Goal: Task Accomplishment & Management: Manage account settings

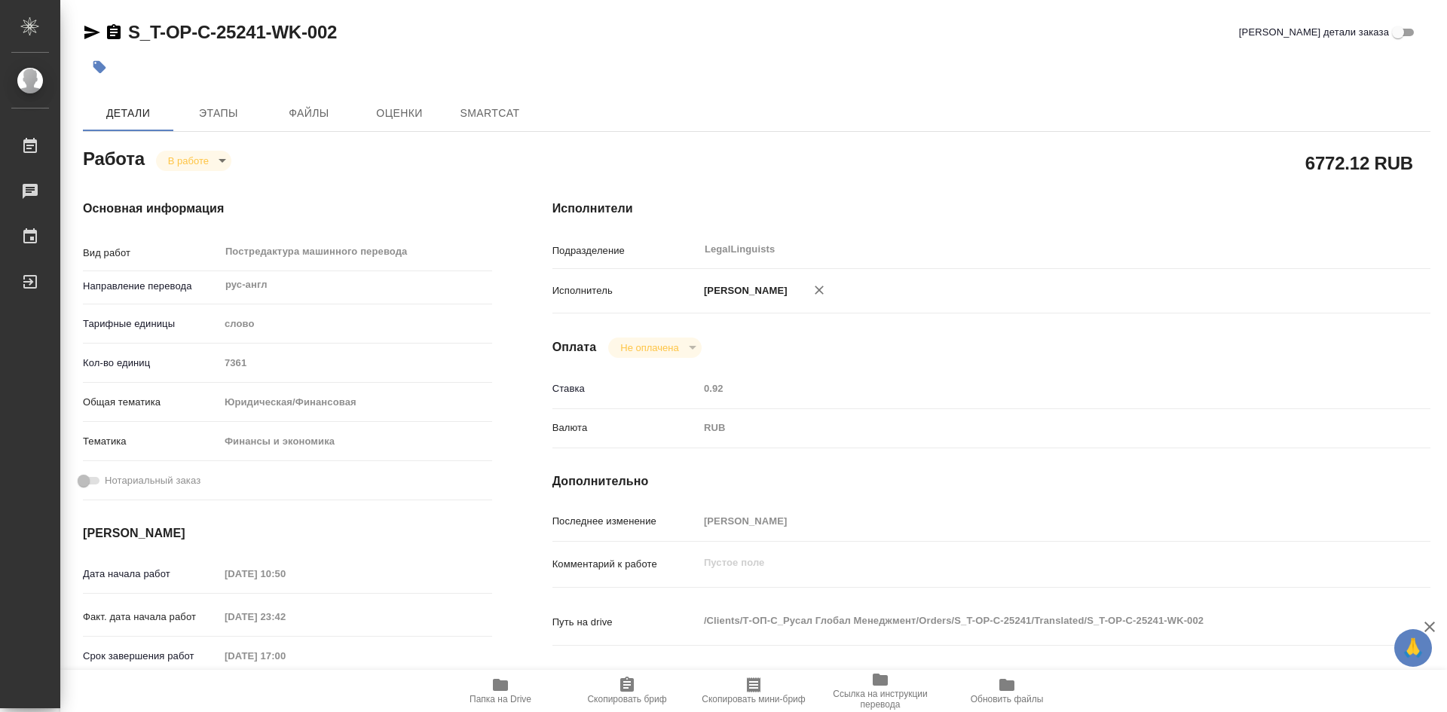
type textarea "x"
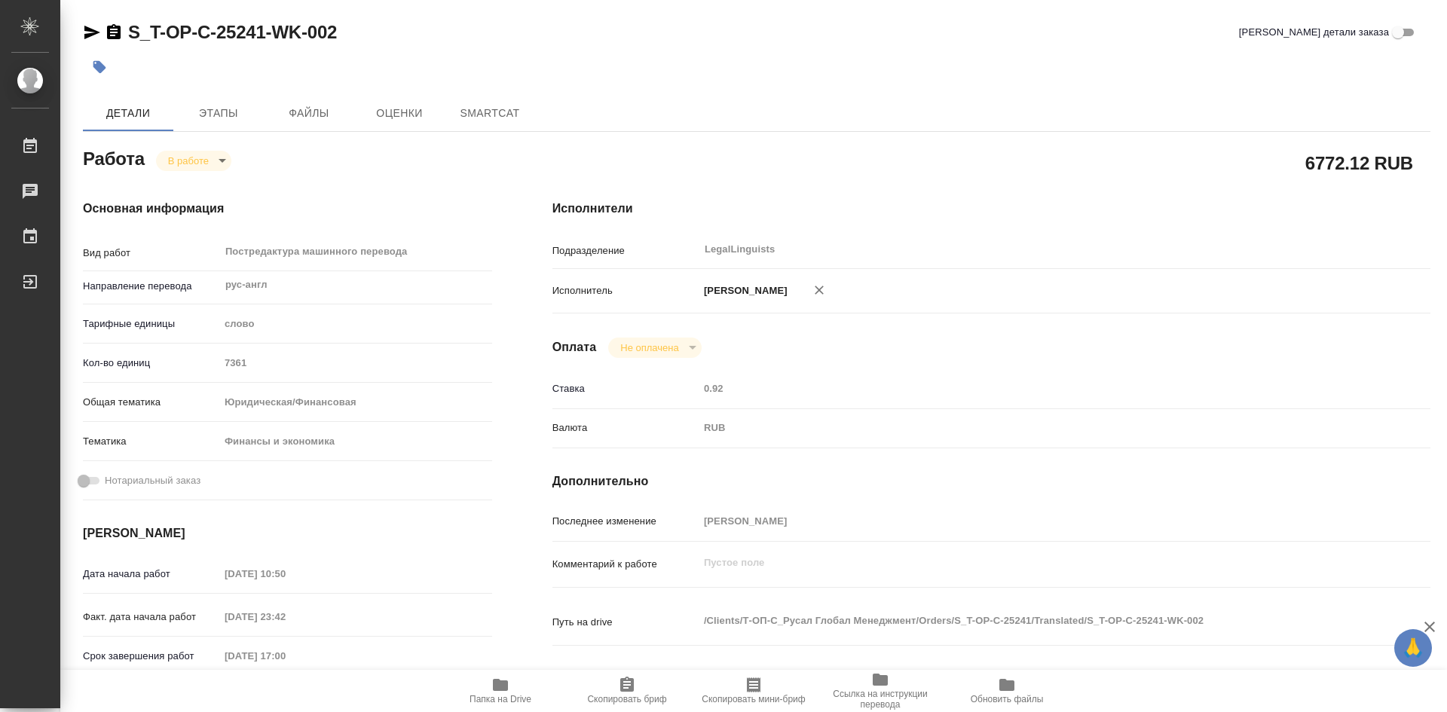
type textarea "x"
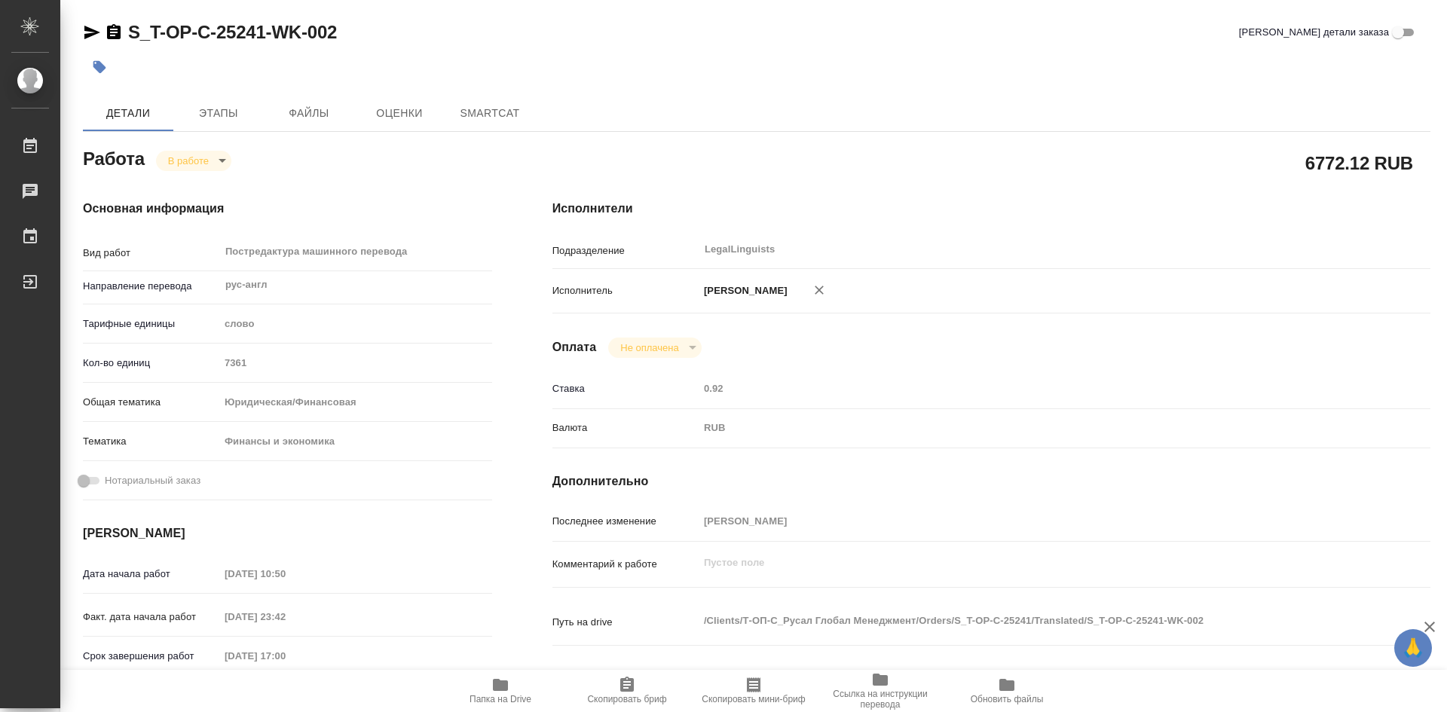
type textarea "x"
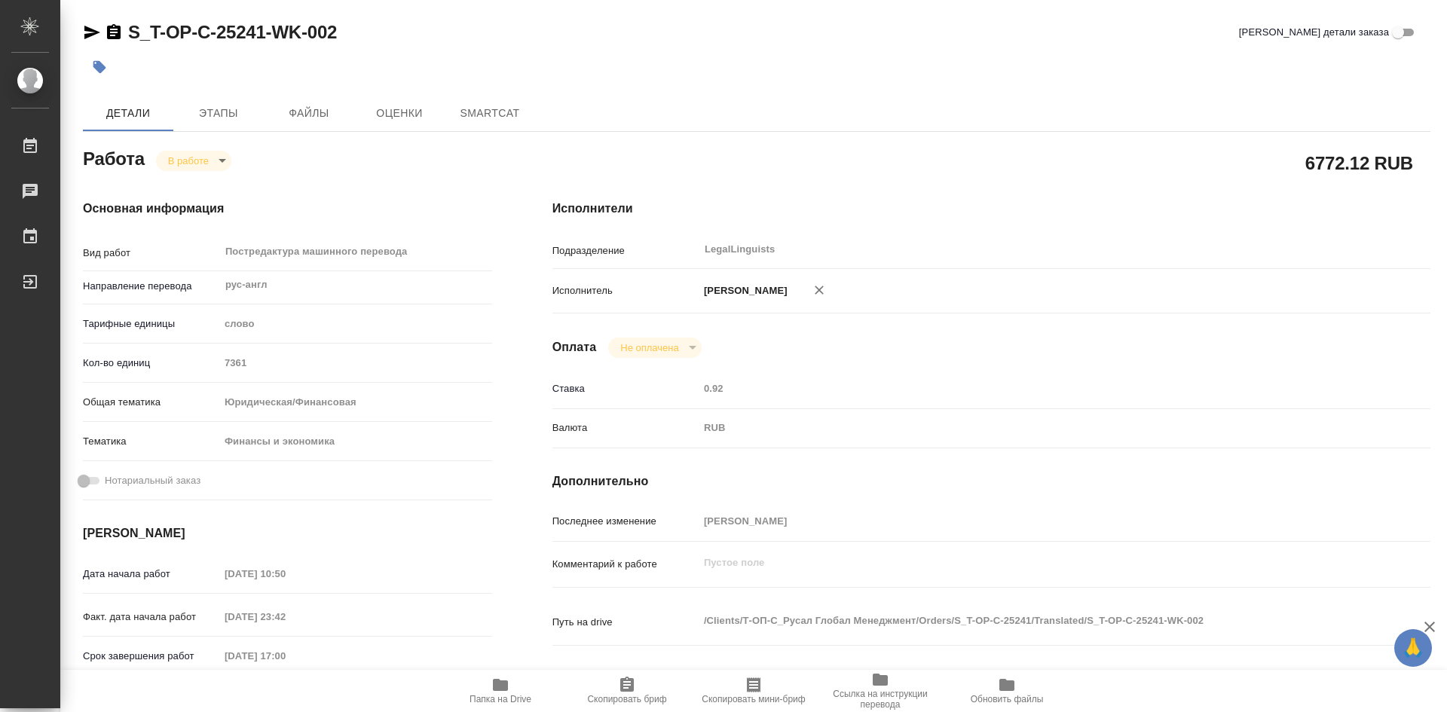
type textarea "x"
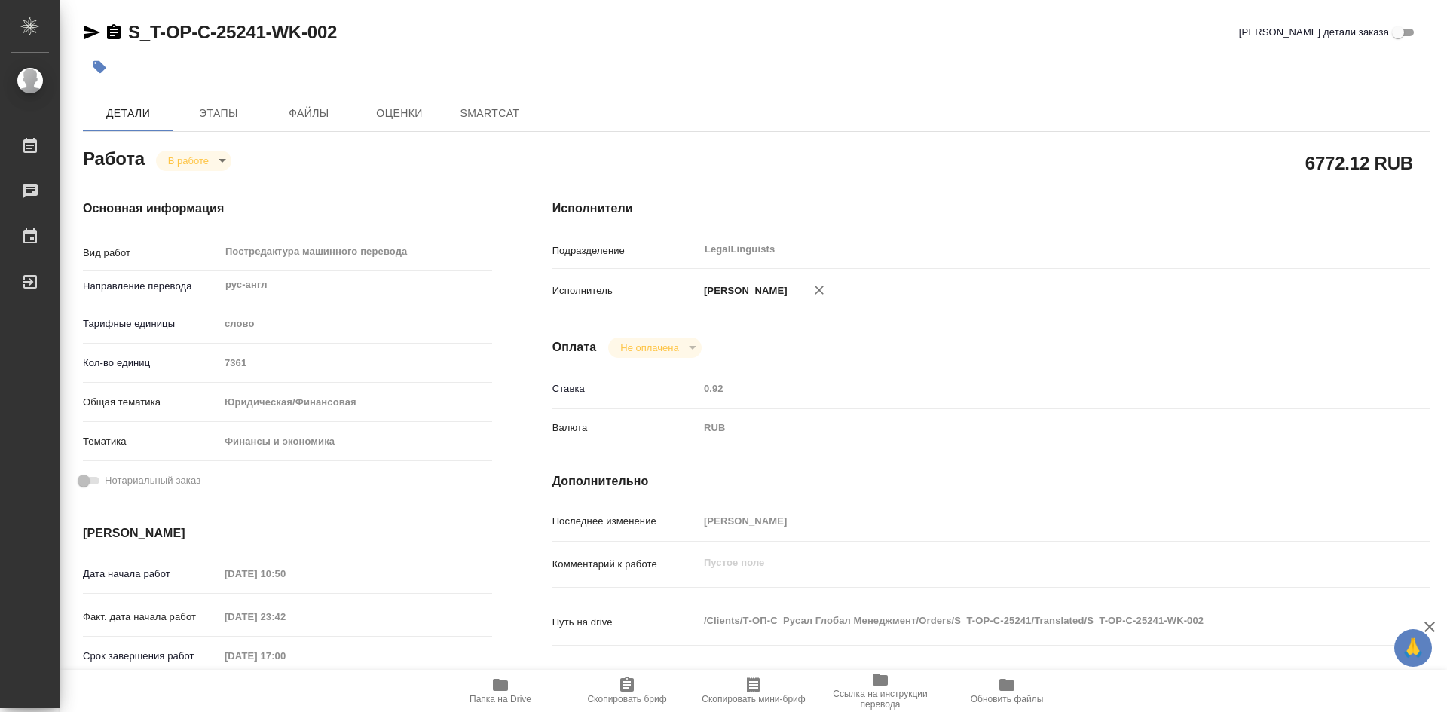
type textarea "x"
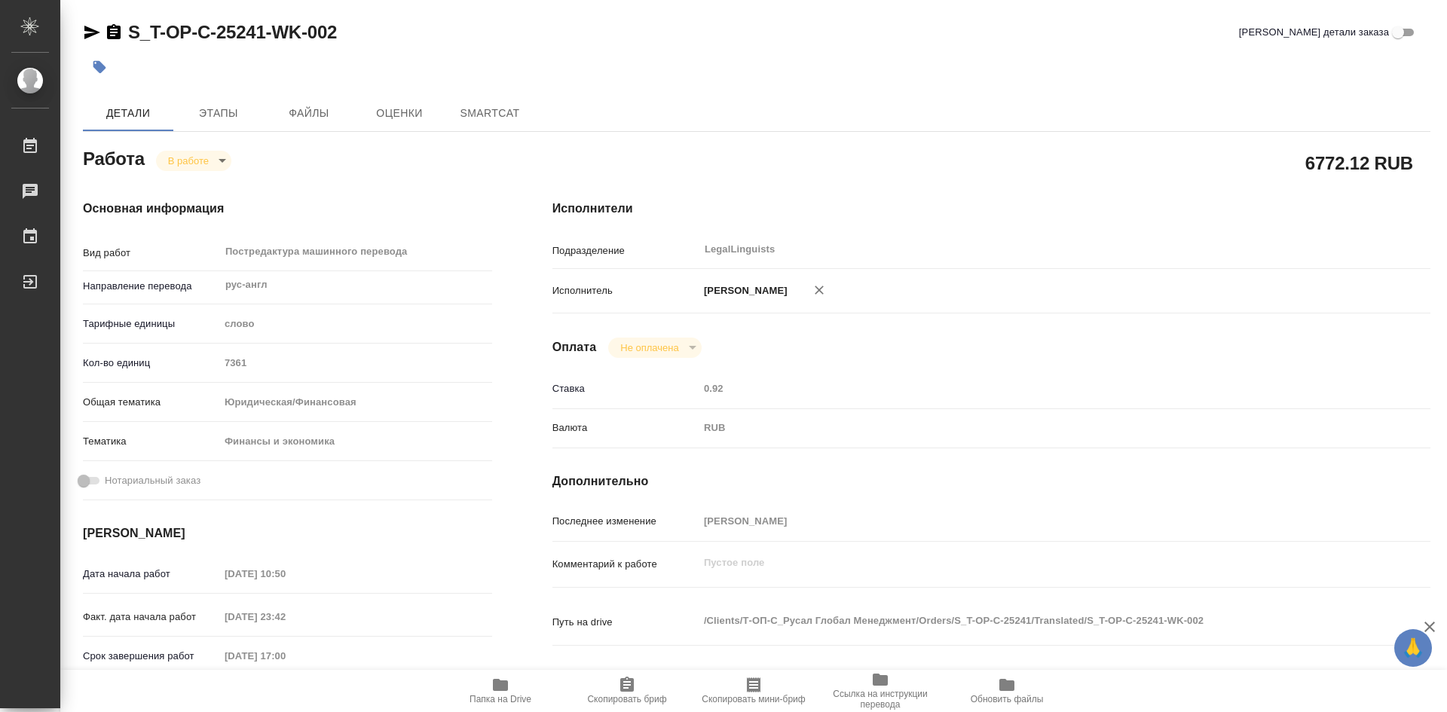
type textarea "x"
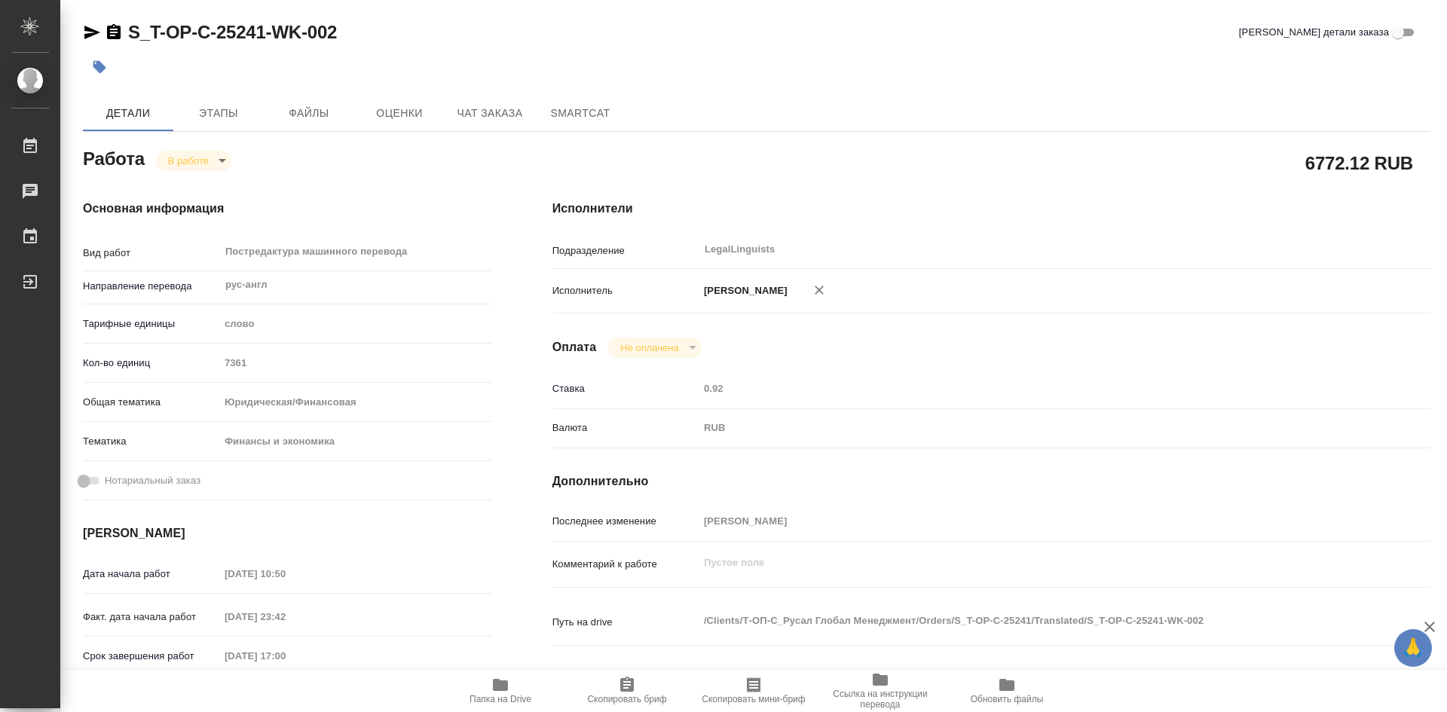
type textarea "x"
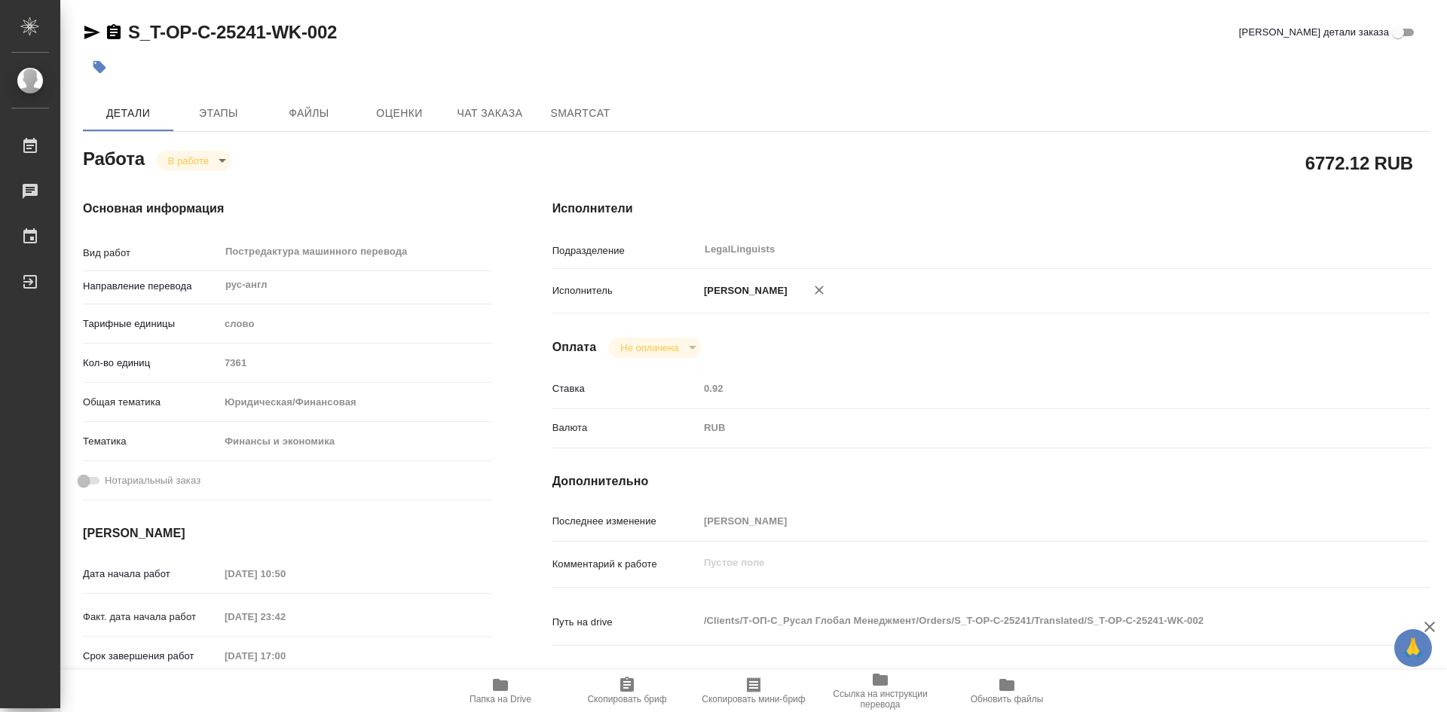
type textarea "x"
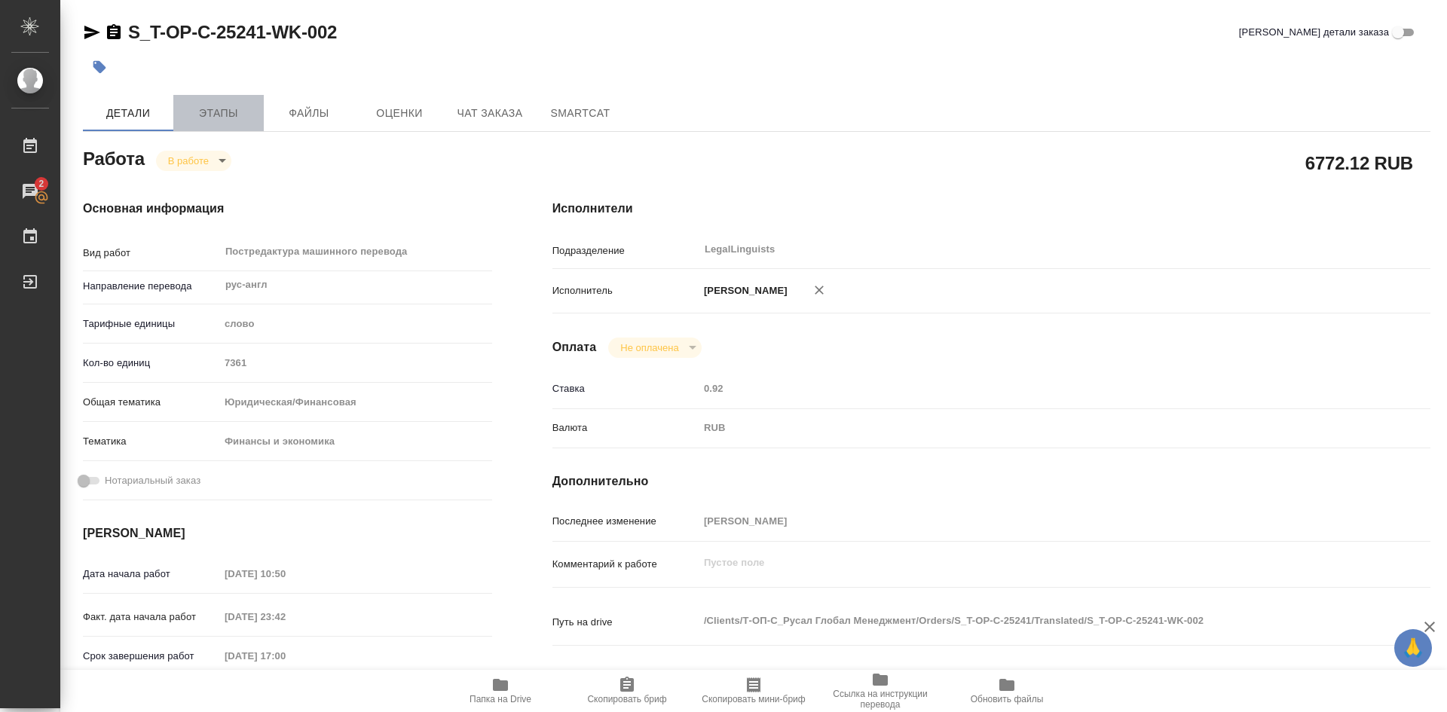
click at [213, 121] on span "Этапы" at bounding box center [218, 113] width 72 height 19
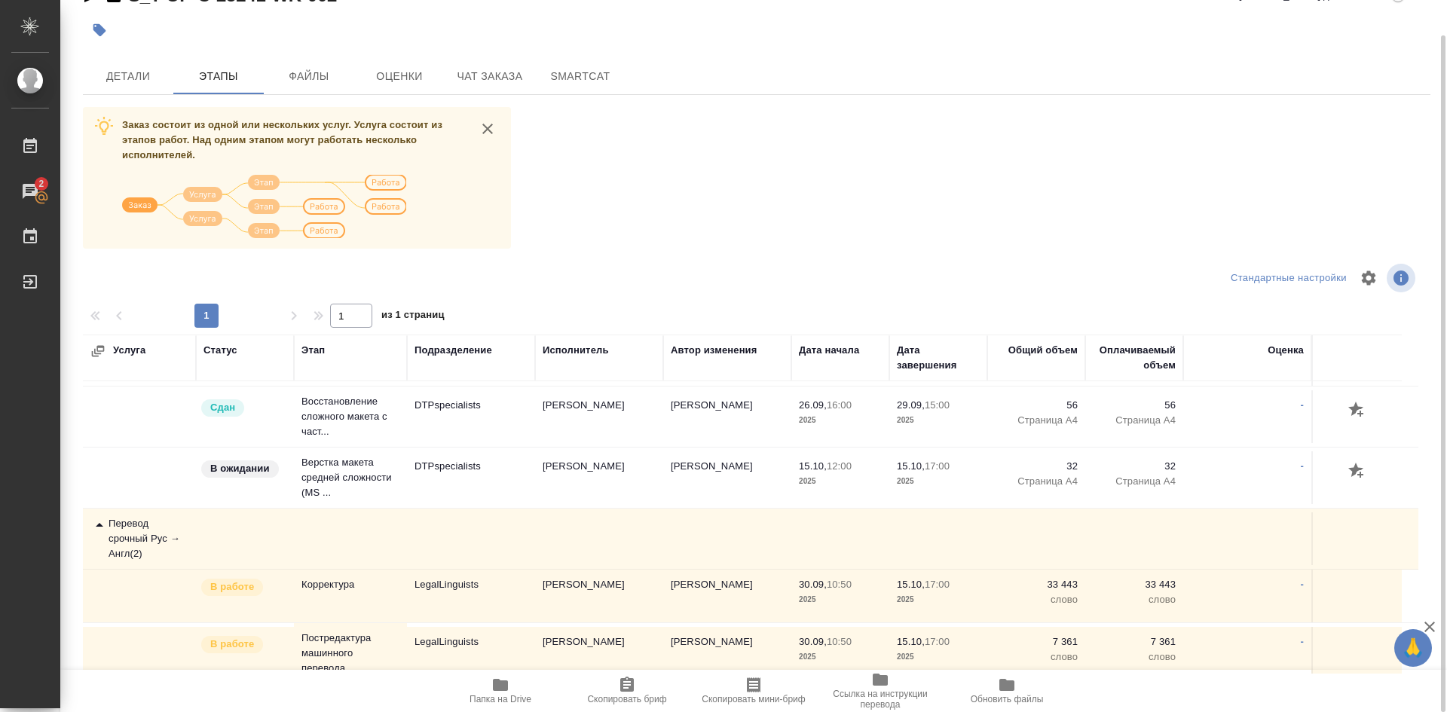
scroll to position [182, 0]
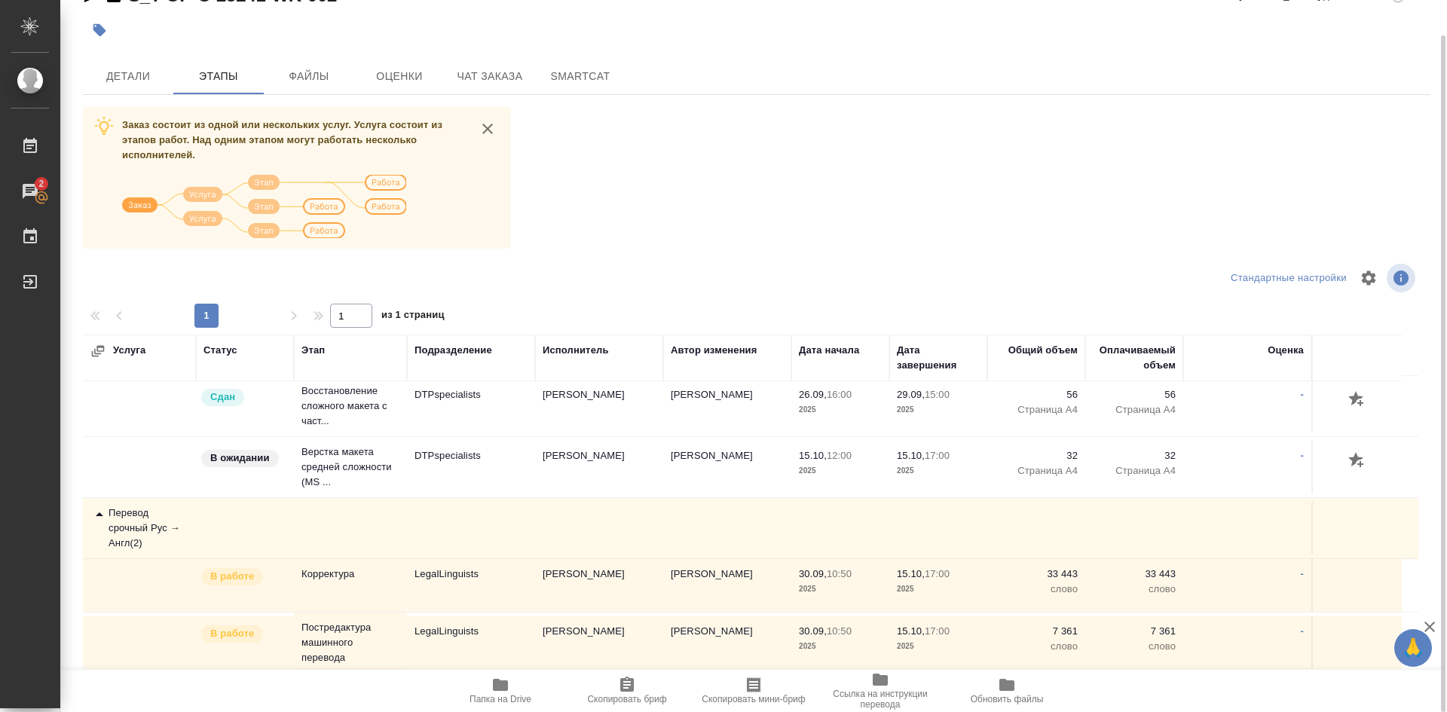
click at [243, 573] on p "В работе" at bounding box center [232, 576] width 44 height 15
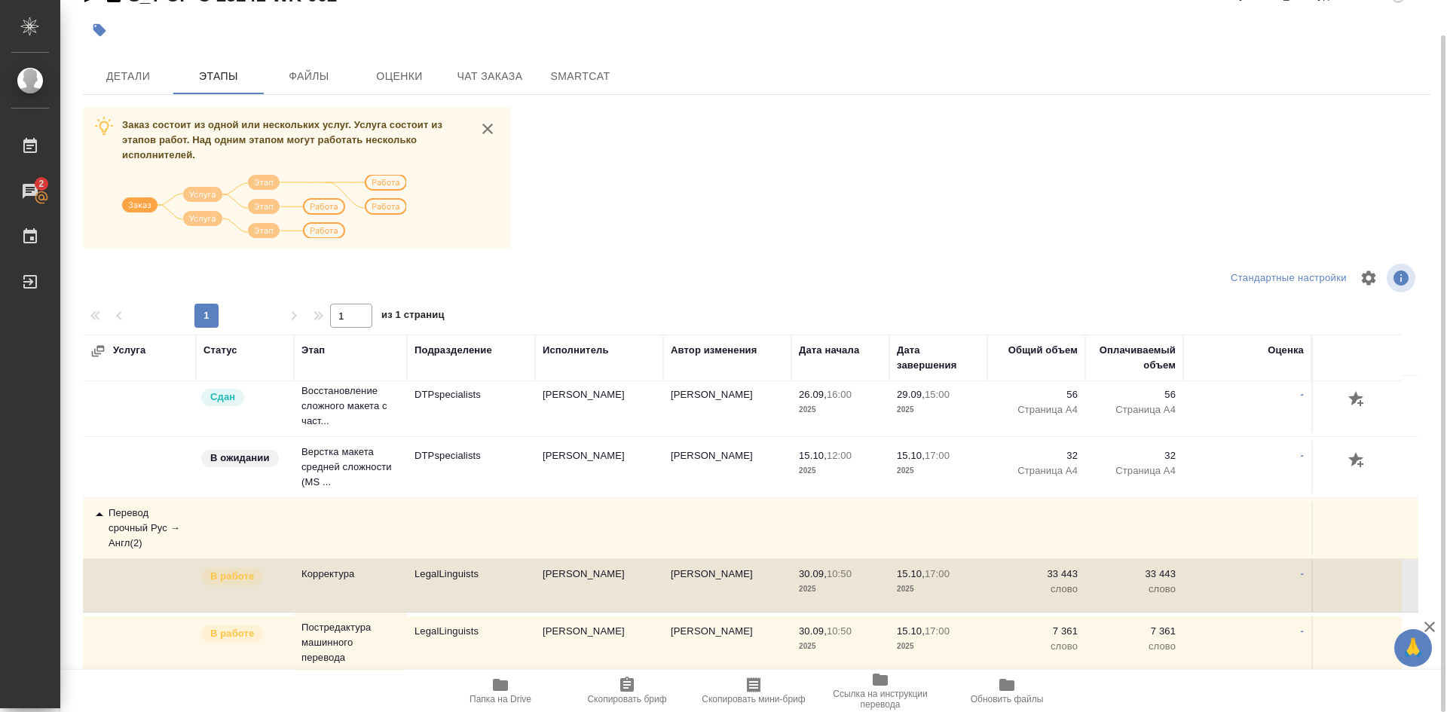
click at [254, 576] on p "В работе" at bounding box center [232, 576] width 44 height 15
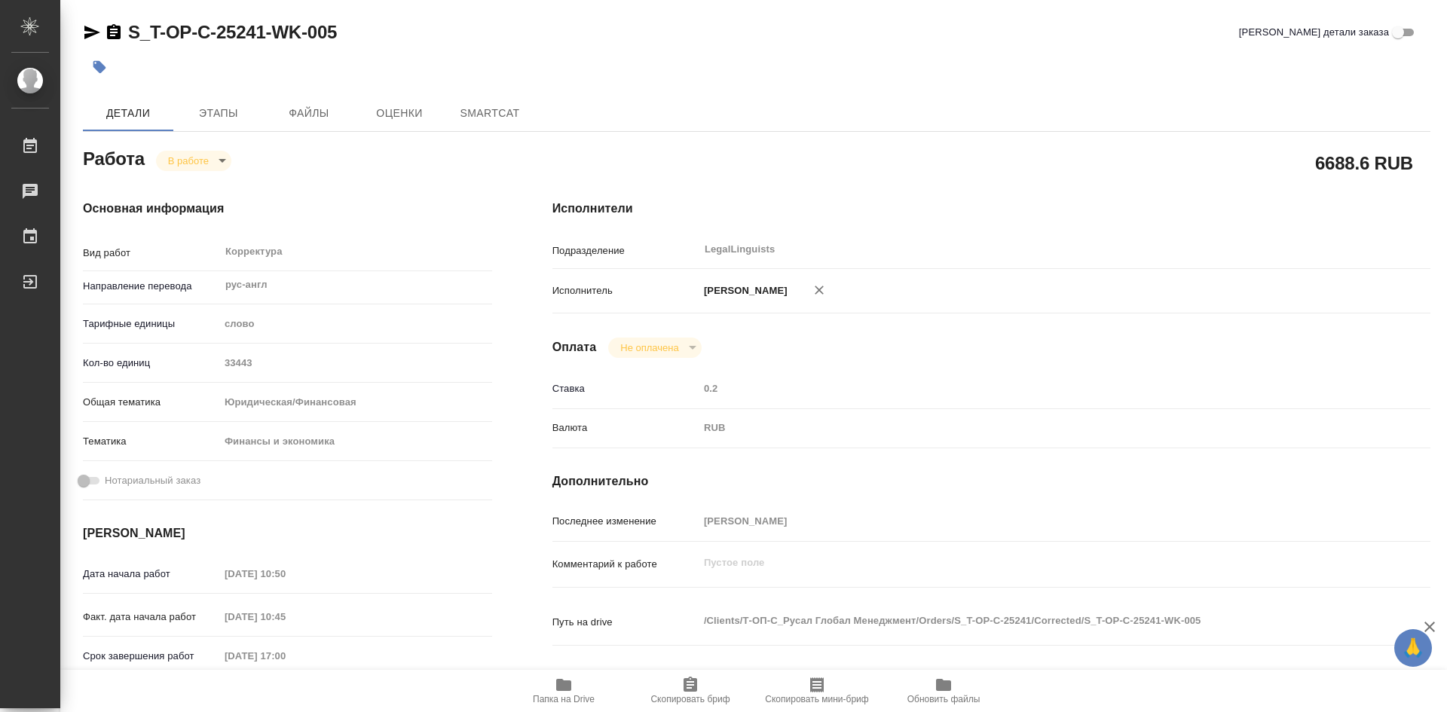
type textarea "x"
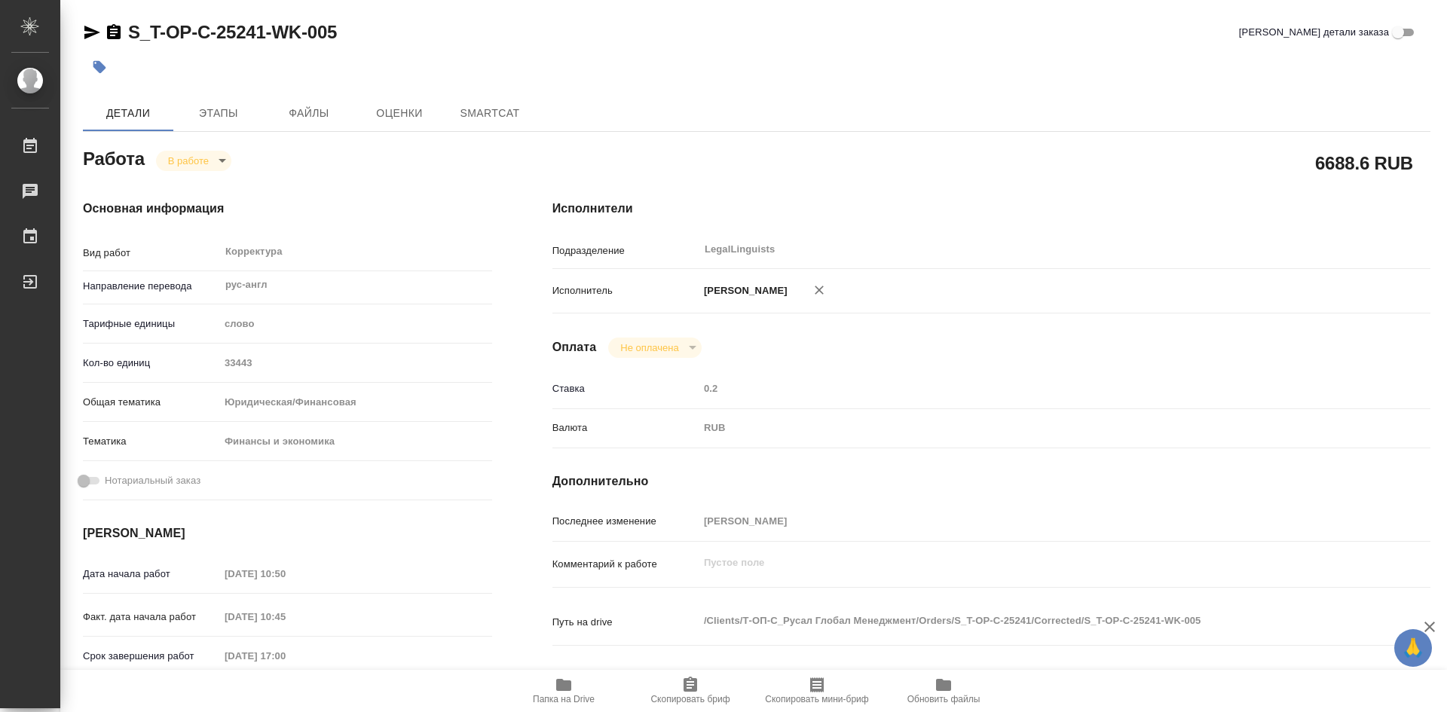
type textarea "x"
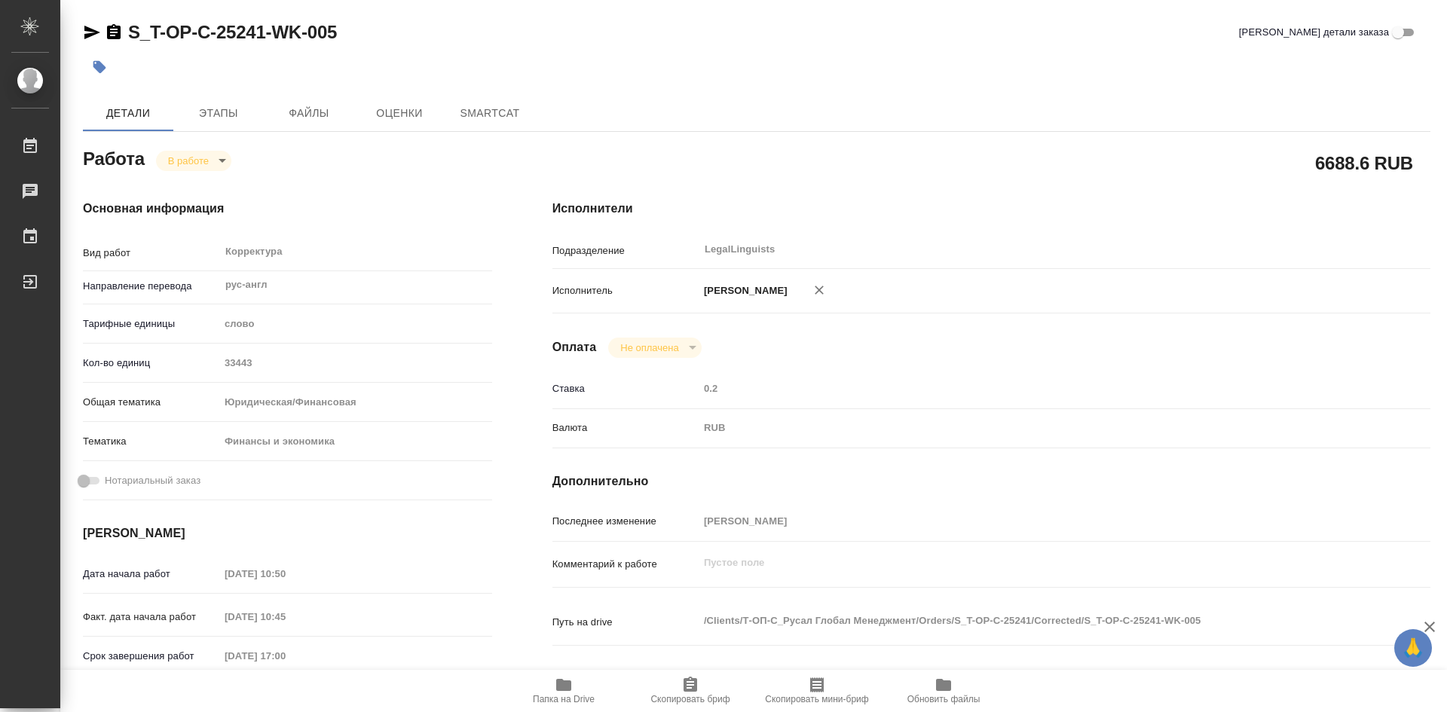
type textarea "x"
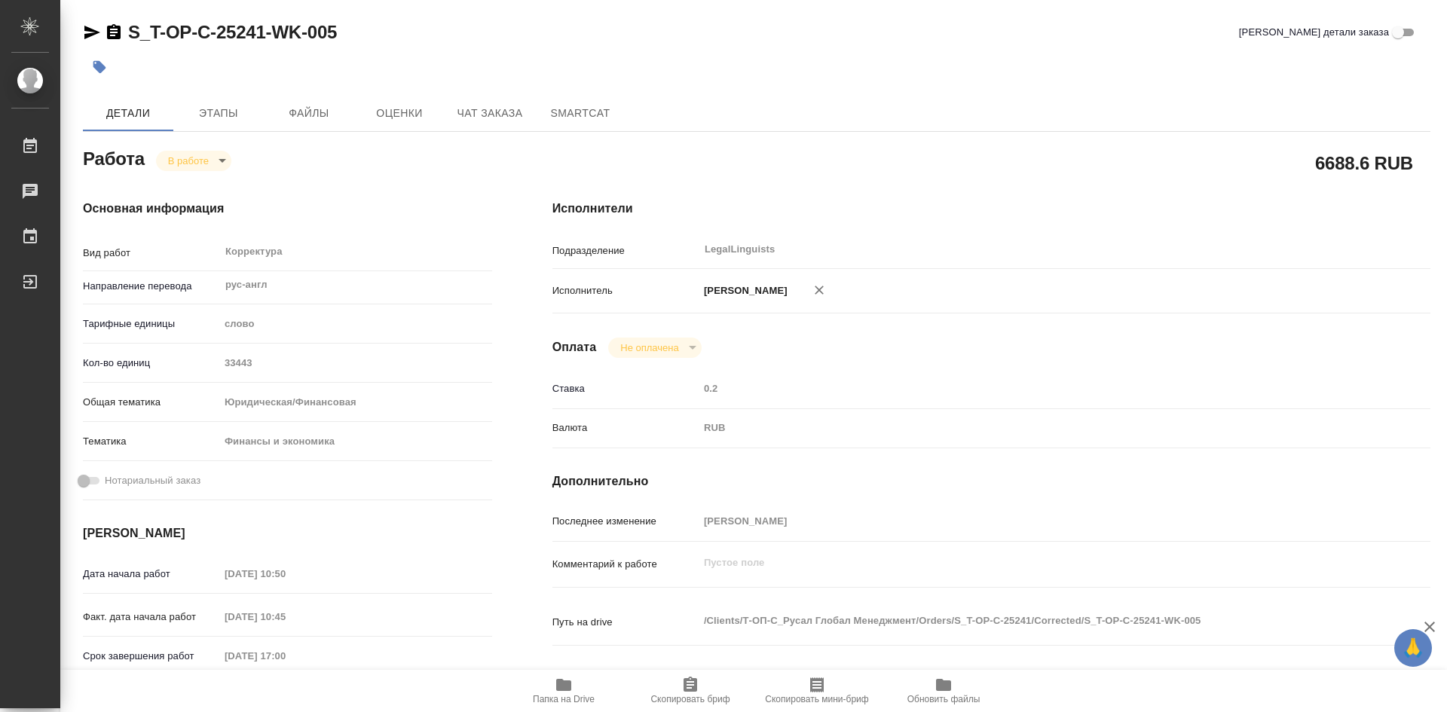
type textarea "x"
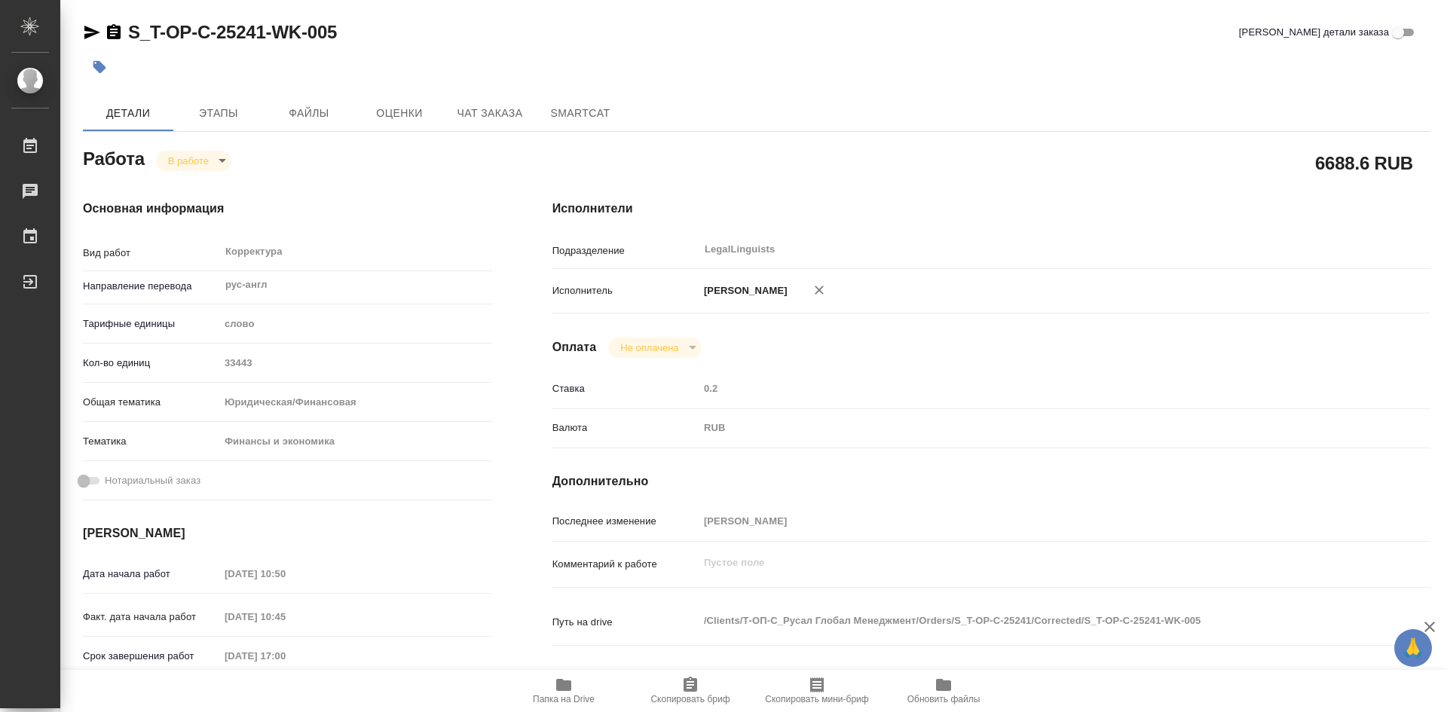
type textarea "x"
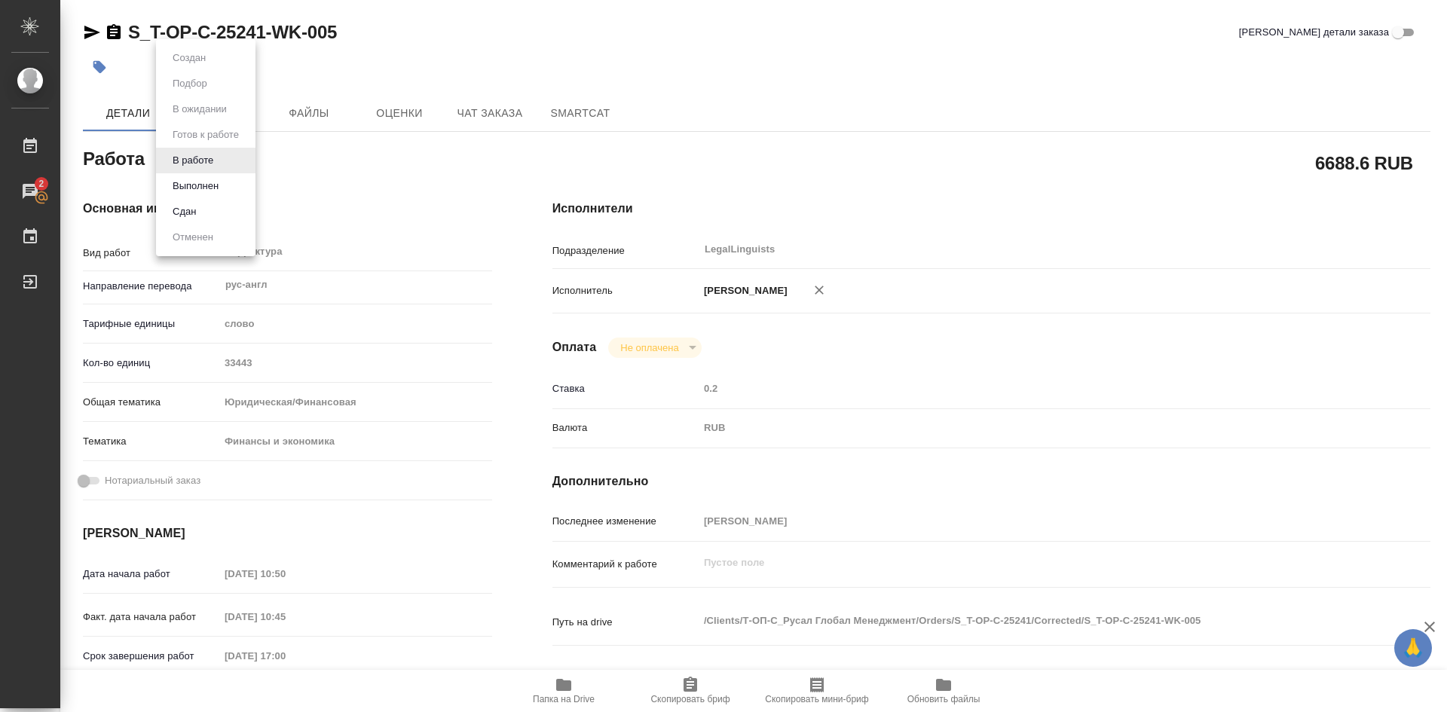
click at [221, 159] on body "🙏 .cls-1 fill:#fff; AWATERA Soldatenkova Tatyana Работы 2 Чаты График Выйти S_T…" at bounding box center [723, 356] width 1447 height 712
click at [216, 186] on button "Выполнен" at bounding box center [195, 186] width 55 height 17
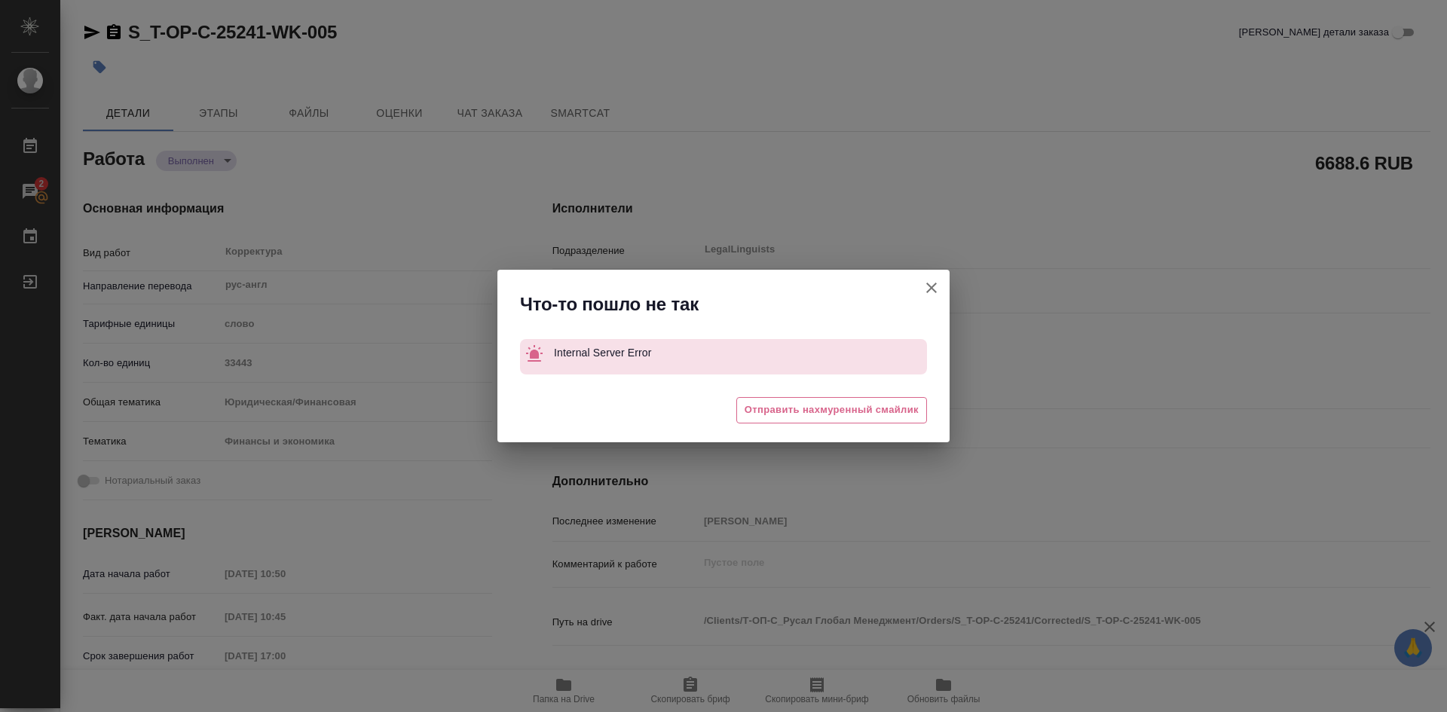
type textarea "x"
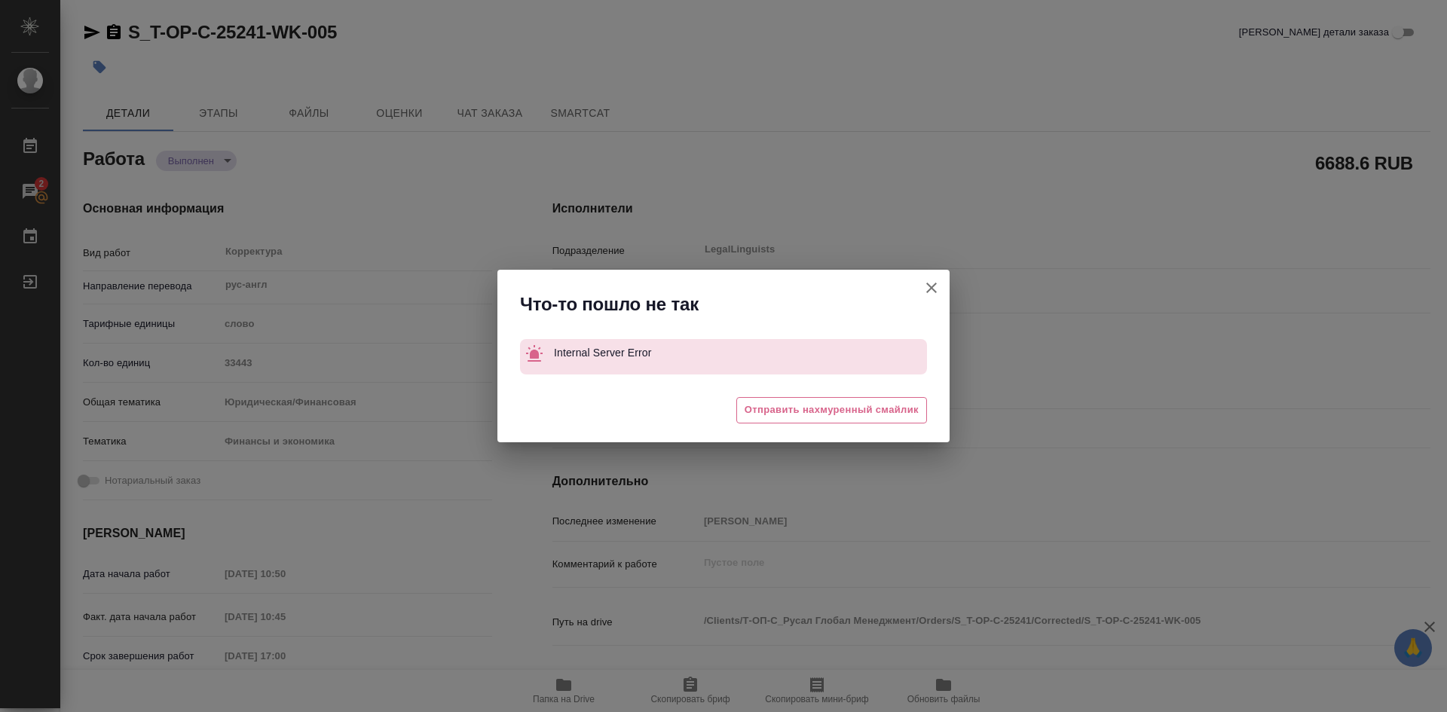
type textarea "x"
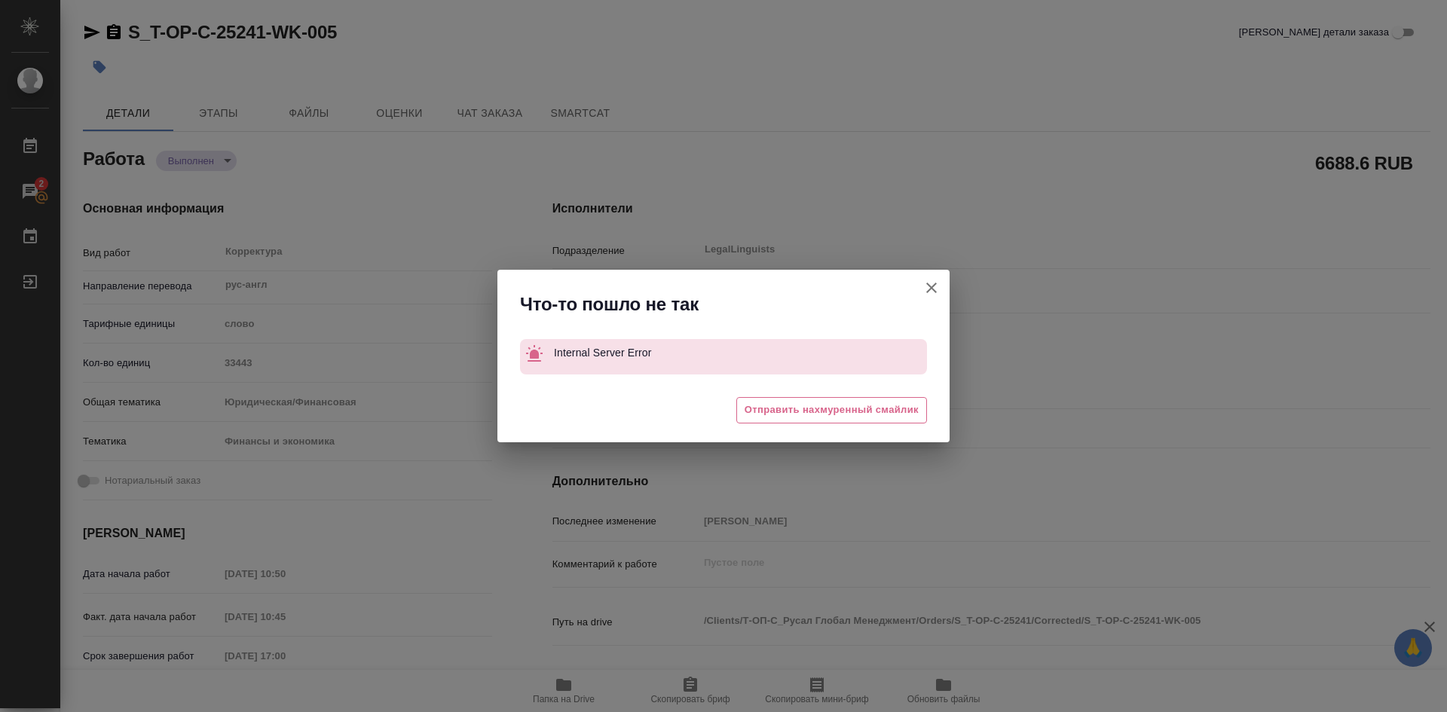
click at [941, 279] on button "[PERSON_NAME] детали заказа" at bounding box center [931, 288] width 36 height 36
type textarea "x"
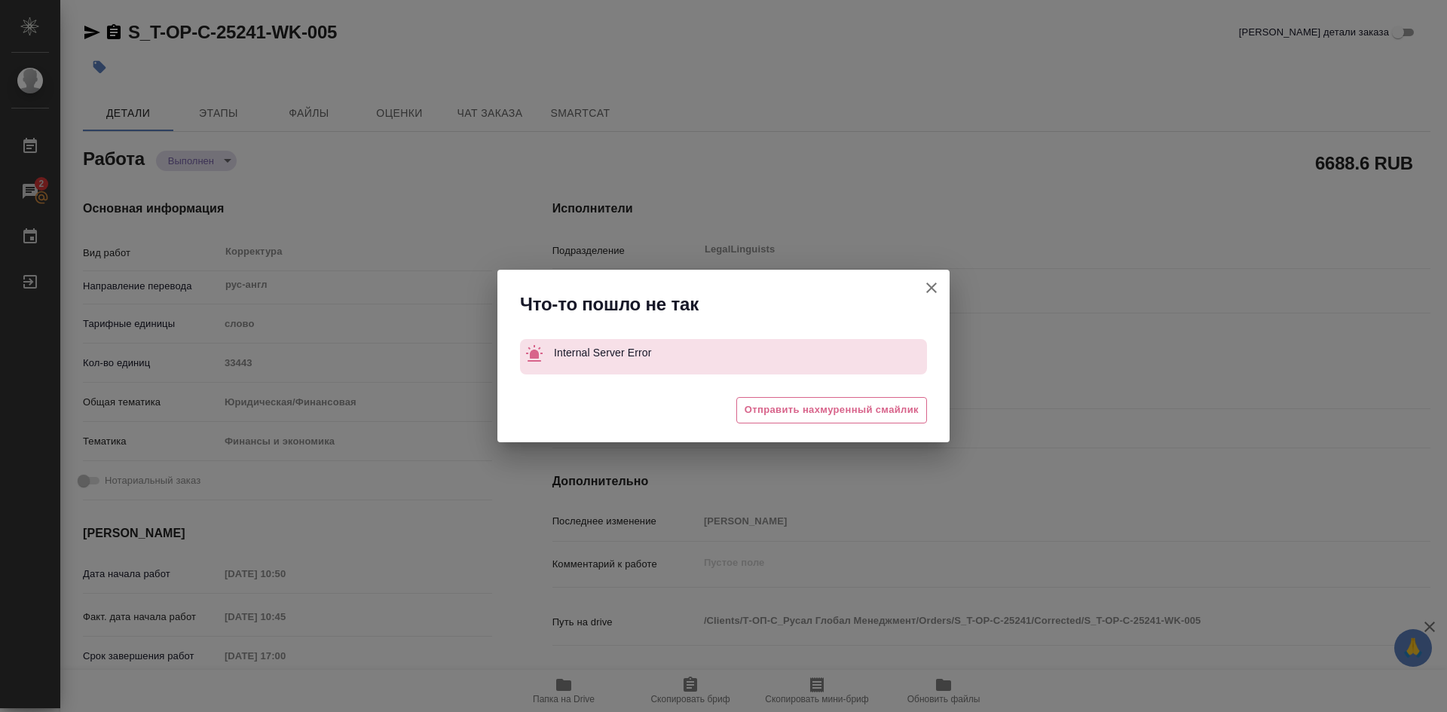
type textarea "x"
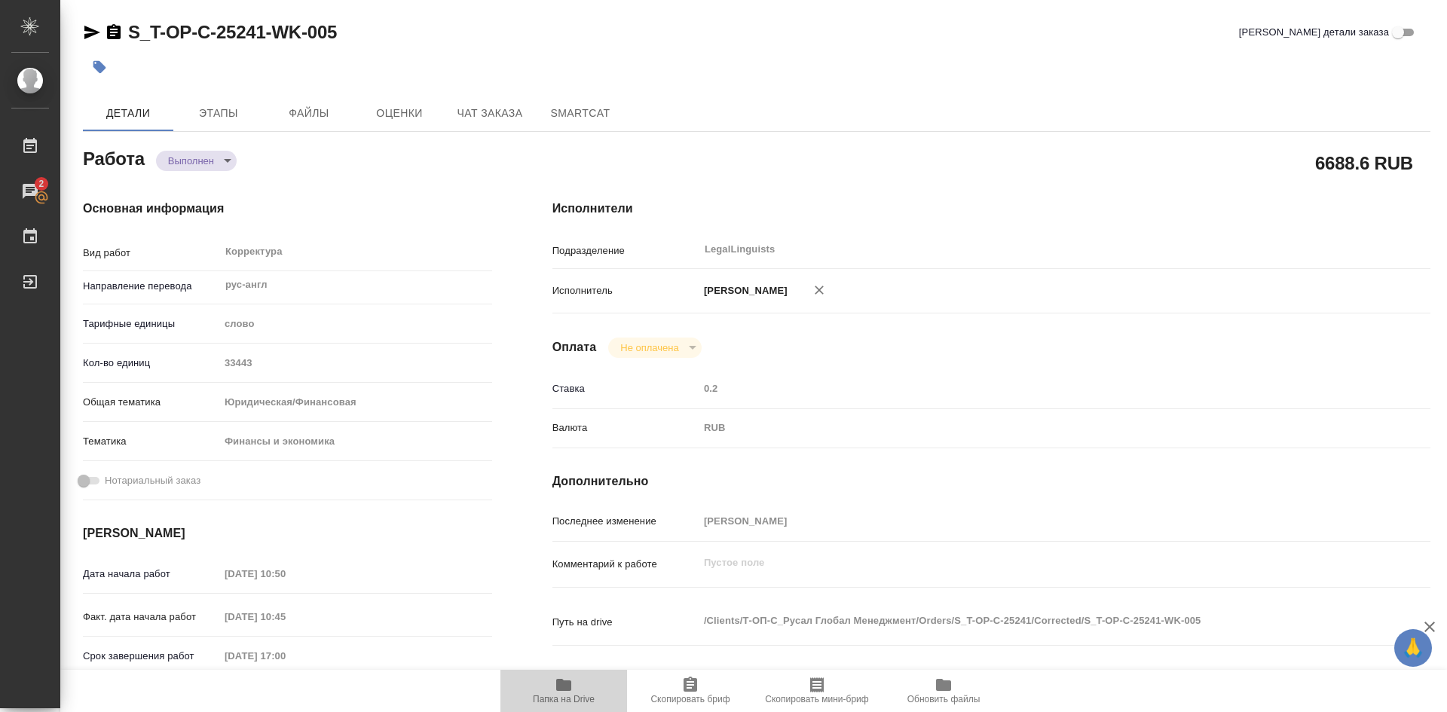
click at [565, 686] on icon "button" at bounding box center [563, 685] width 15 height 12
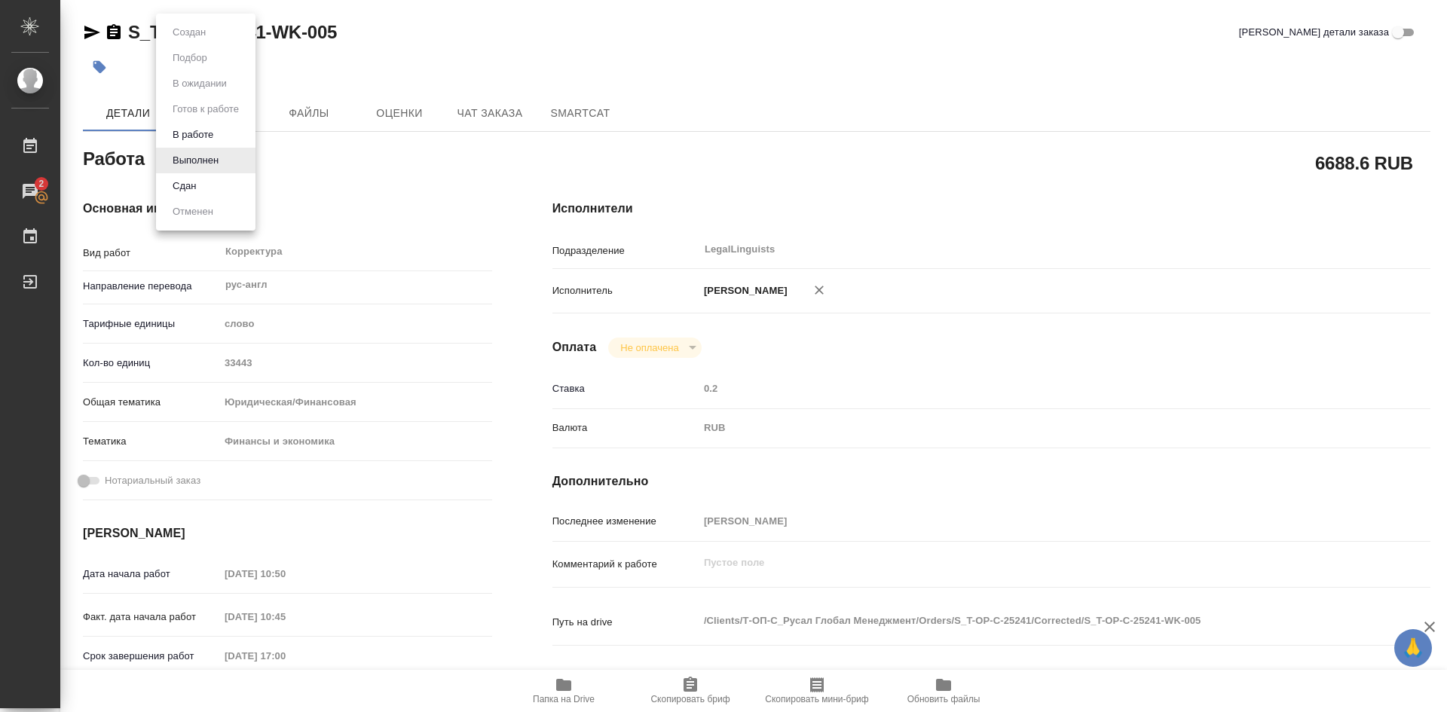
click at [226, 160] on body "🙏 .cls-1 fill:#fff; AWATERA Soldatenkova Tatyana Работы 2 Чаты График Выйти S_T…" at bounding box center [723, 356] width 1447 height 712
click at [205, 133] on button "В работе" at bounding box center [193, 135] width 50 height 17
type textarea "x"
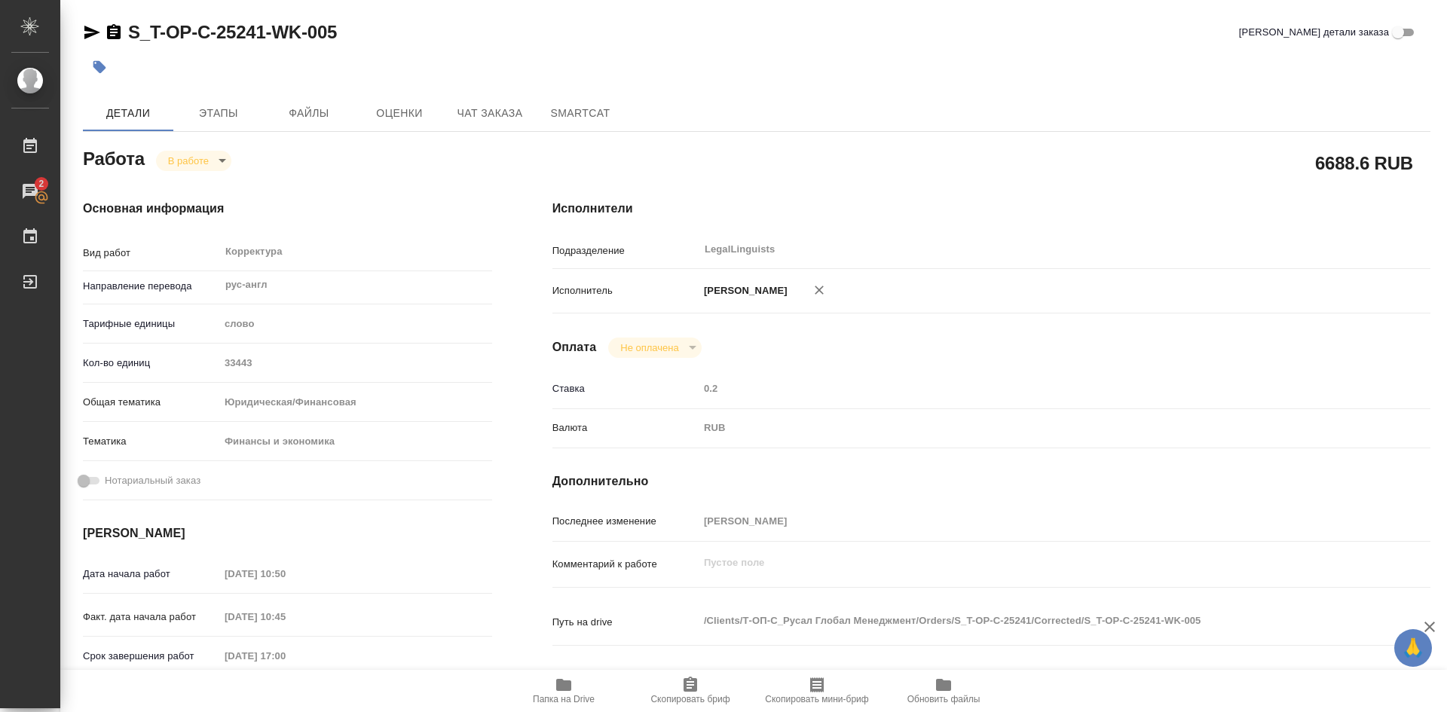
type textarea "x"
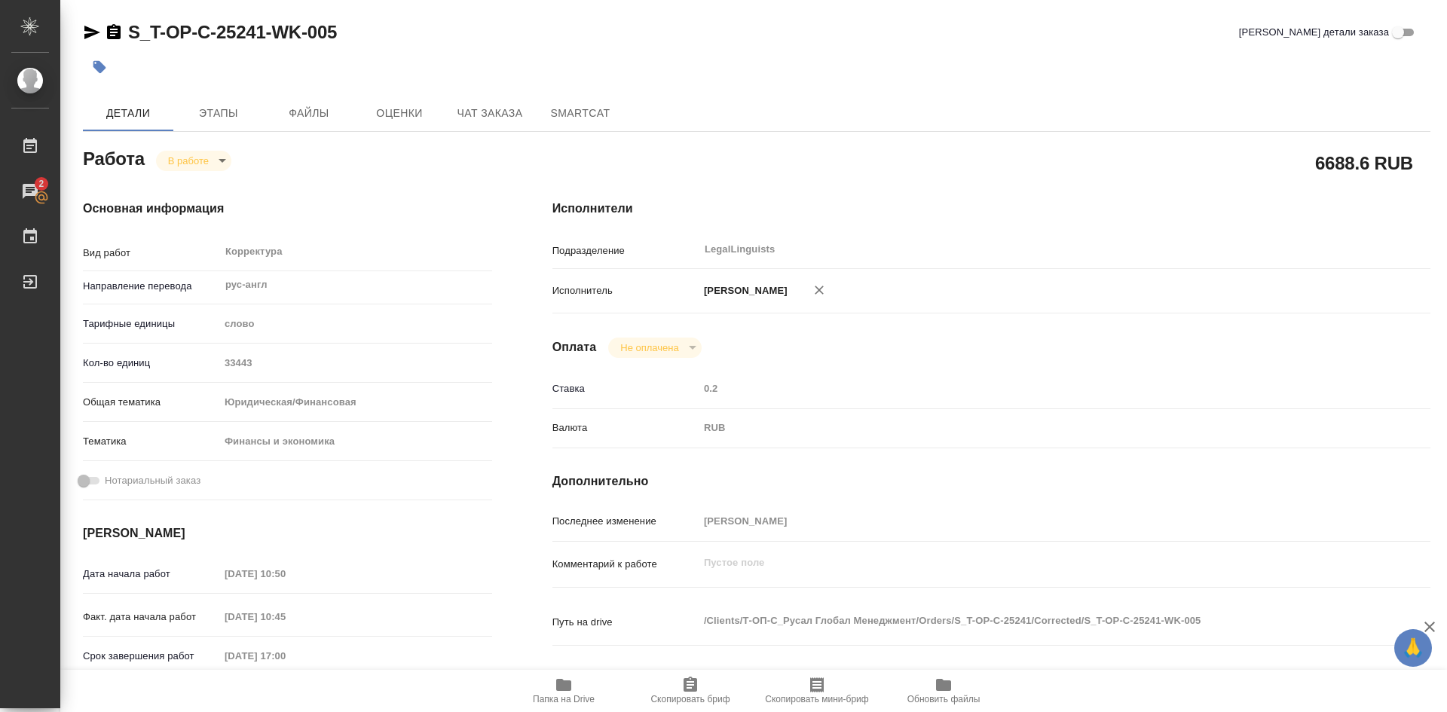
type textarea "x"
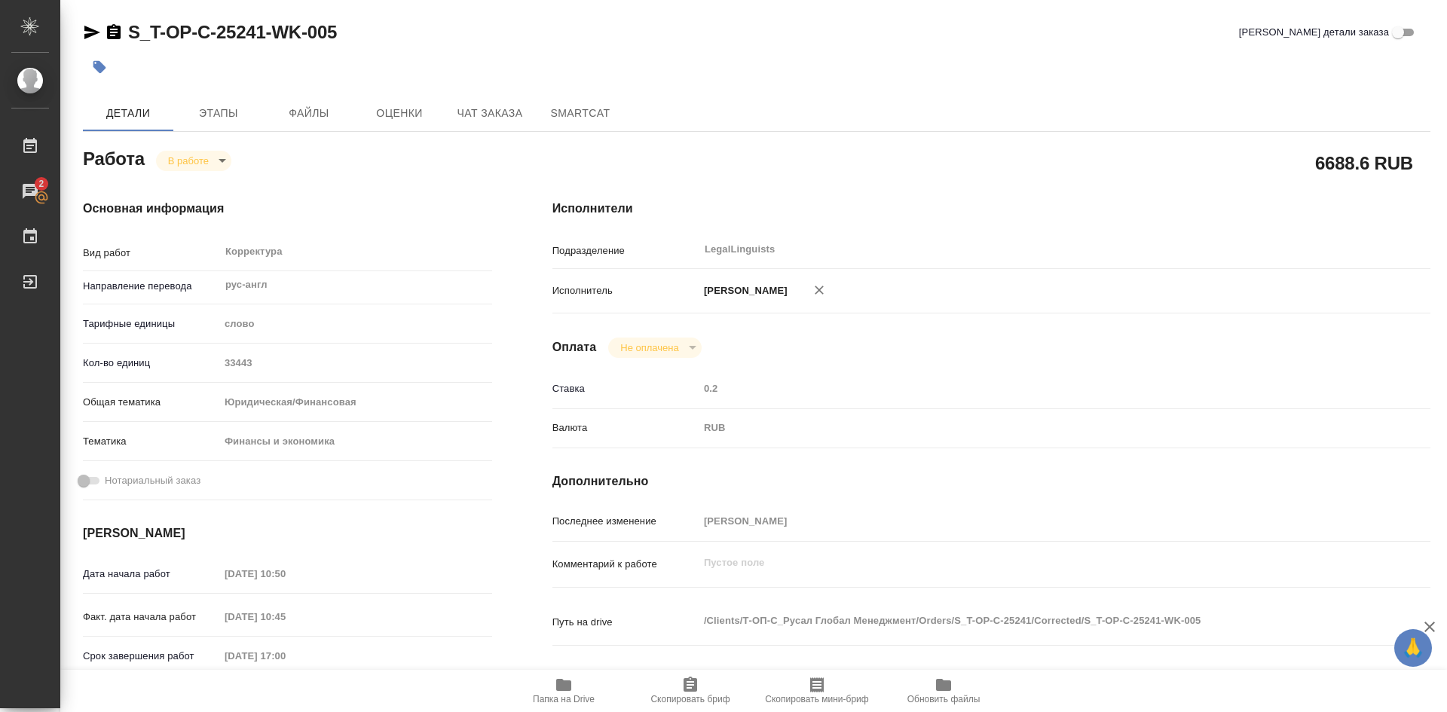
type textarea "x"
click at [567, 687] on icon "button" at bounding box center [563, 685] width 15 height 12
type textarea "x"
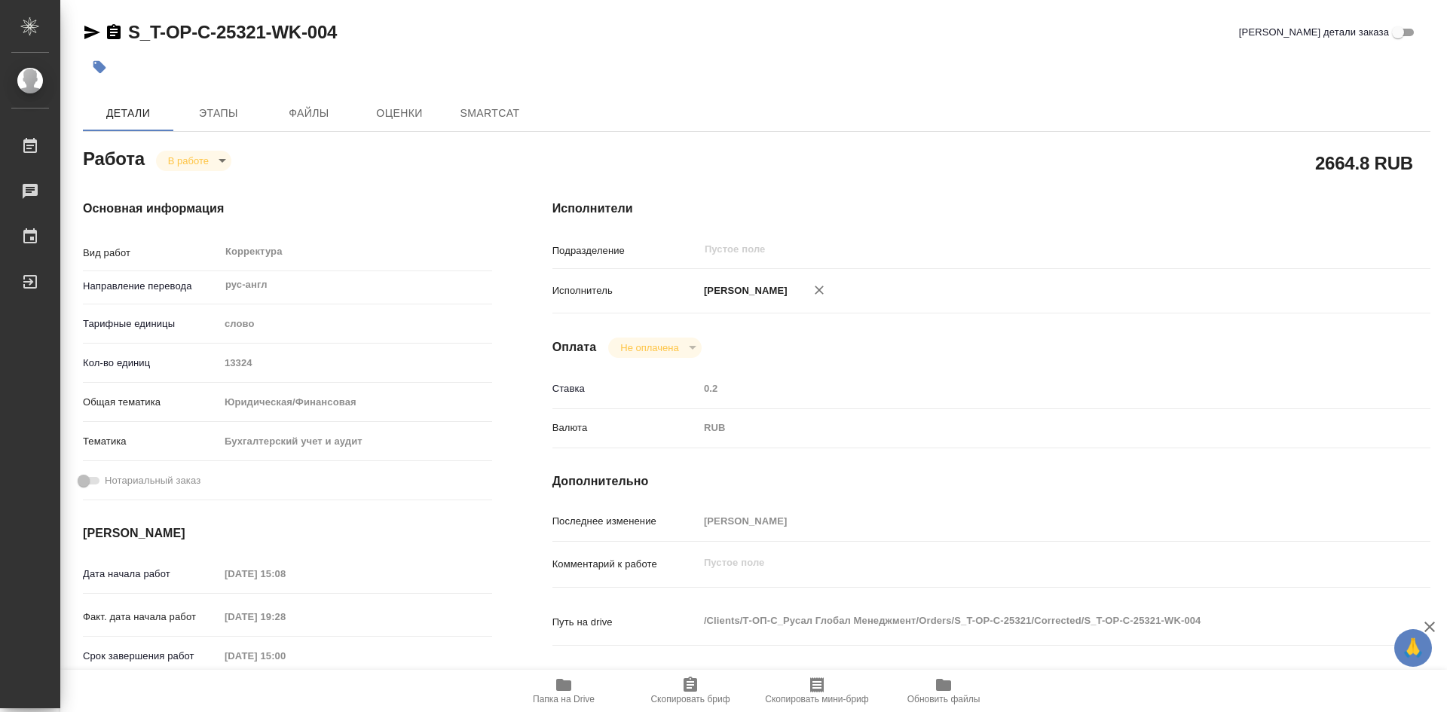
type textarea "x"
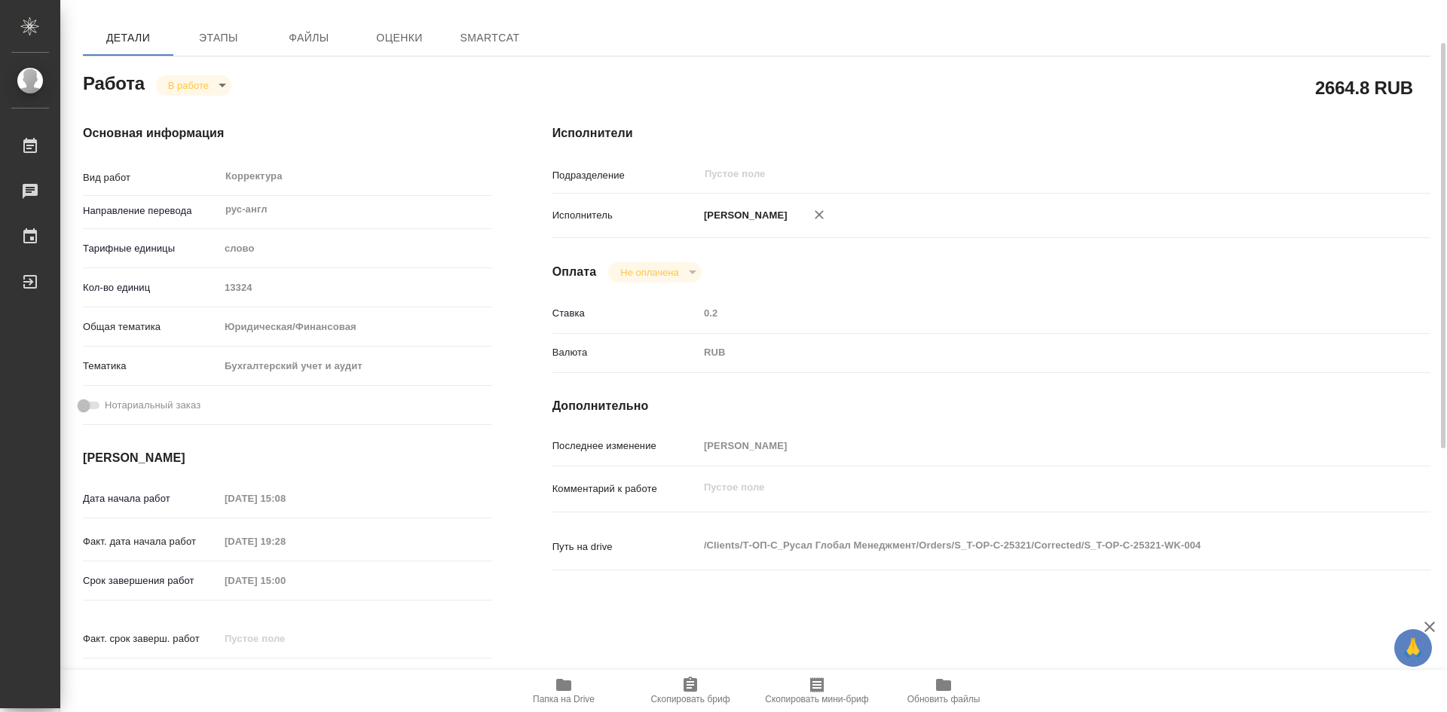
type textarea "x"
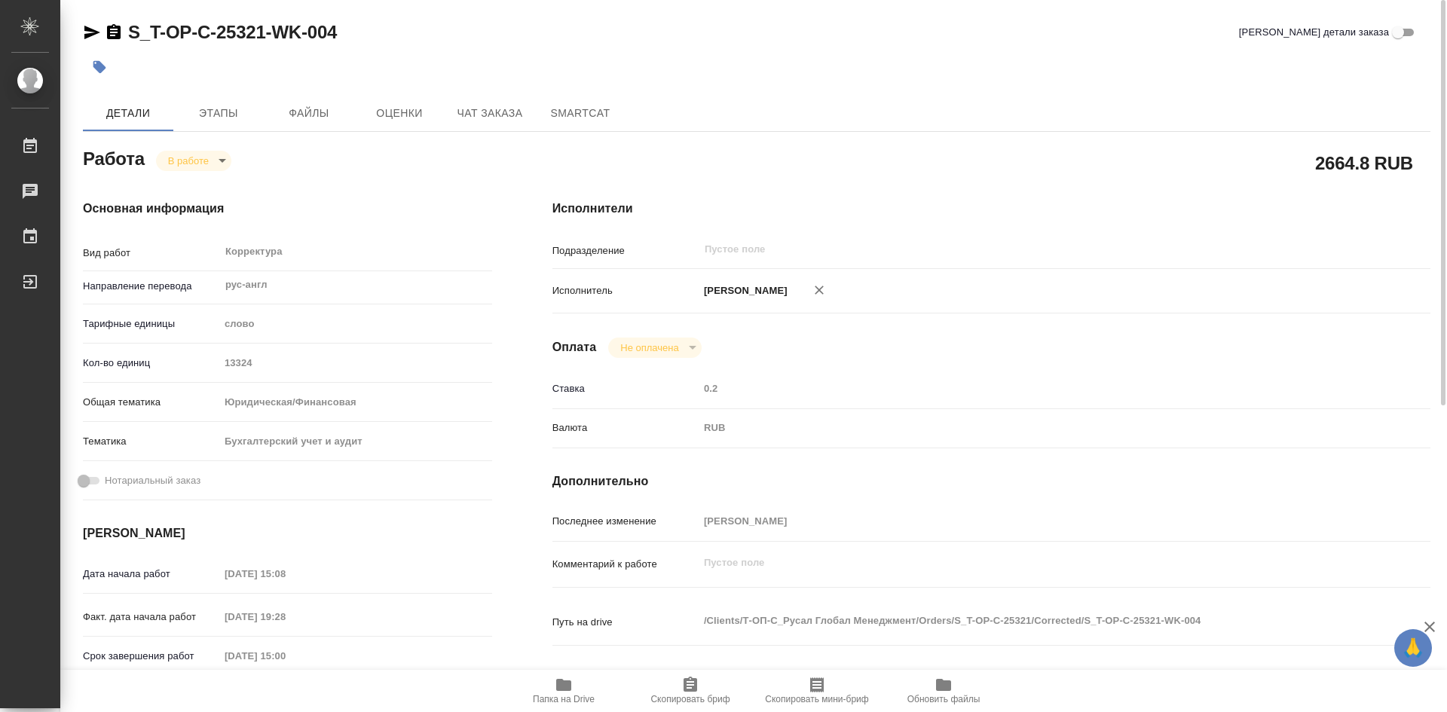
type textarea "x"
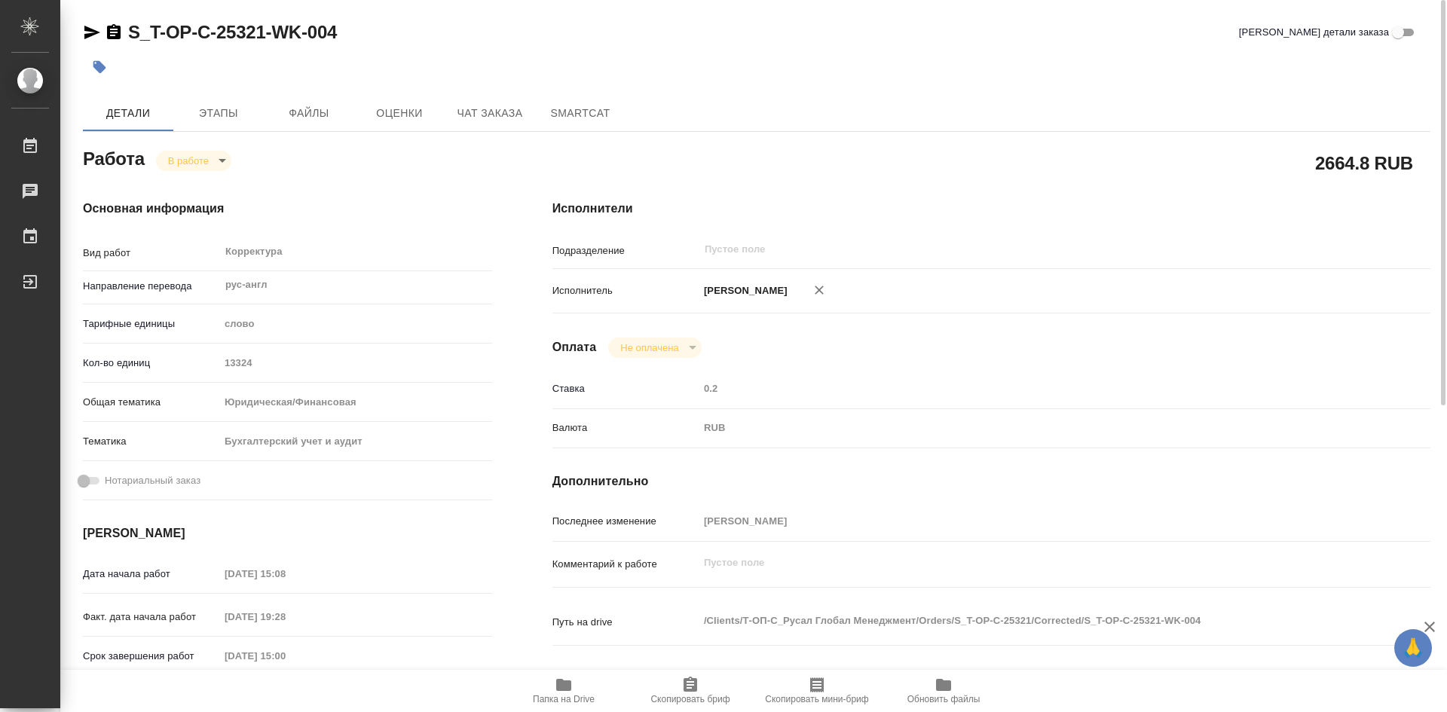
type textarea "x"
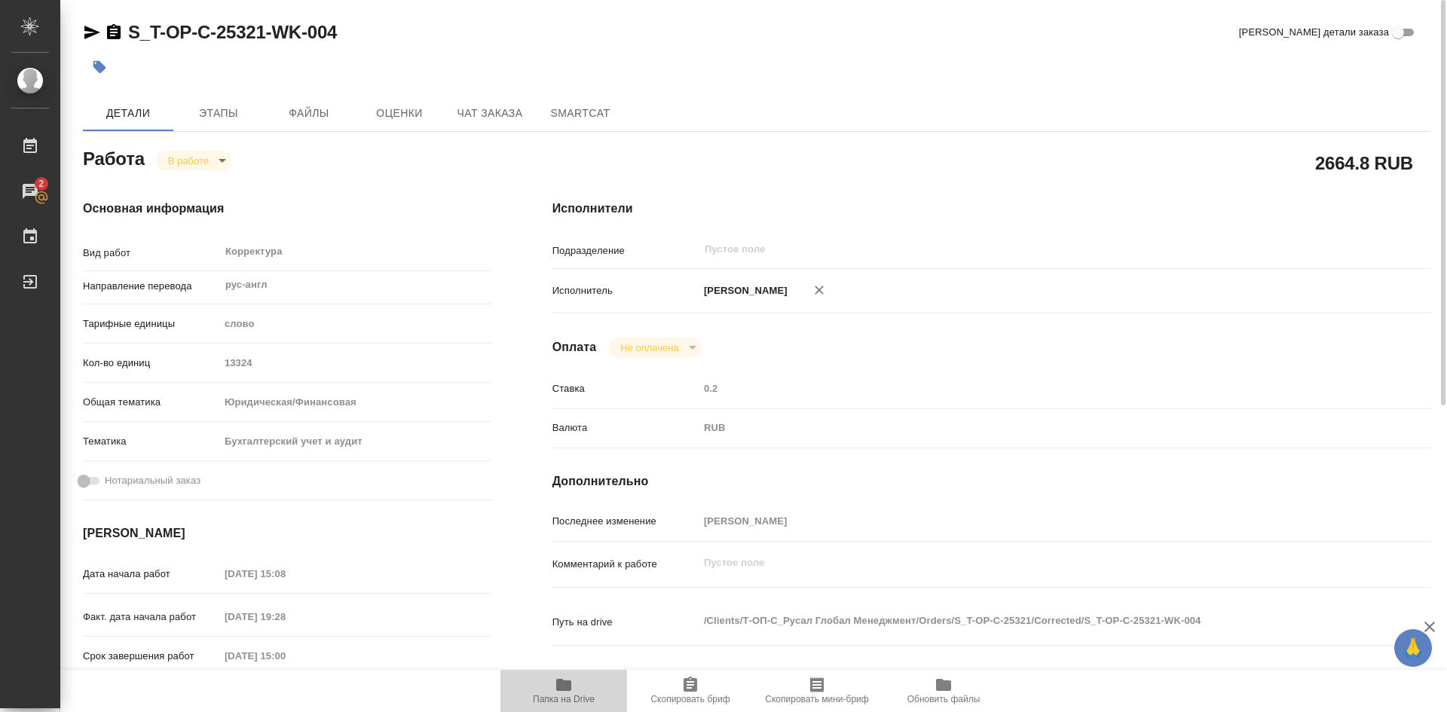
click at [576, 687] on span "Папка на Drive" at bounding box center [563, 690] width 109 height 29
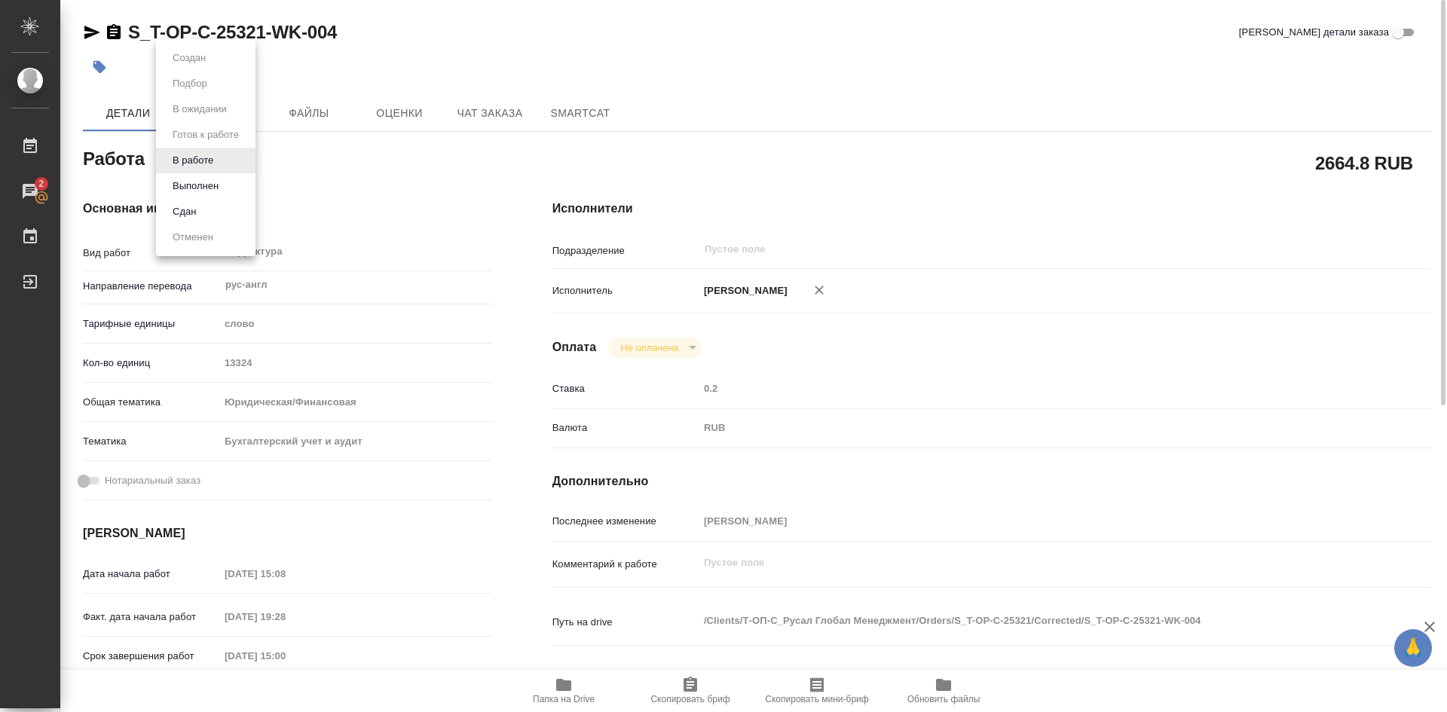
click at [226, 162] on body "🙏 .cls-1 fill:#fff; AWATERA Soldatenkova Tatyana Работы 2 Чаты График Выйти S_T…" at bounding box center [723, 356] width 1447 height 712
click at [191, 185] on button "Выполнен" at bounding box center [195, 186] width 55 height 17
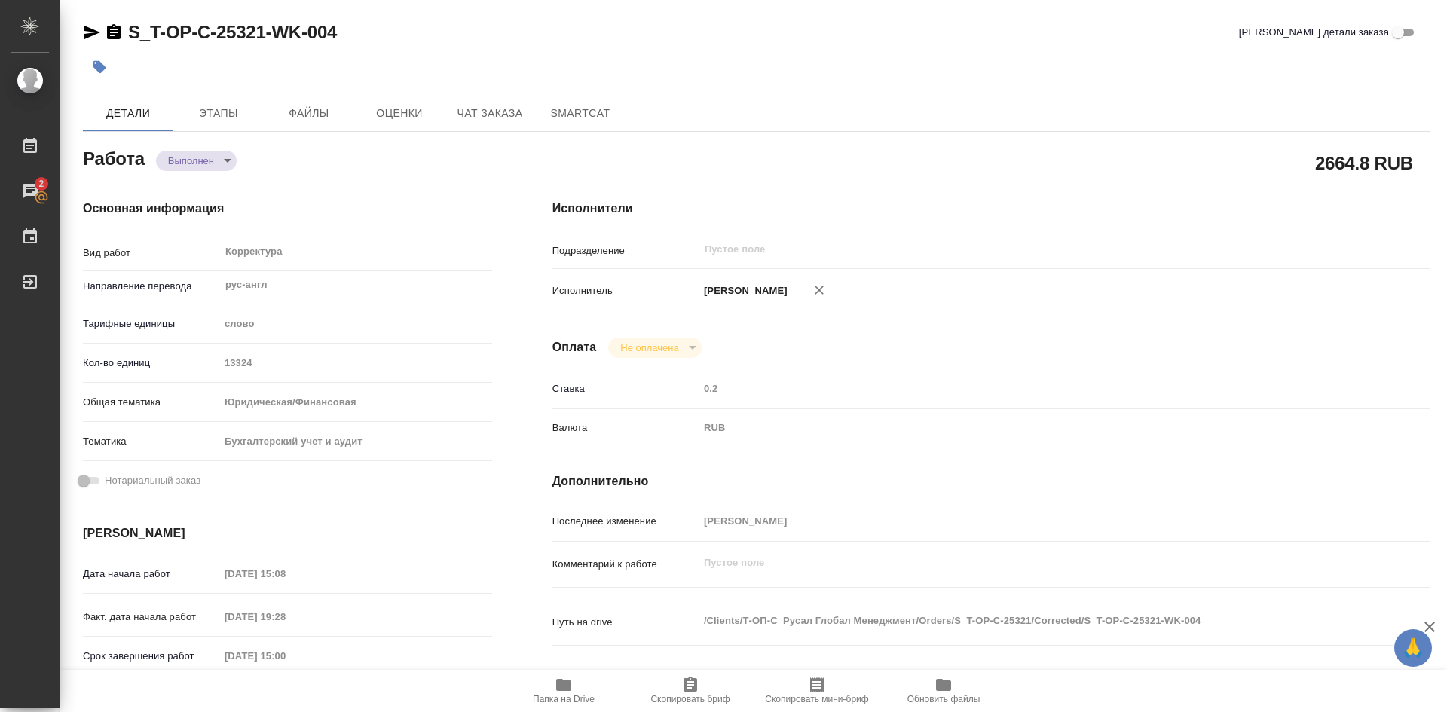
type textarea "x"
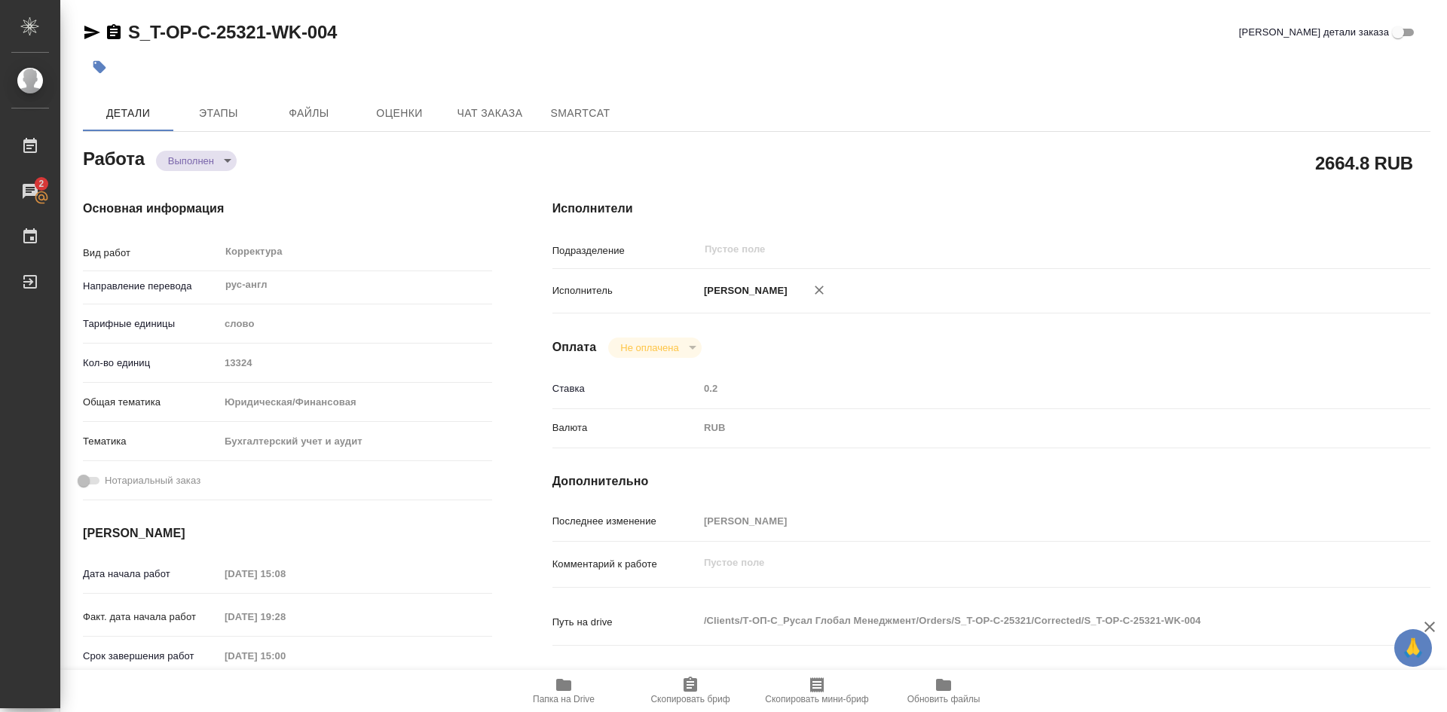
type textarea "x"
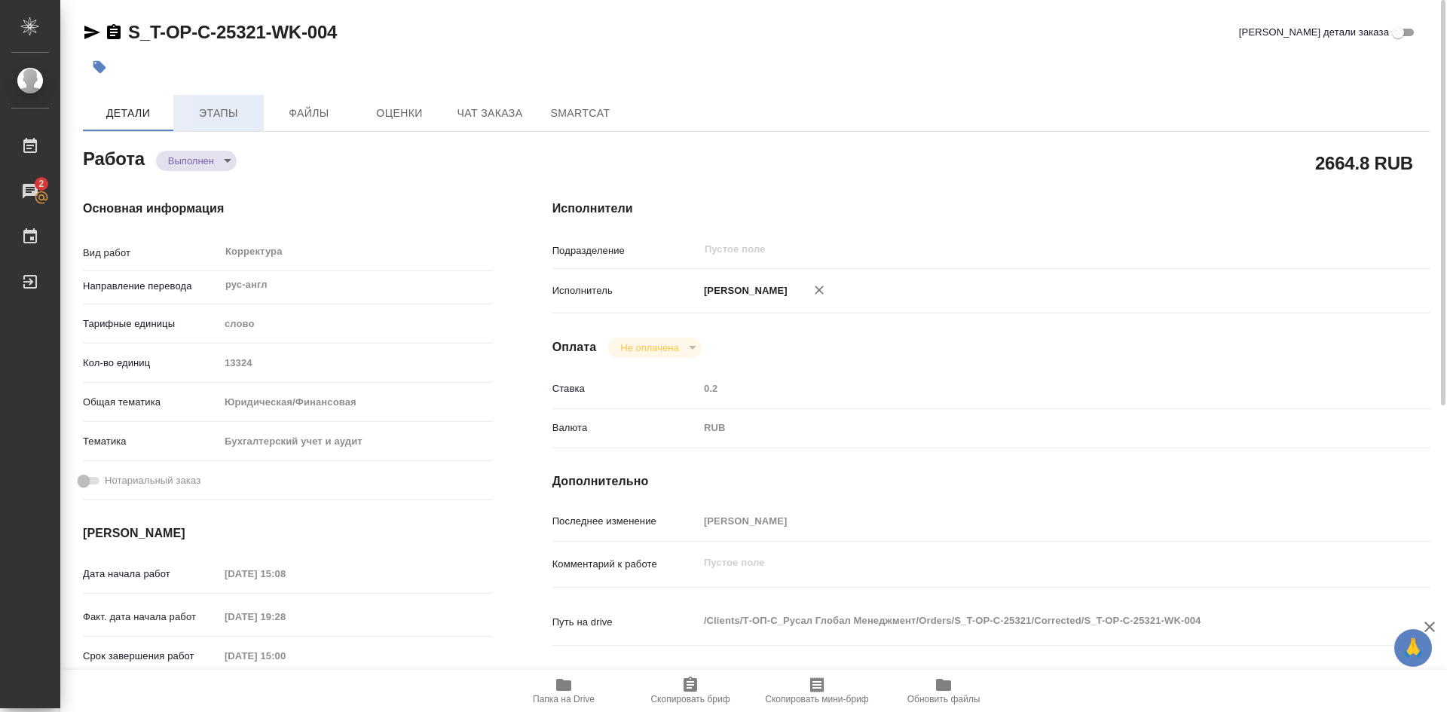
type textarea "x"
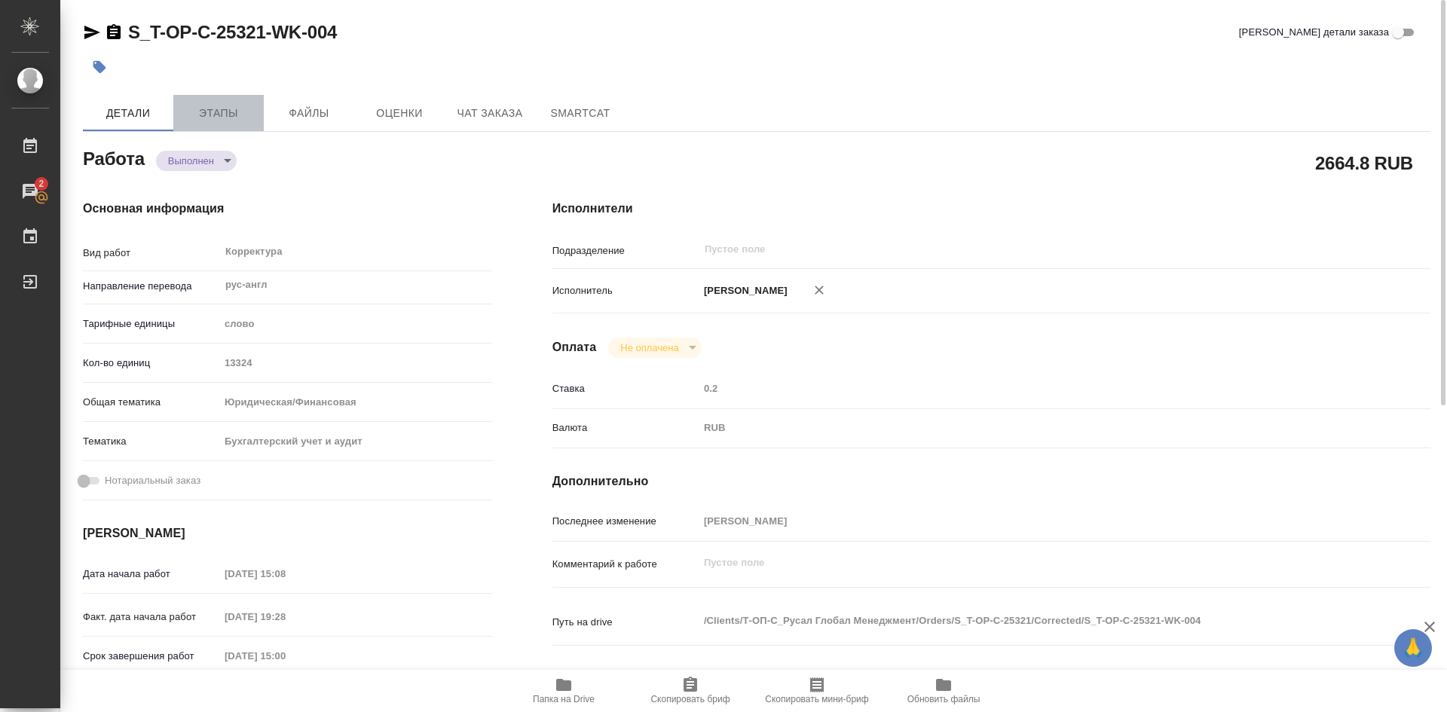
click at [239, 116] on span "Этапы" at bounding box center [218, 113] width 72 height 19
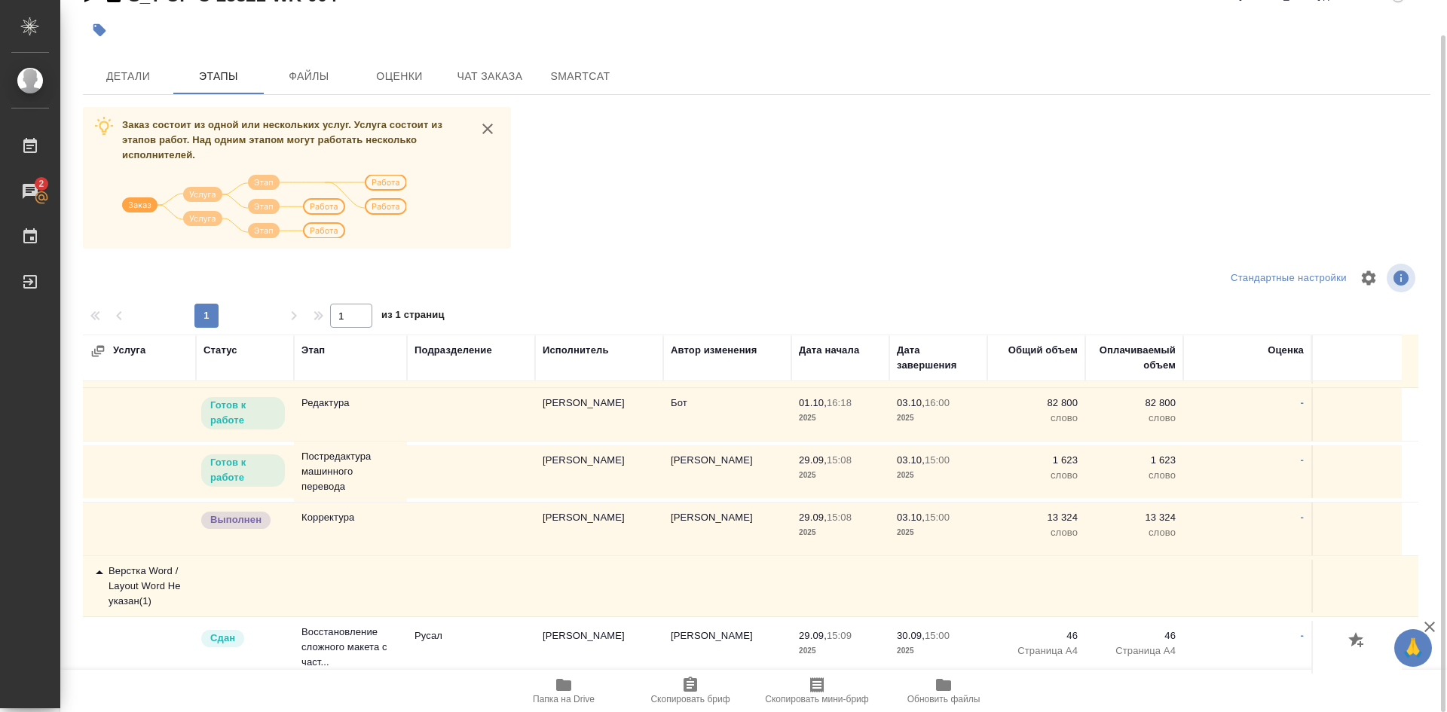
scroll to position [60, 0]
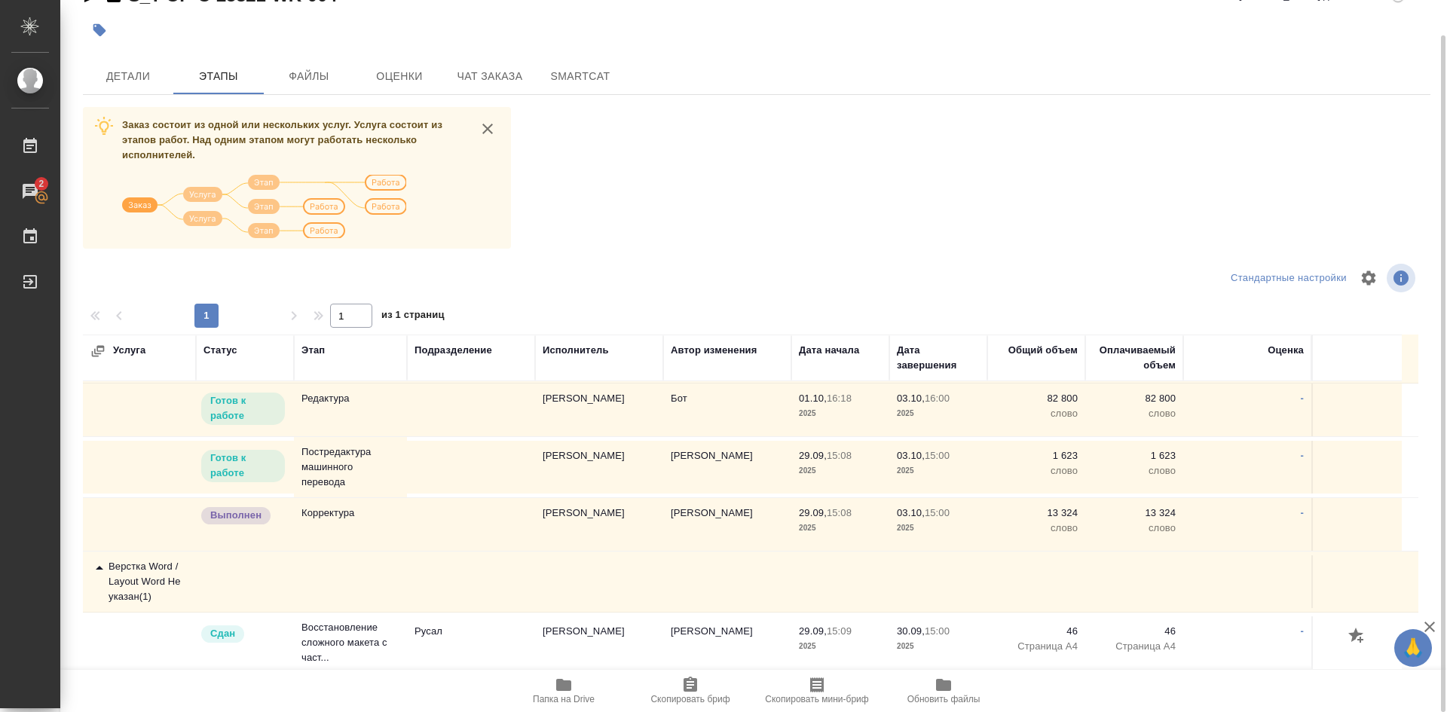
click at [255, 463] on p "Готов к работе" at bounding box center [243, 466] width 66 height 30
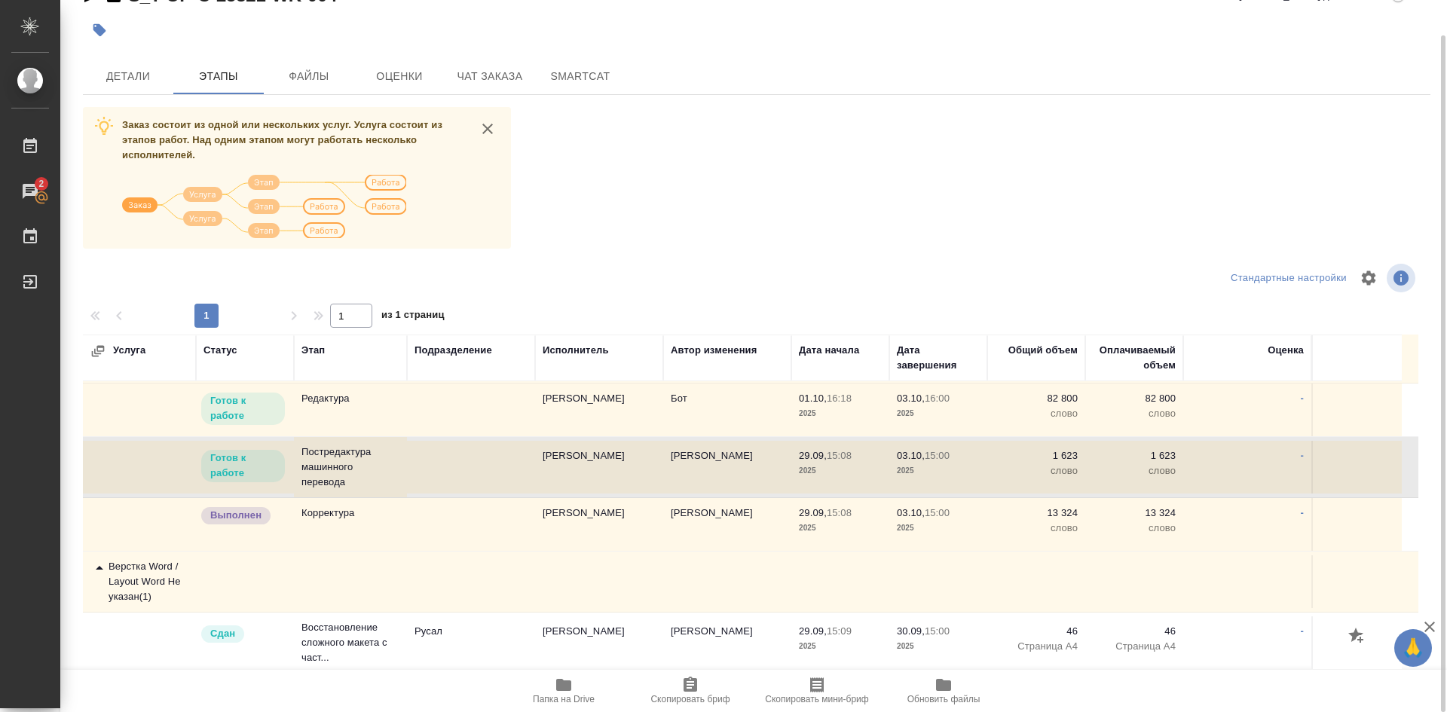
click at [255, 463] on p "Готов к работе" at bounding box center [243, 466] width 66 height 30
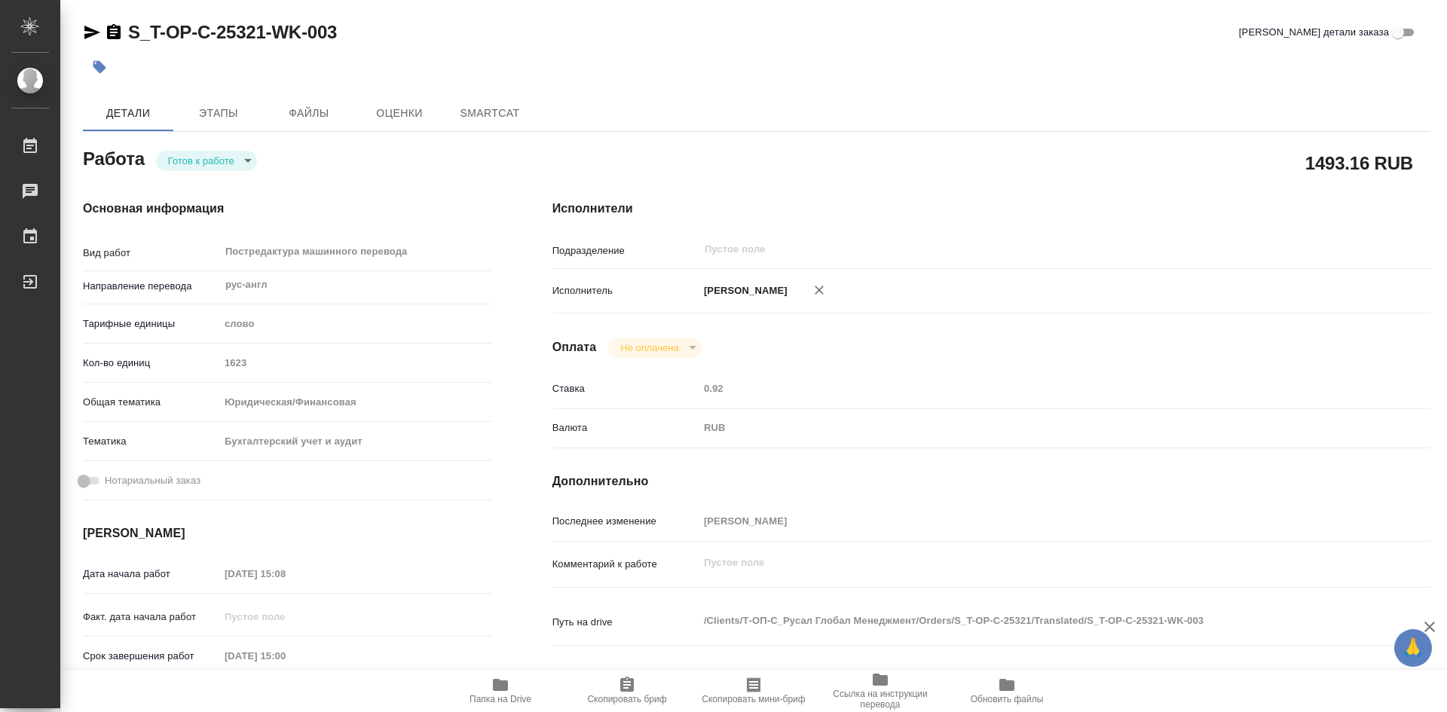
type textarea "x"
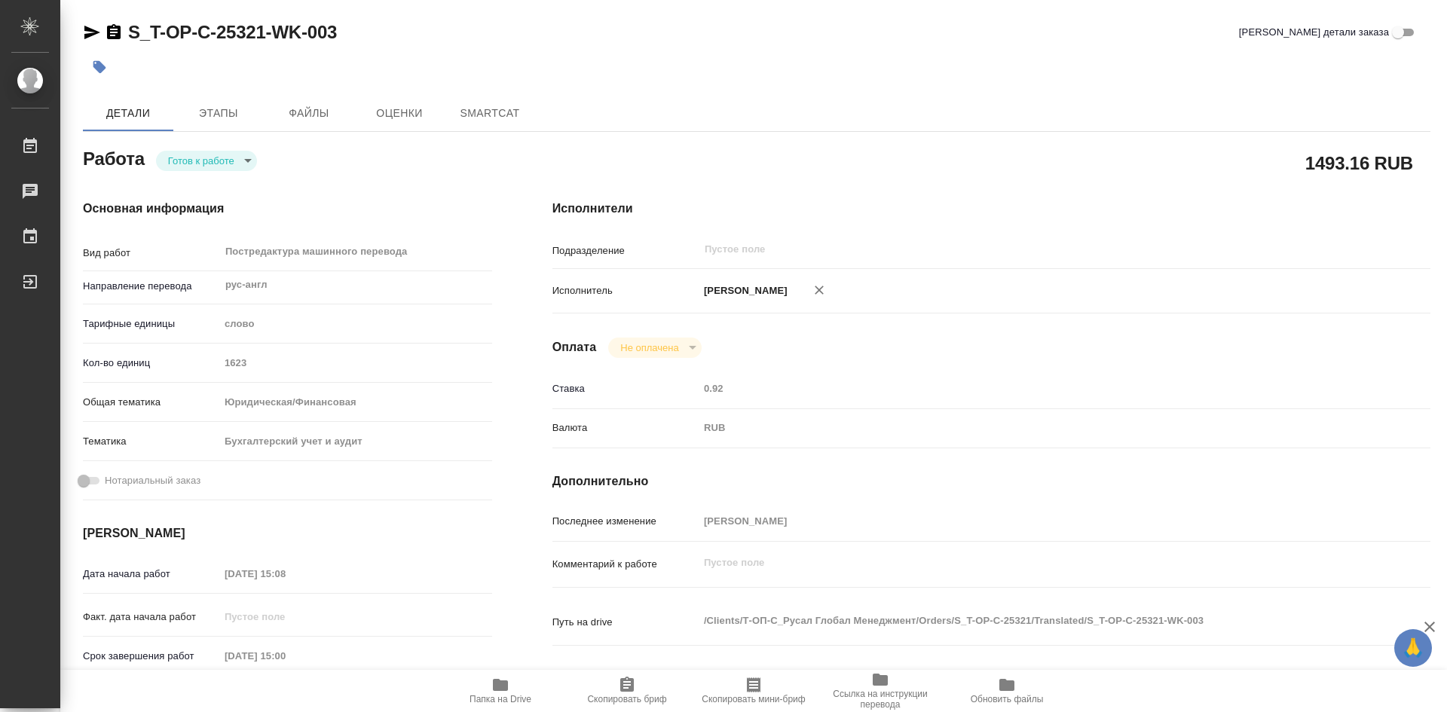
type textarea "x"
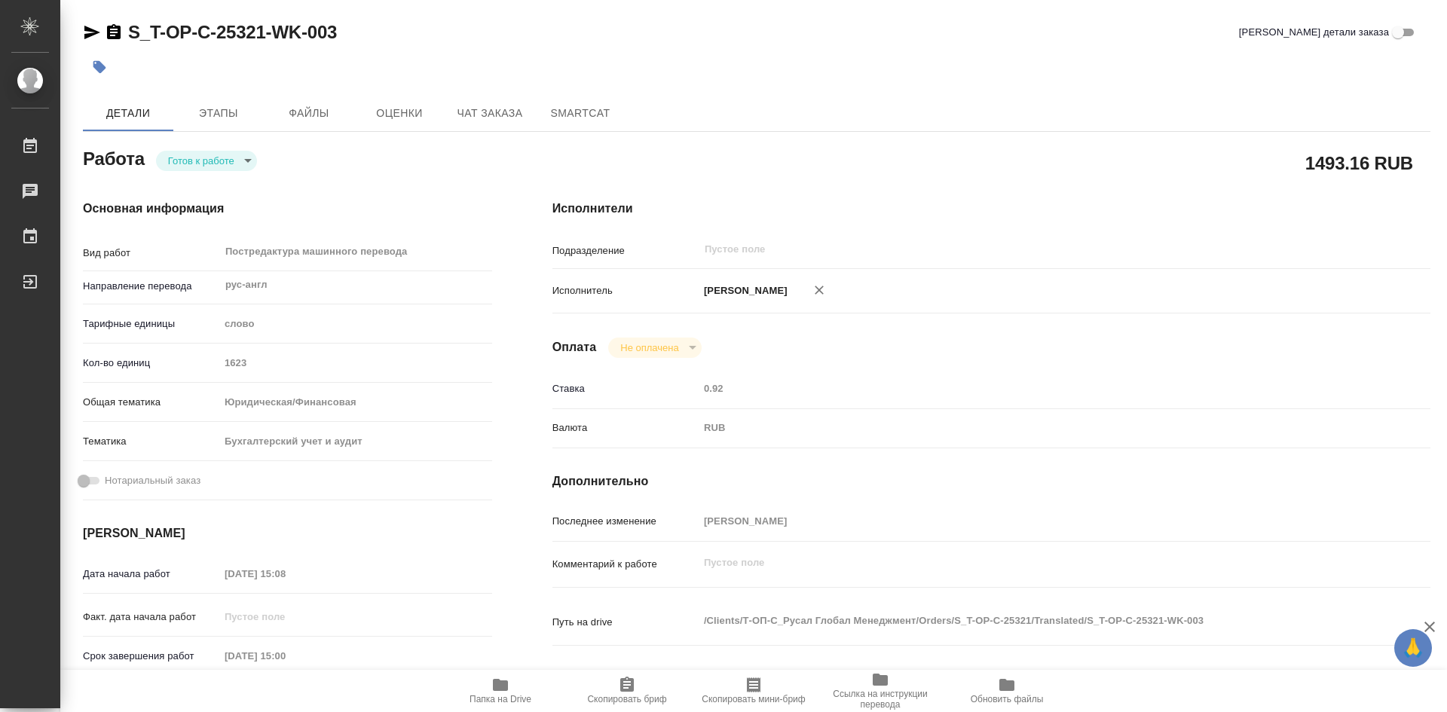
type textarea "x"
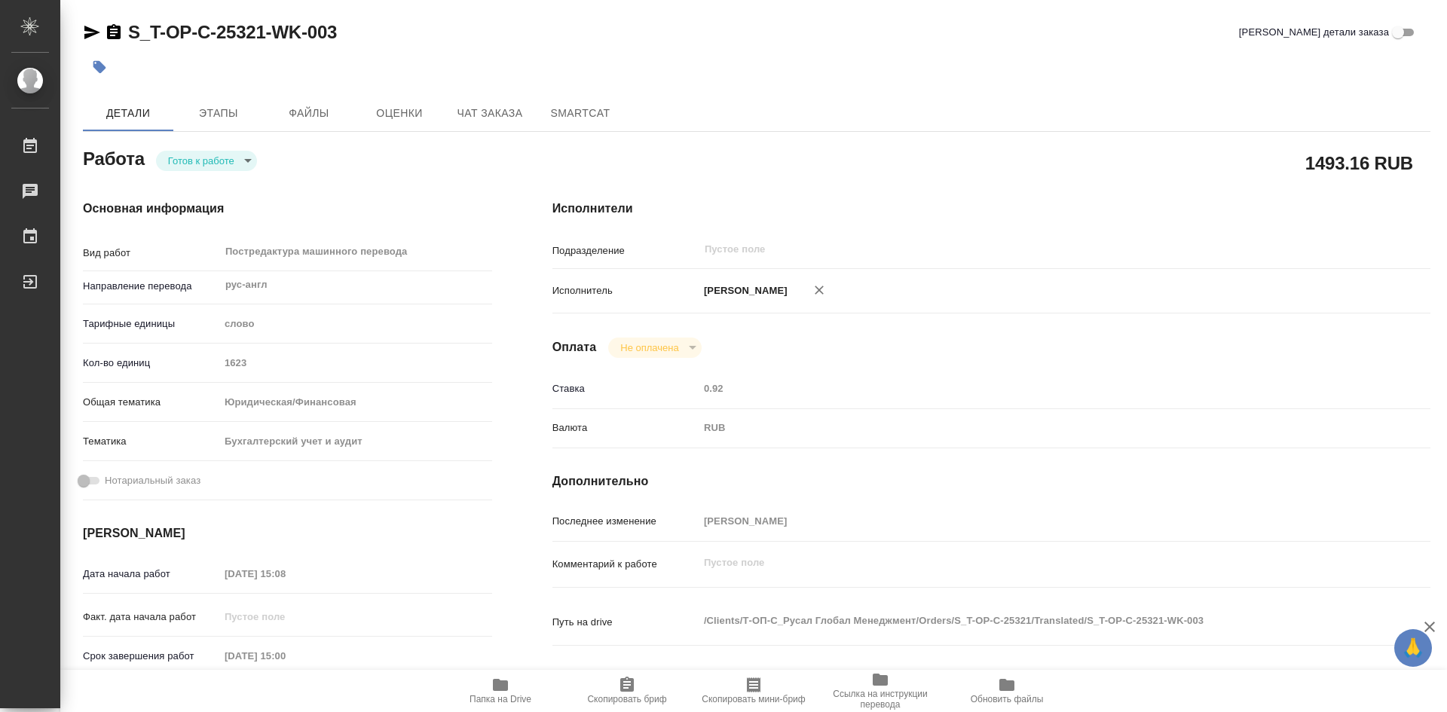
type textarea "x"
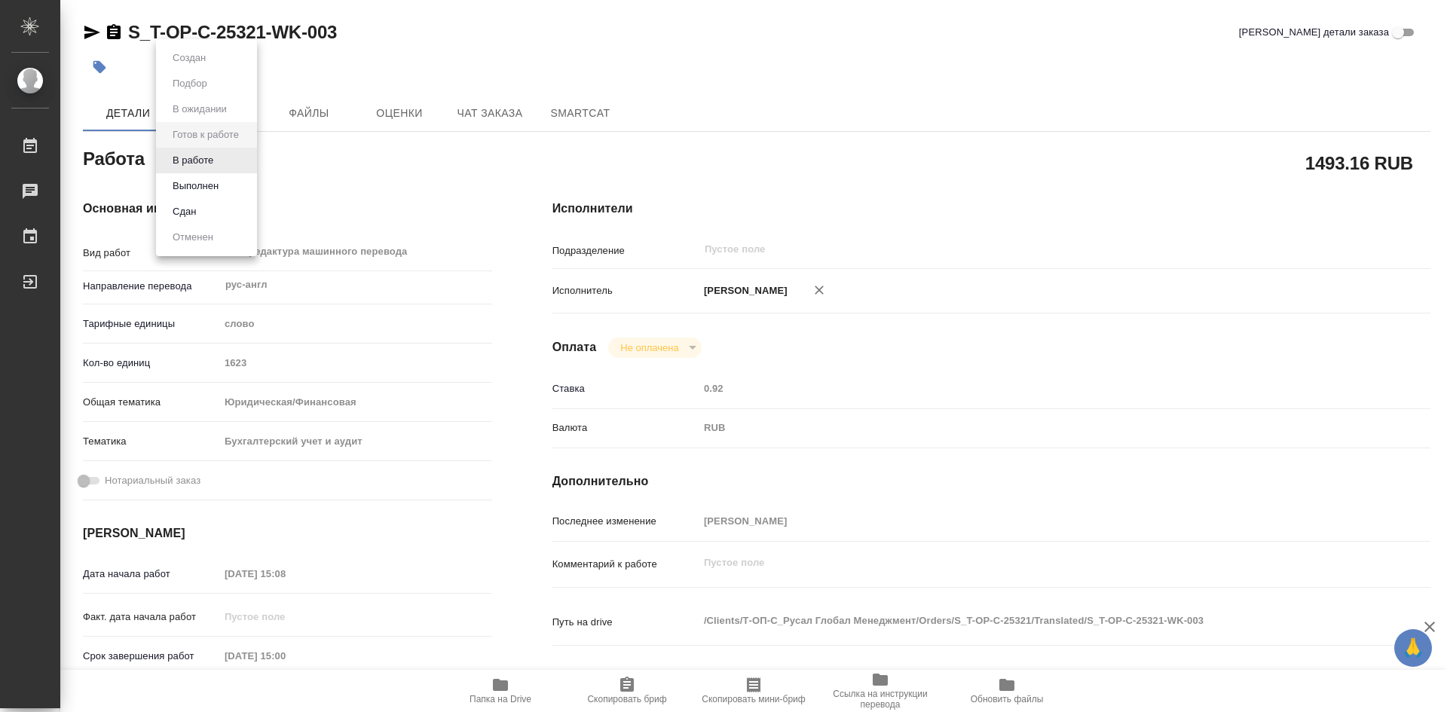
click at [248, 163] on body "🙏 .cls-1 fill:#fff; AWATERA Soldatenkova Tatyana Работы Чаты График Выйти S_T-O…" at bounding box center [723, 356] width 1447 height 712
click at [220, 161] on li "В работе" at bounding box center [206, 161] width 101 height 26
type textarea "x"
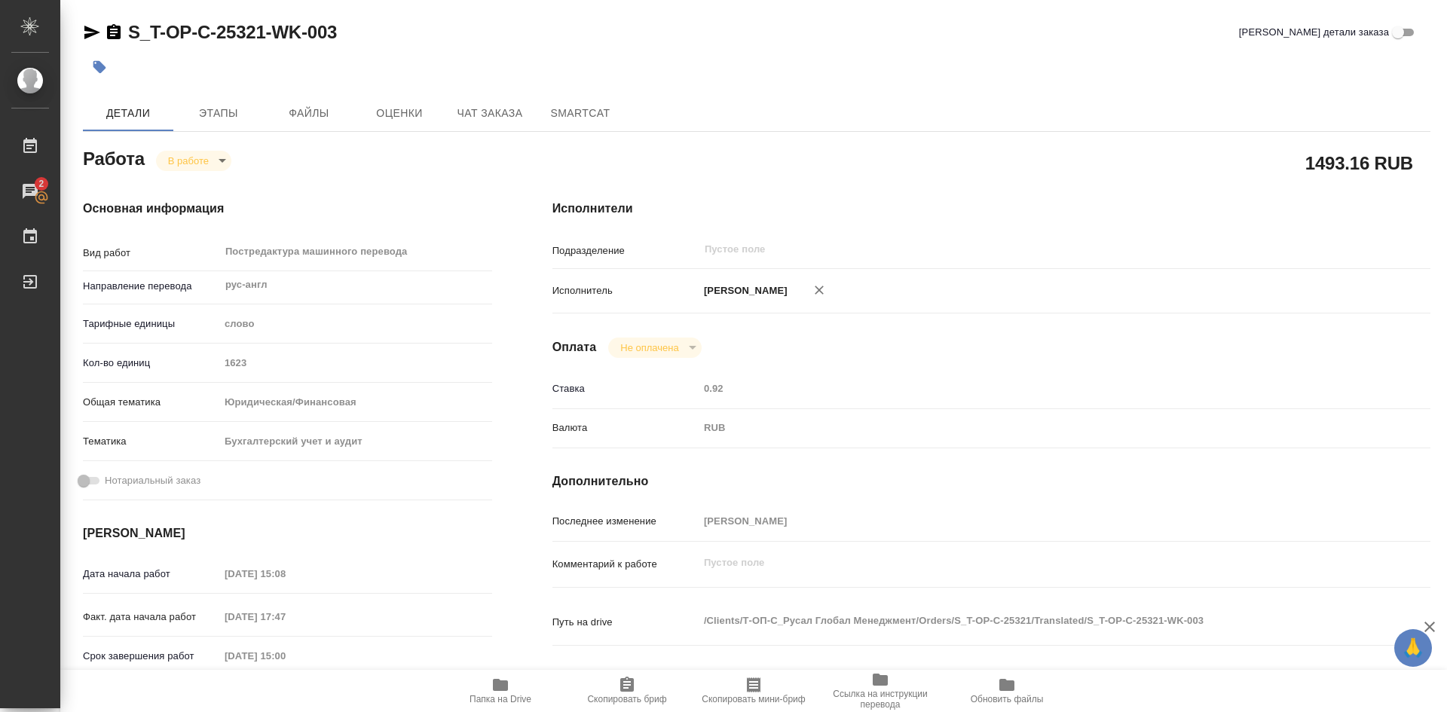
type textarea "x"
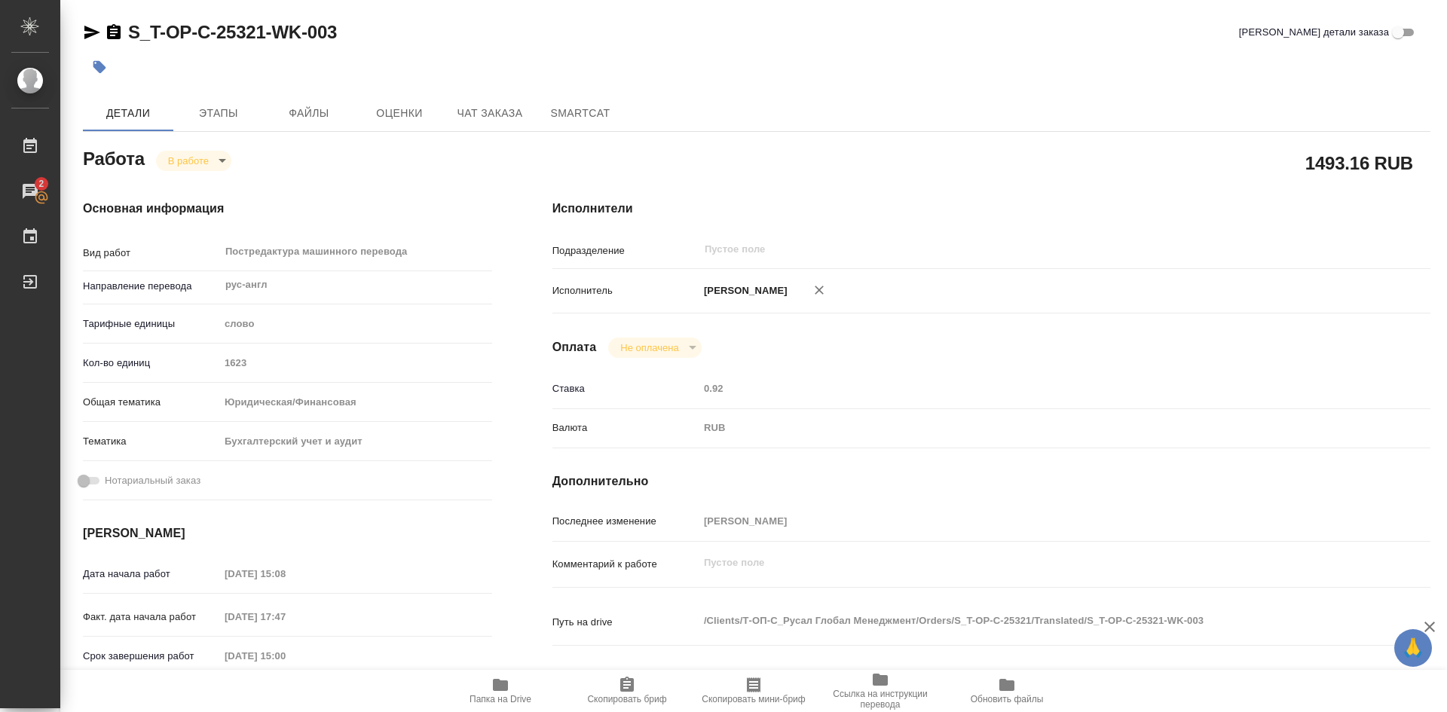
type textarea "x"
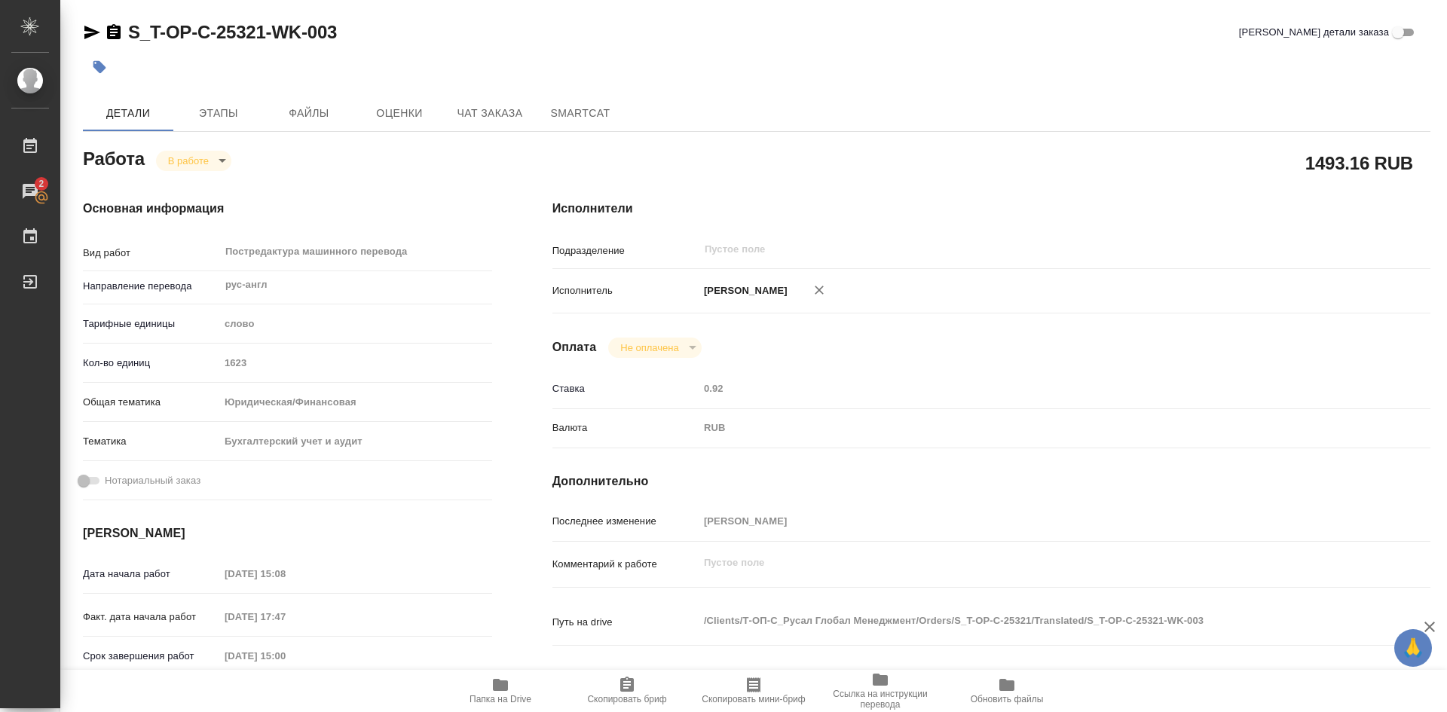
type textarea "x"
click at [220, 161] on body "🙏 .cls-1 fill:#fff; AWATERA Soldatenkova Tatyana Работы 2 Чаты График Выйти S_T…" at bounding box center [723, 356] width 1447 height 712
type textarea "x"
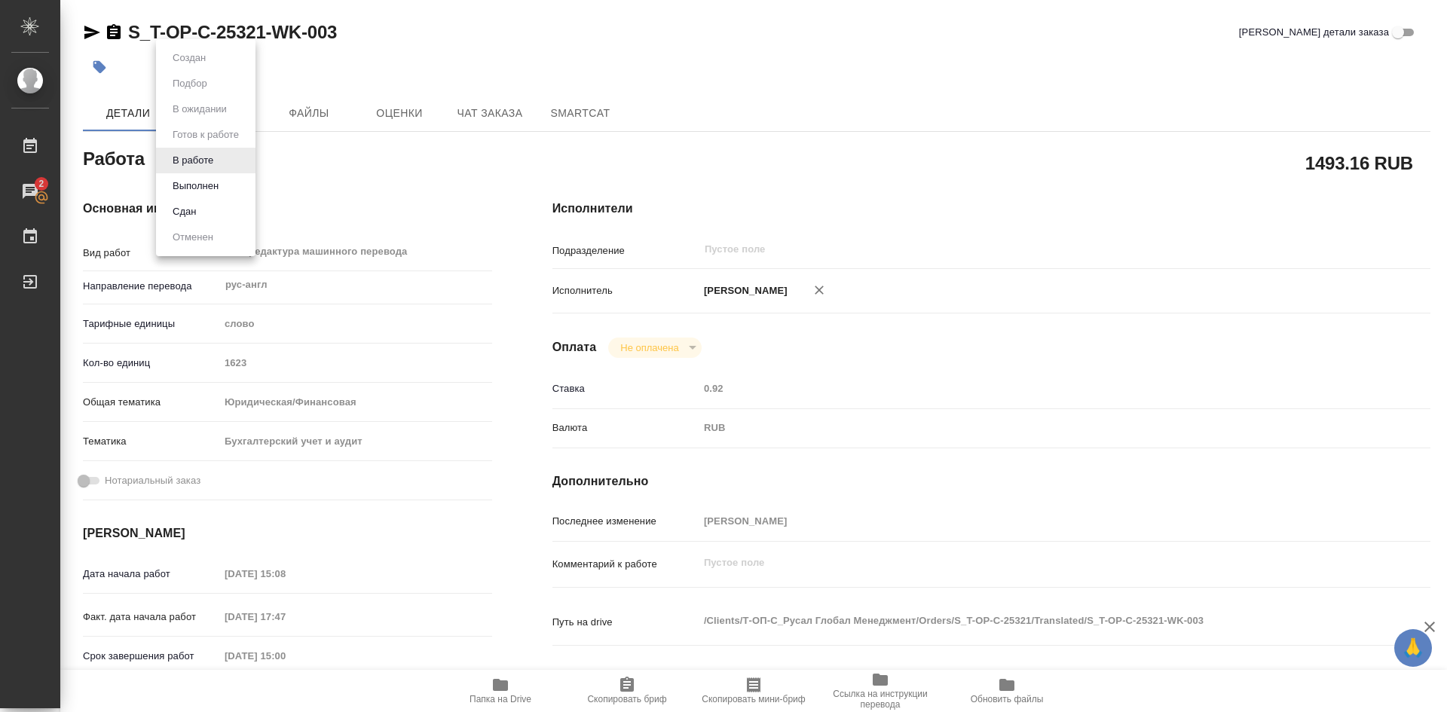
type textarea "x"
click at [196, 189] on button "Выполнен" at bounding box center [195, 186] width 55 height 17
type textarea "x"
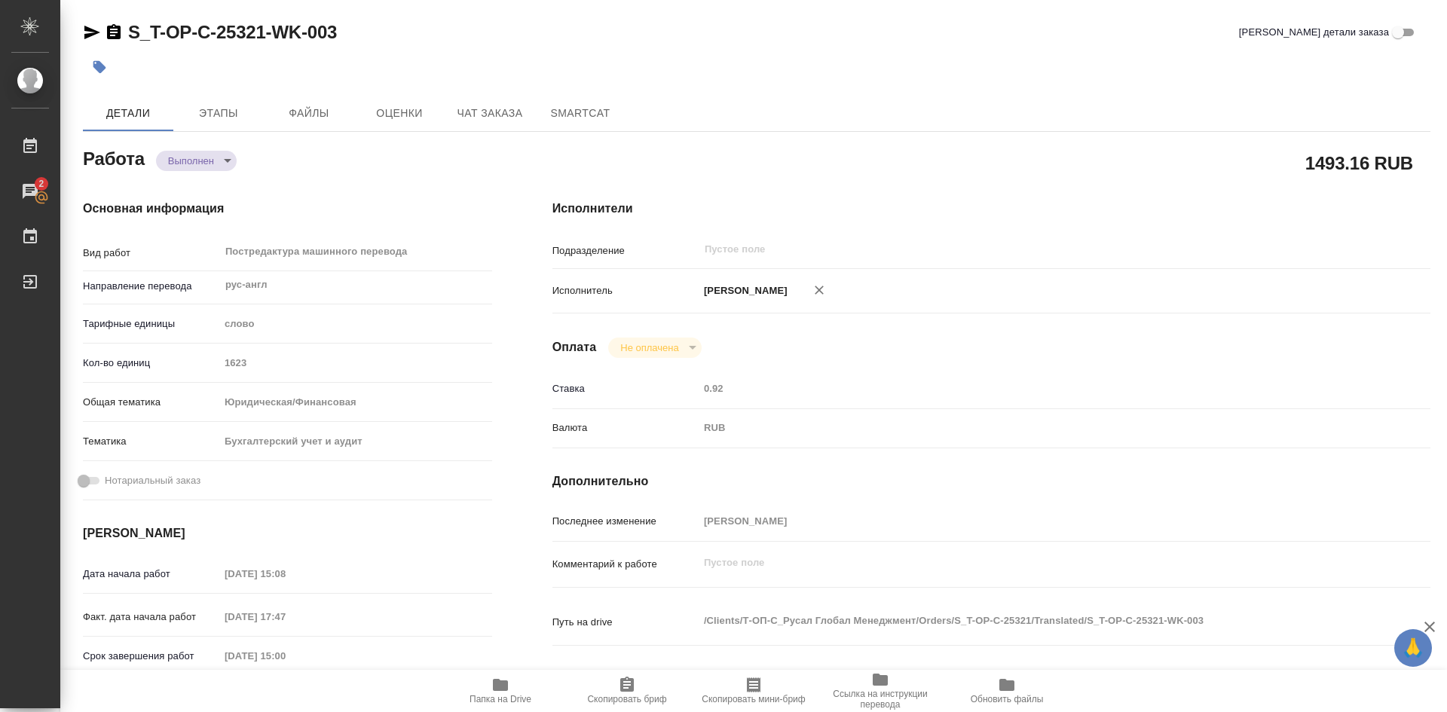
type textarea "x"
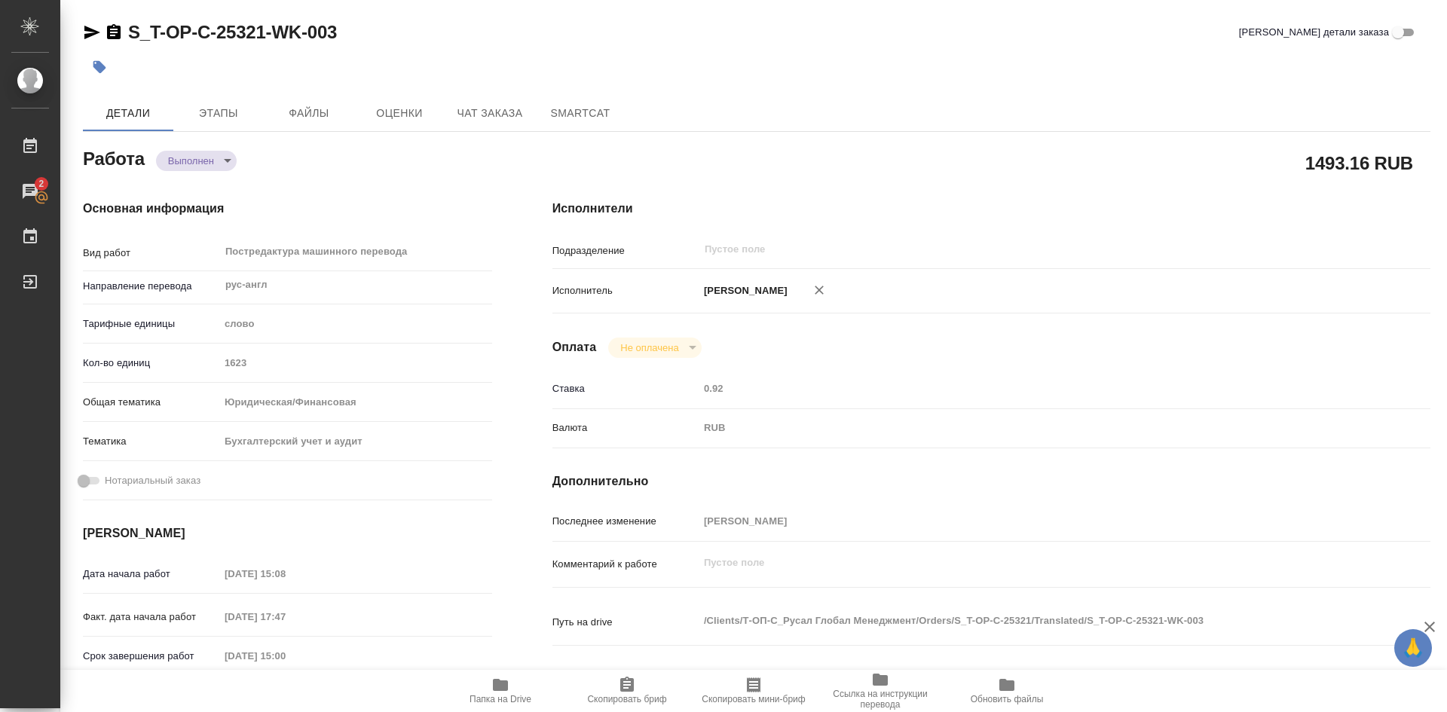
type textarea "x"
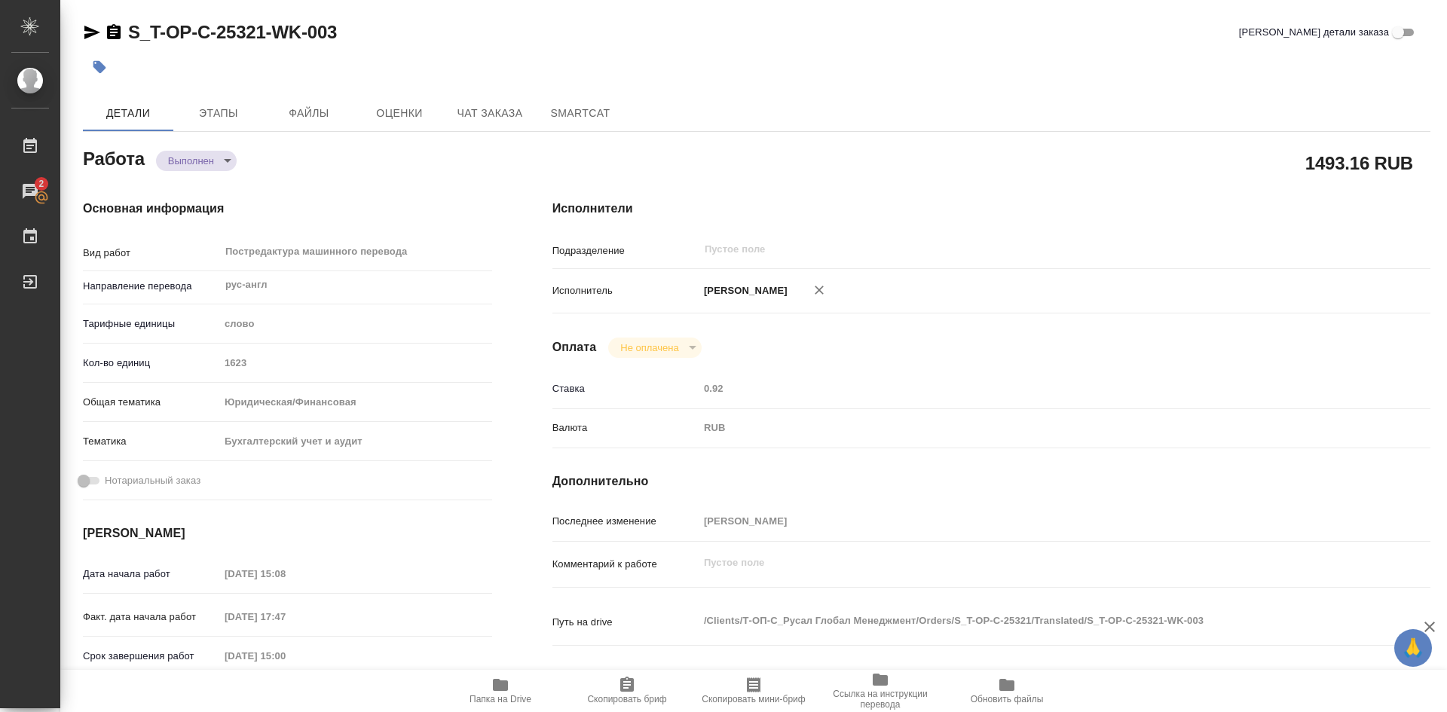
type textarea "x"
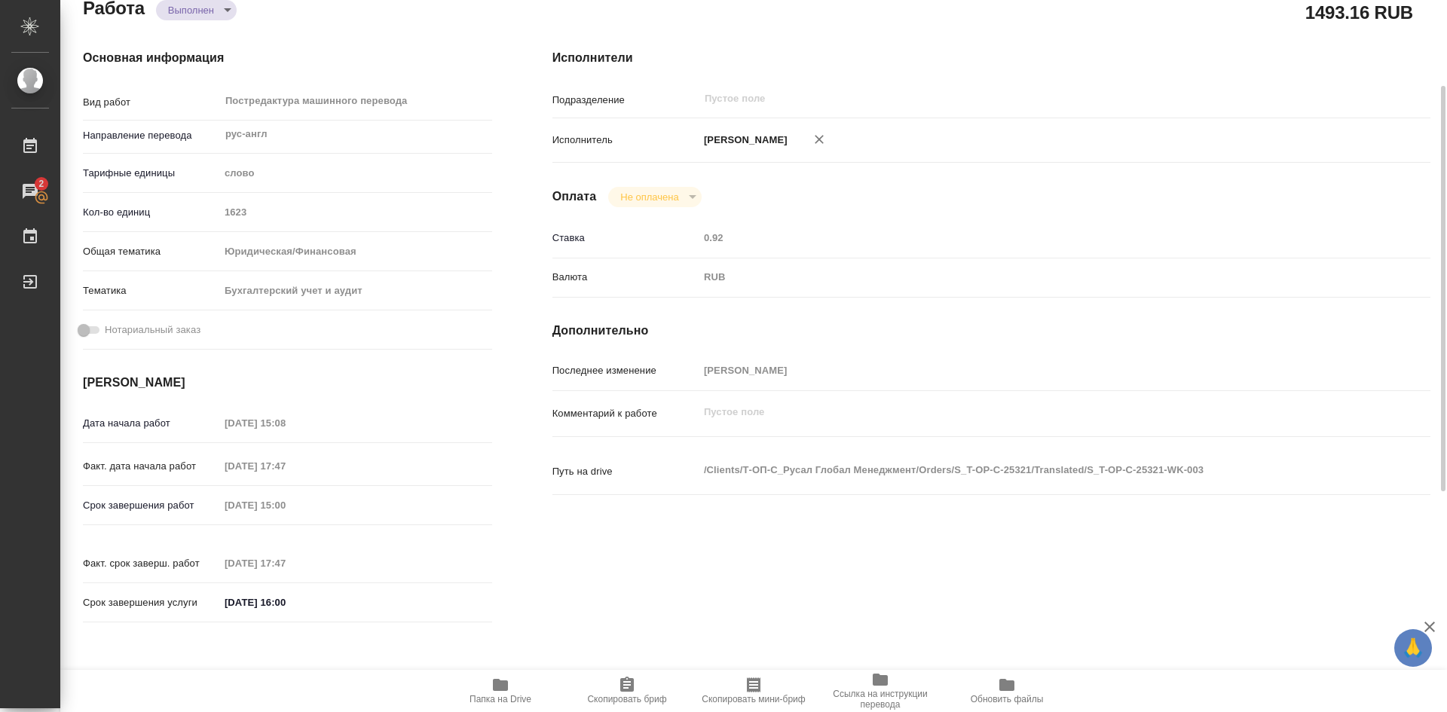
type textarea "x"
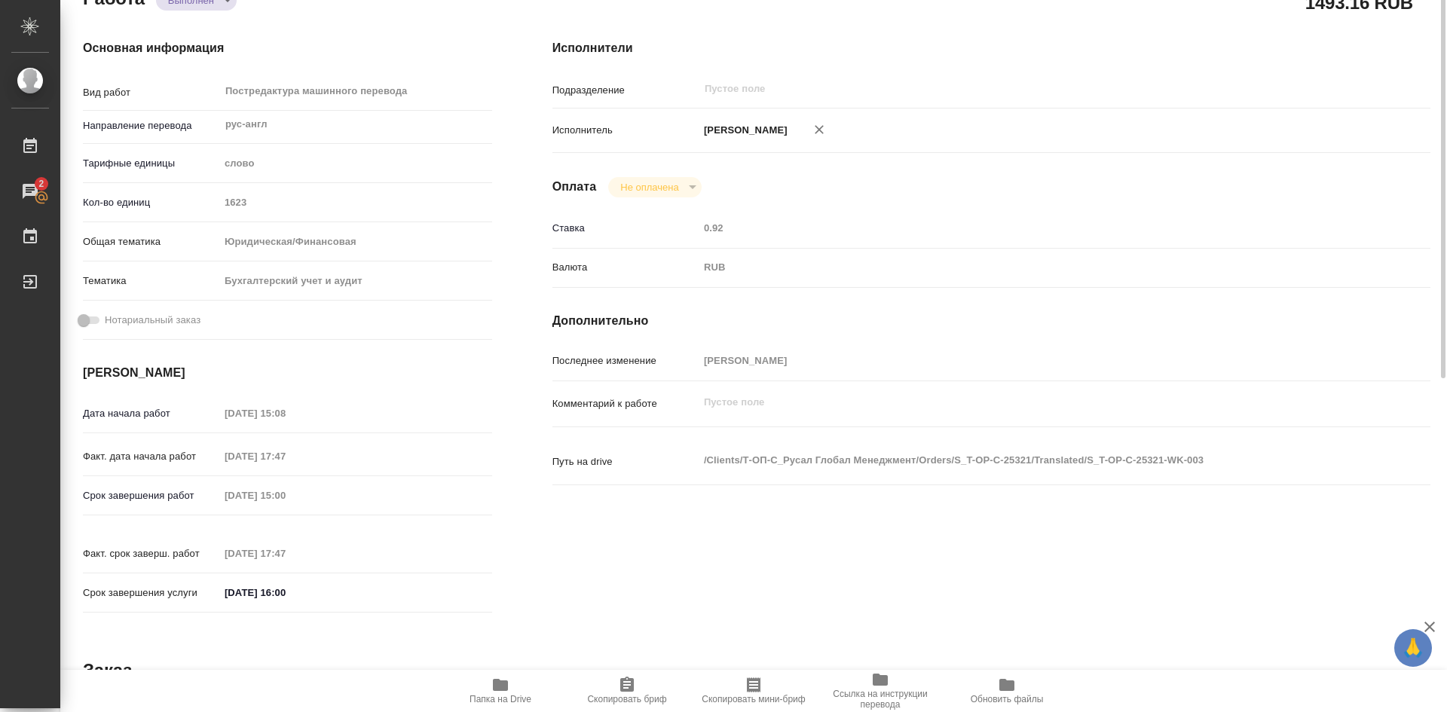
scroll to position [10, 0]
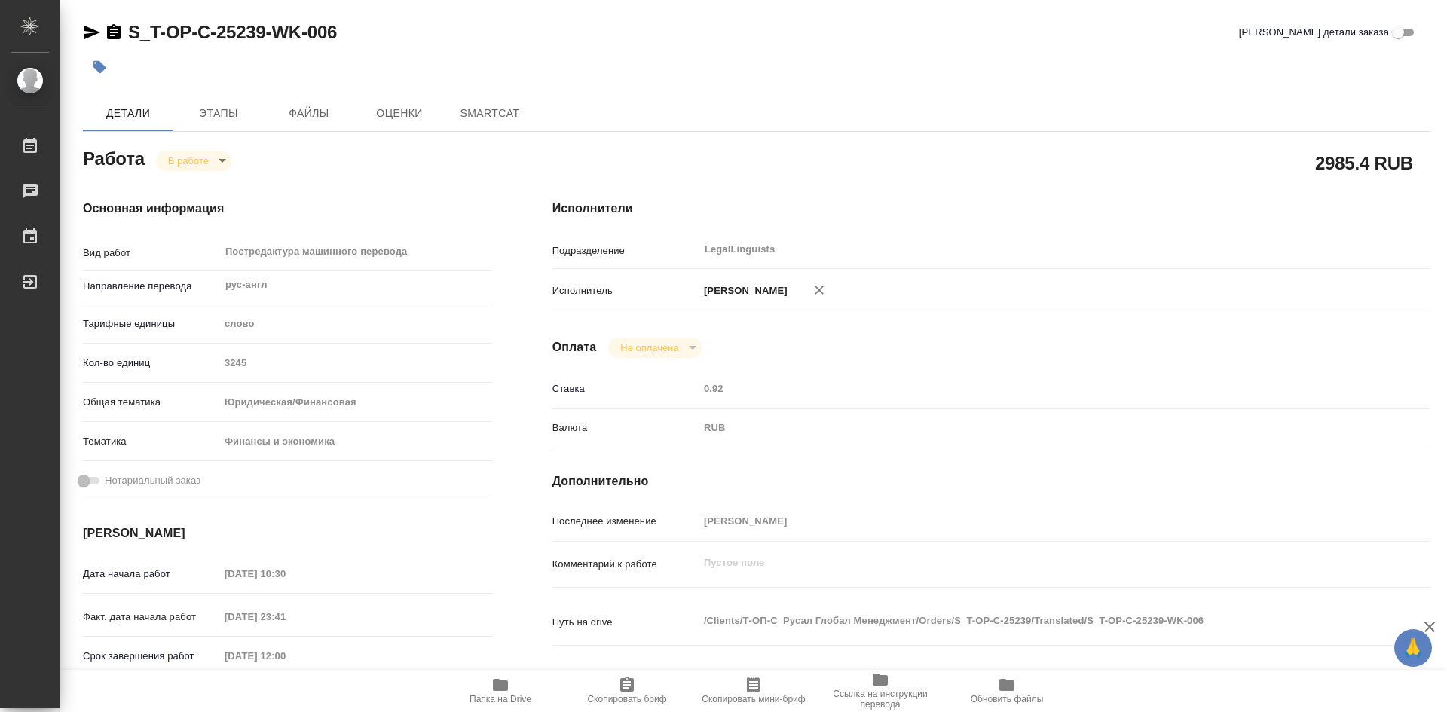
type textarea "x"
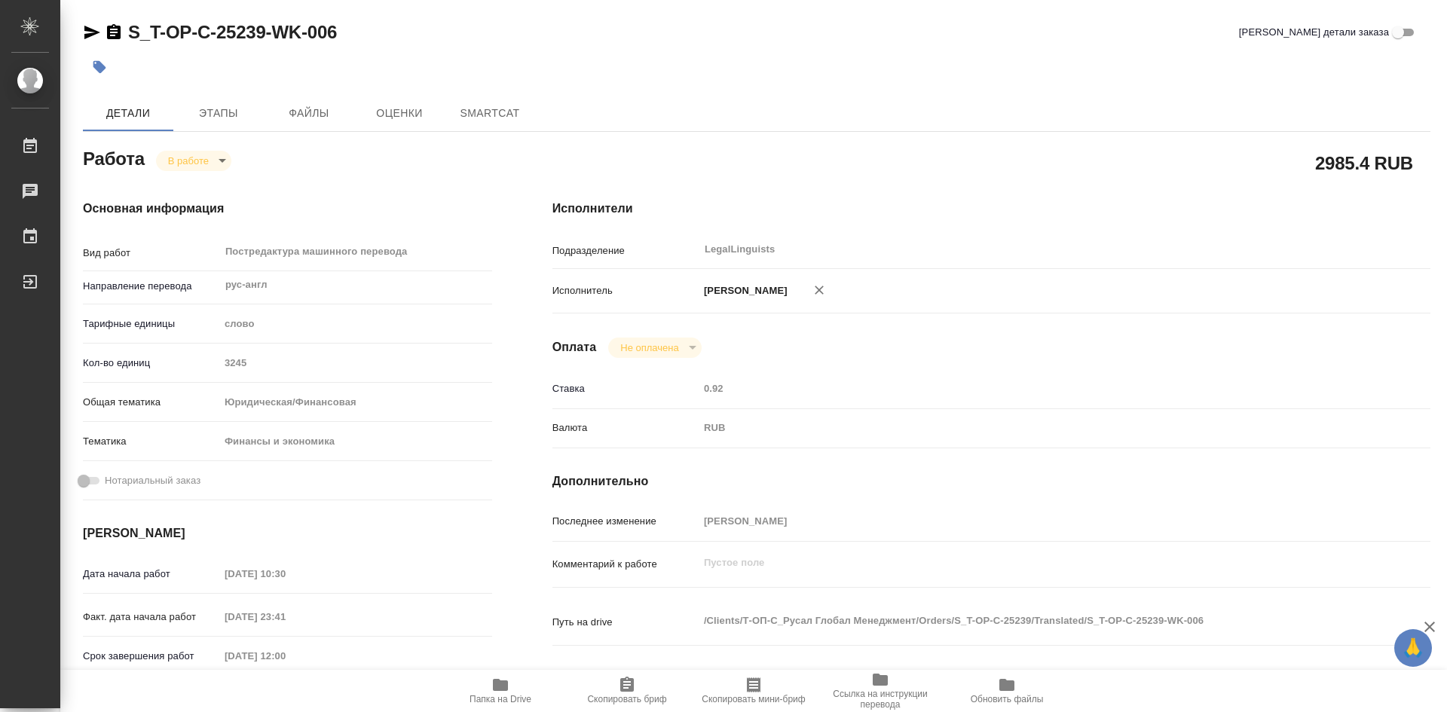
type textarea "x"
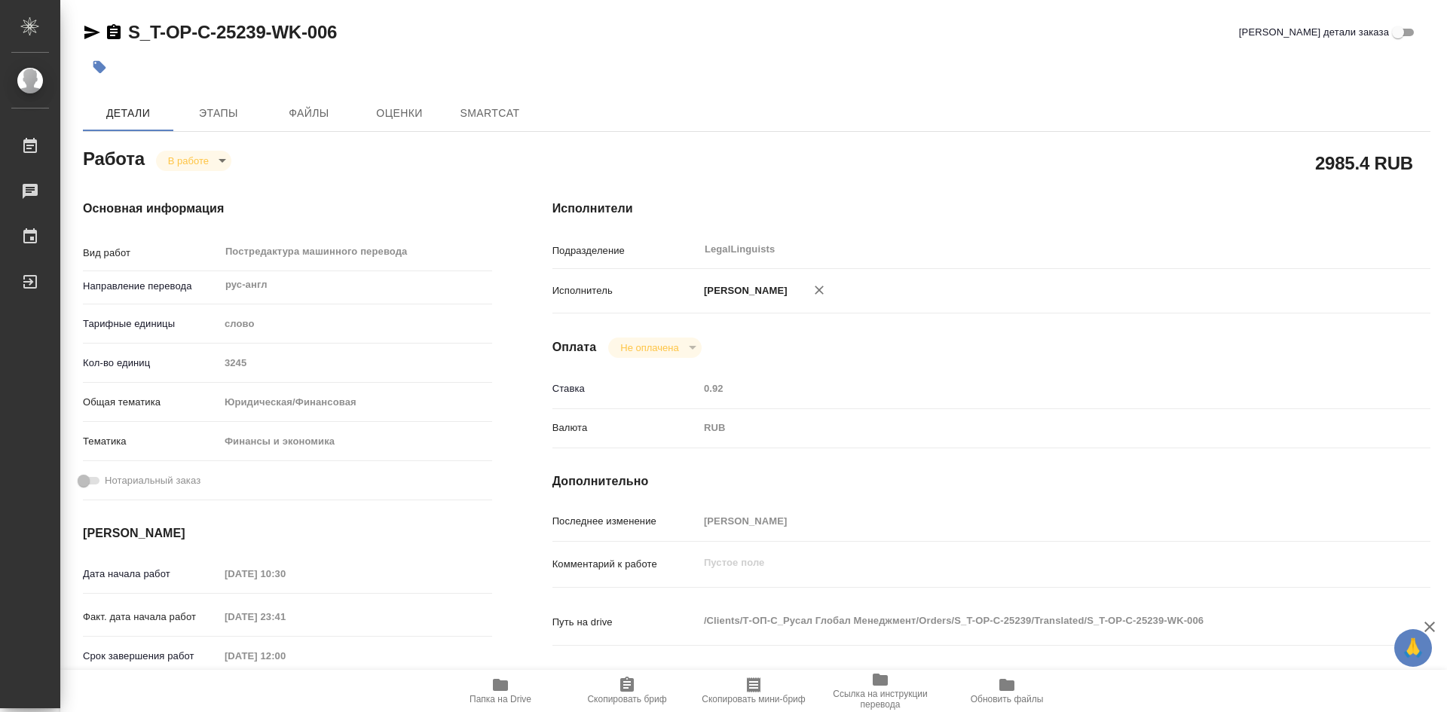
type textarea "x"
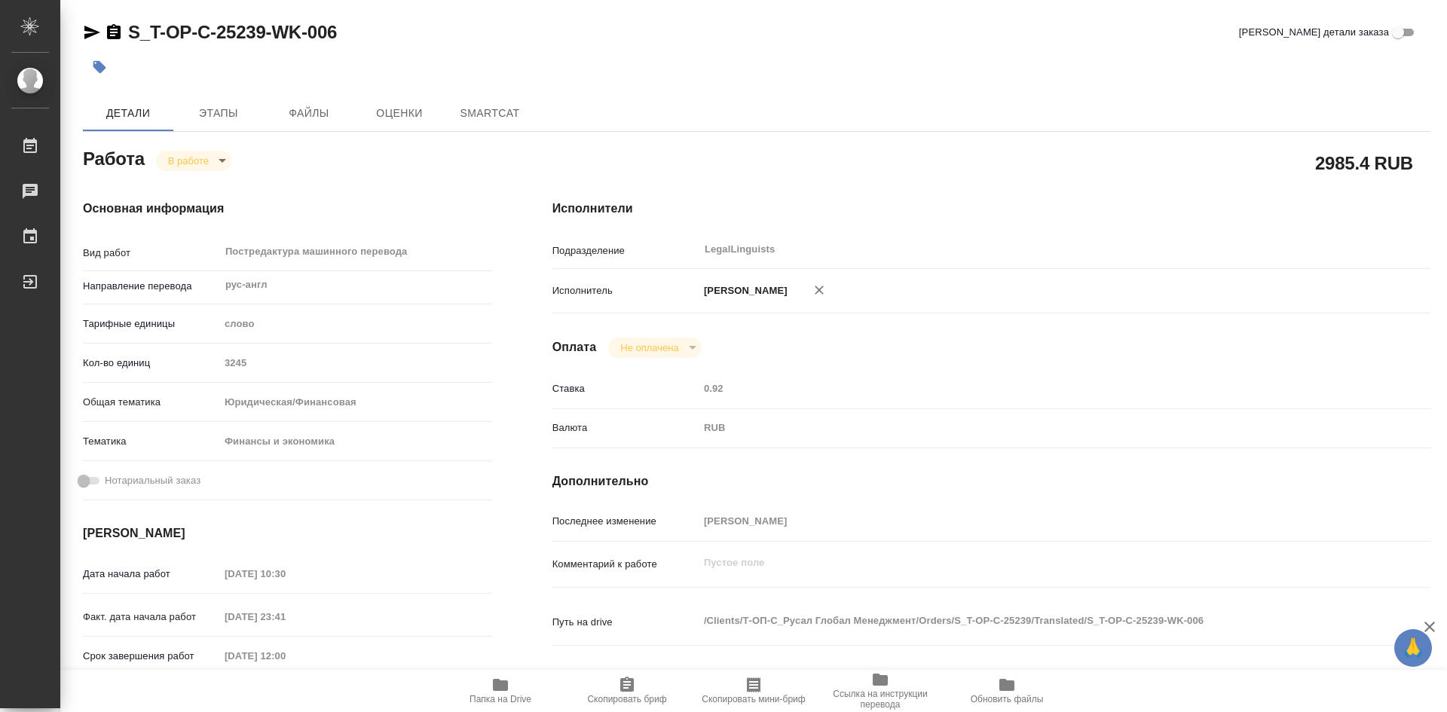
type textarea "x"
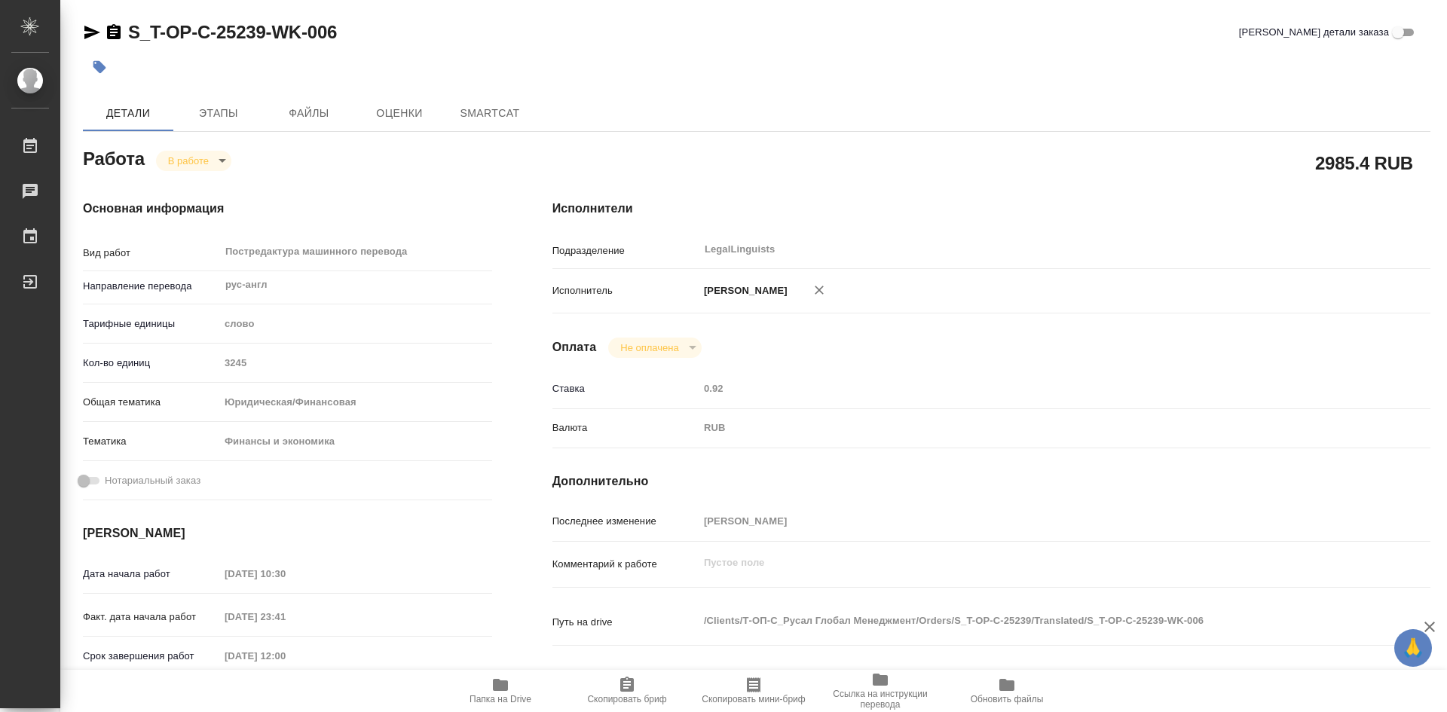
type textarea "x"
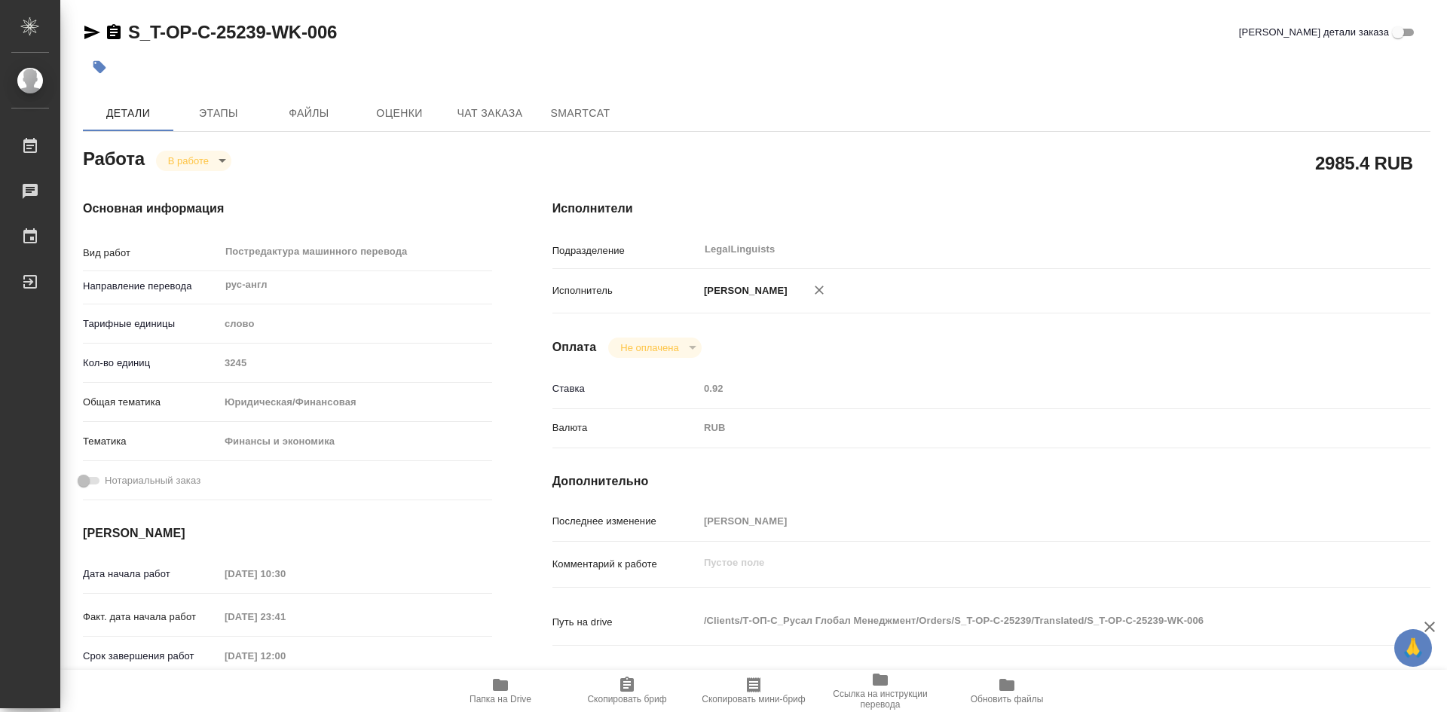
type textarea "x"
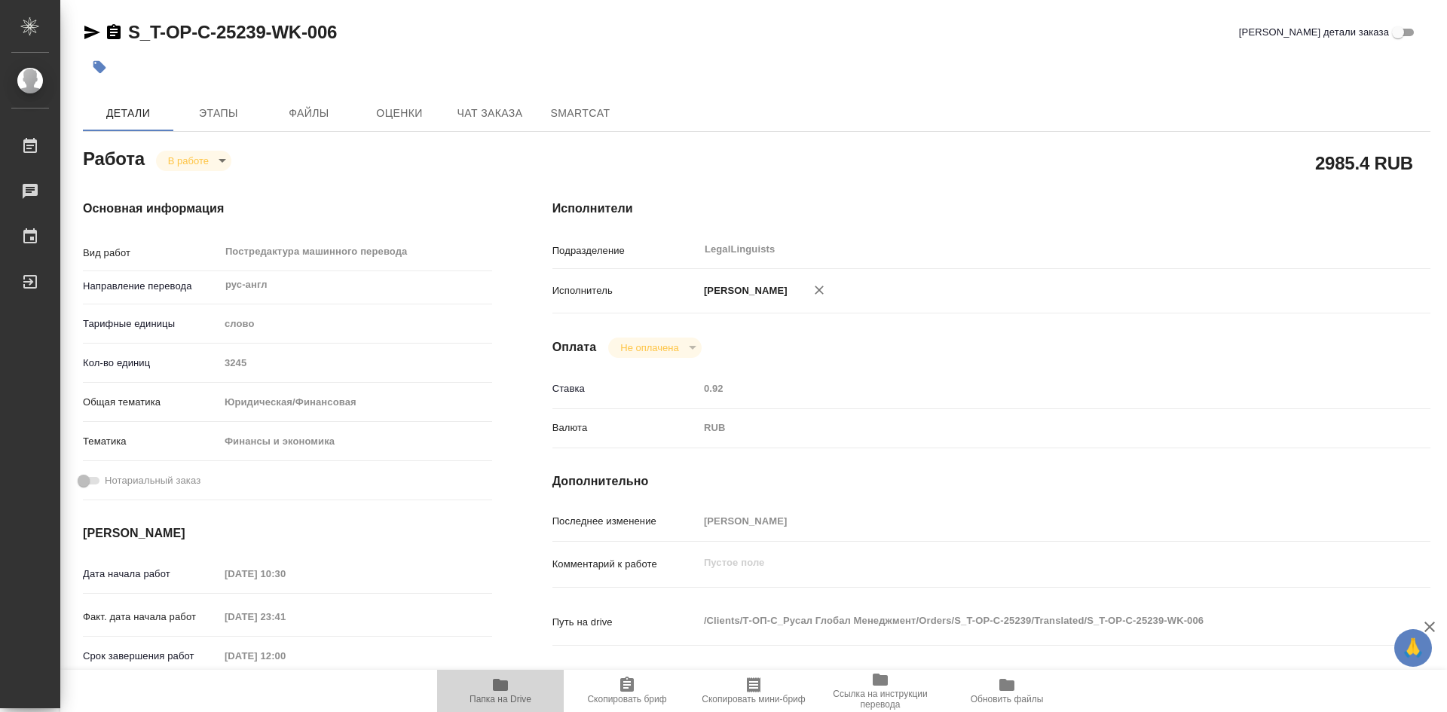
type textarea "x"
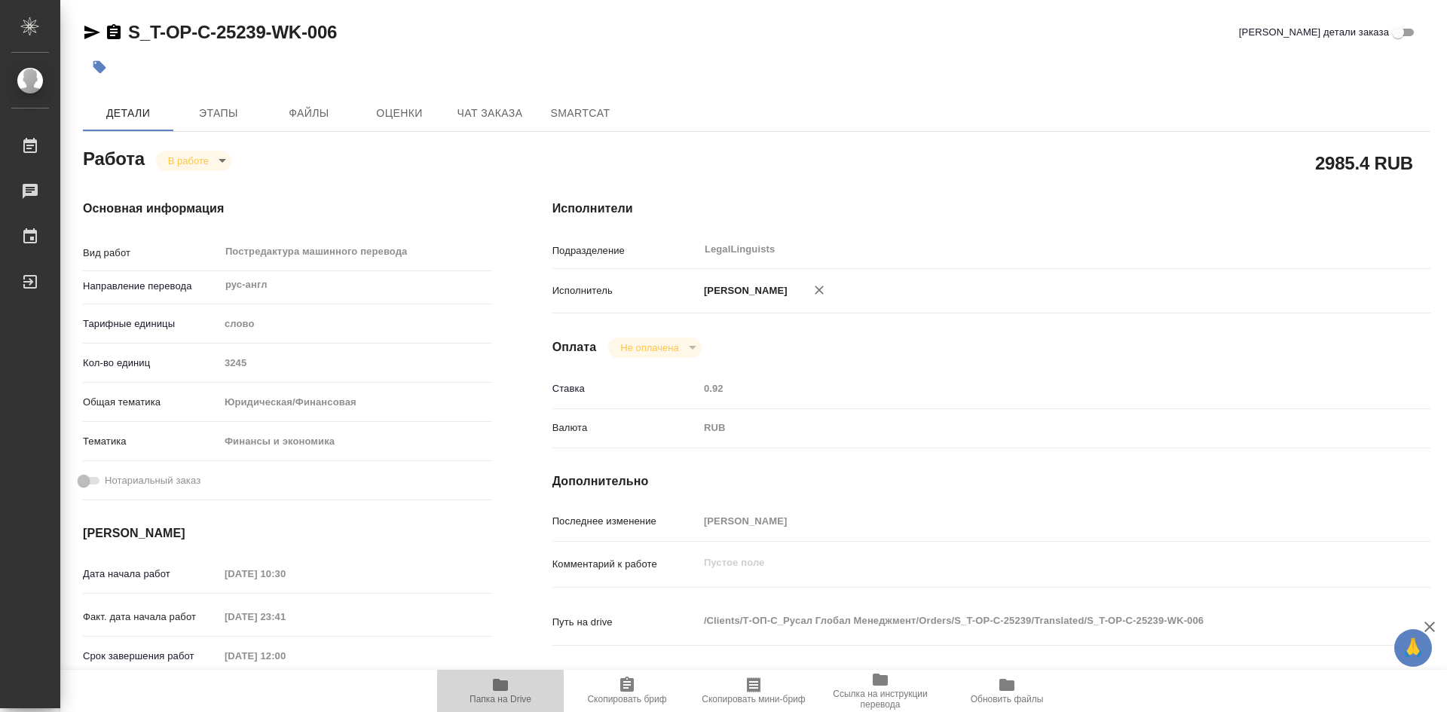
click at [494, 688] on icon "button" at bounding box center [500, 685] width 15 height 12
type textarea "x"
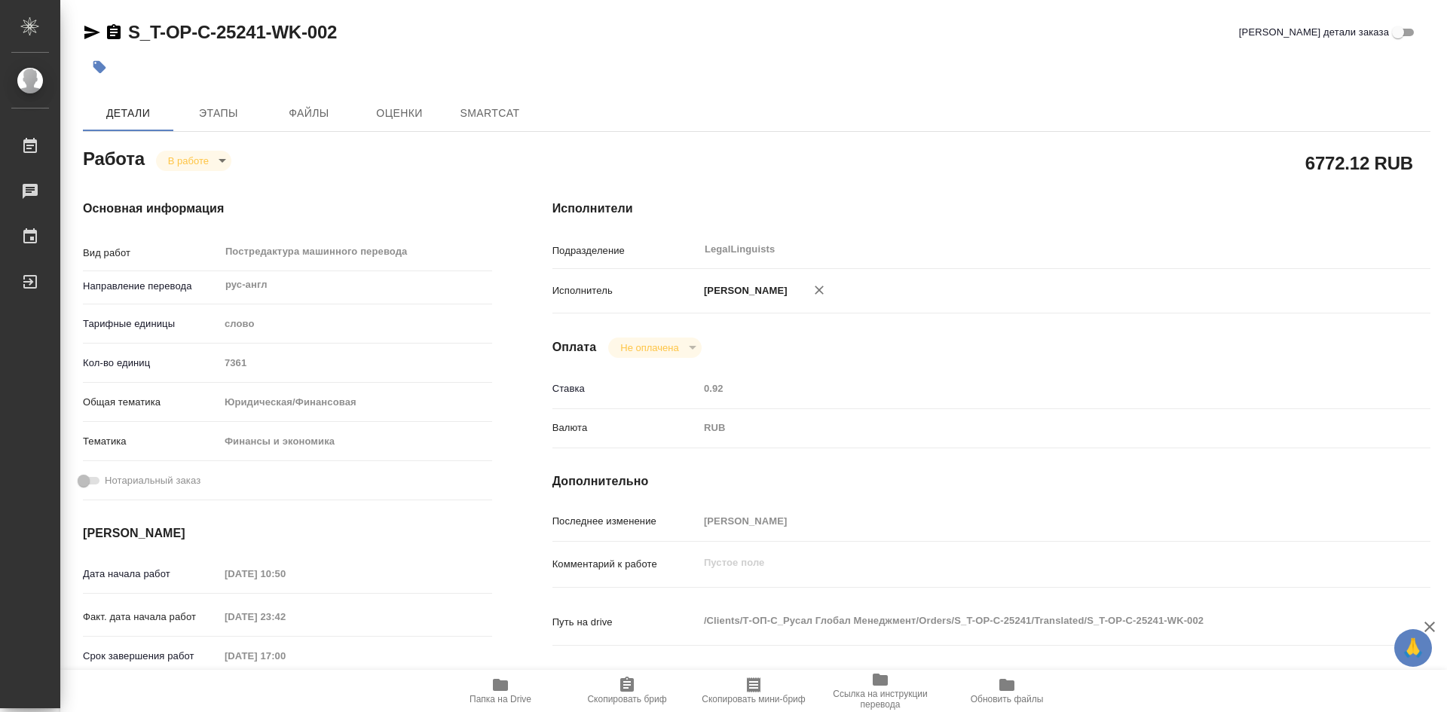
type textarea "x"
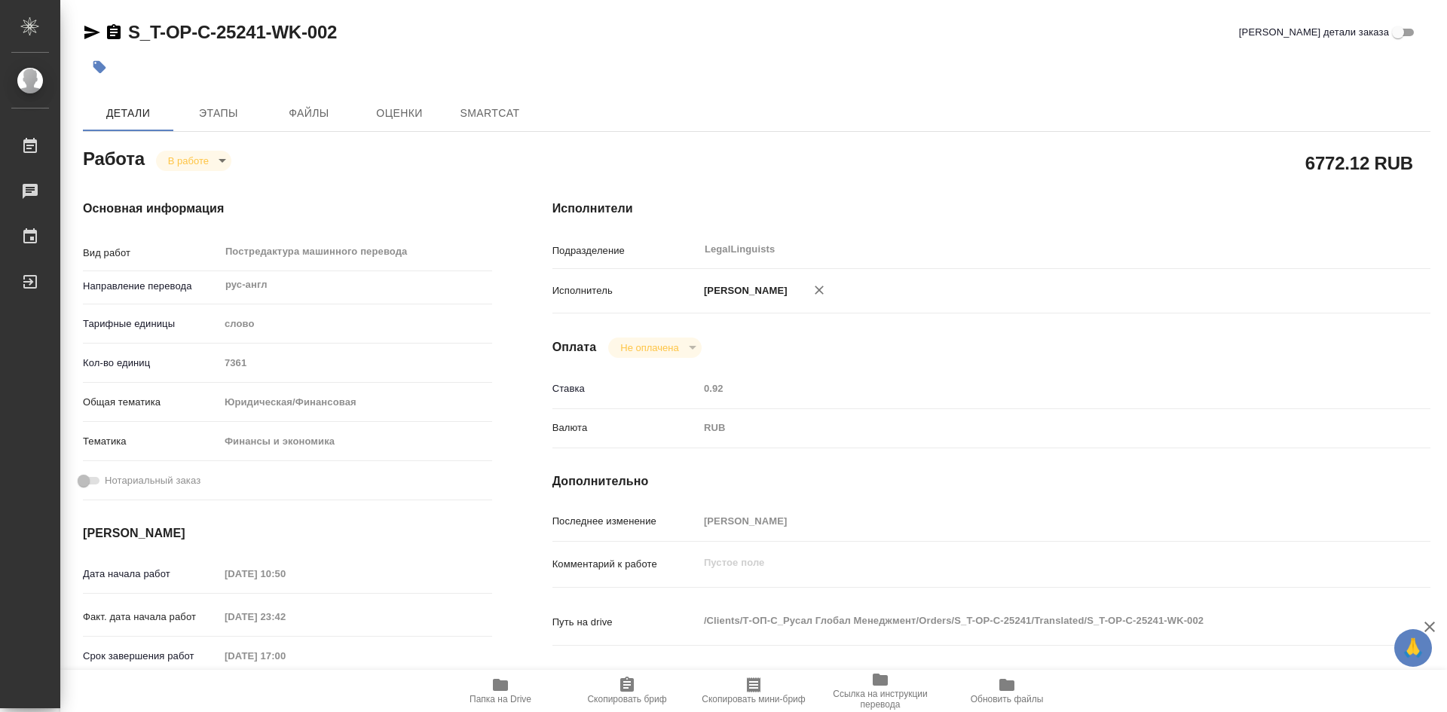
type textarea "x"
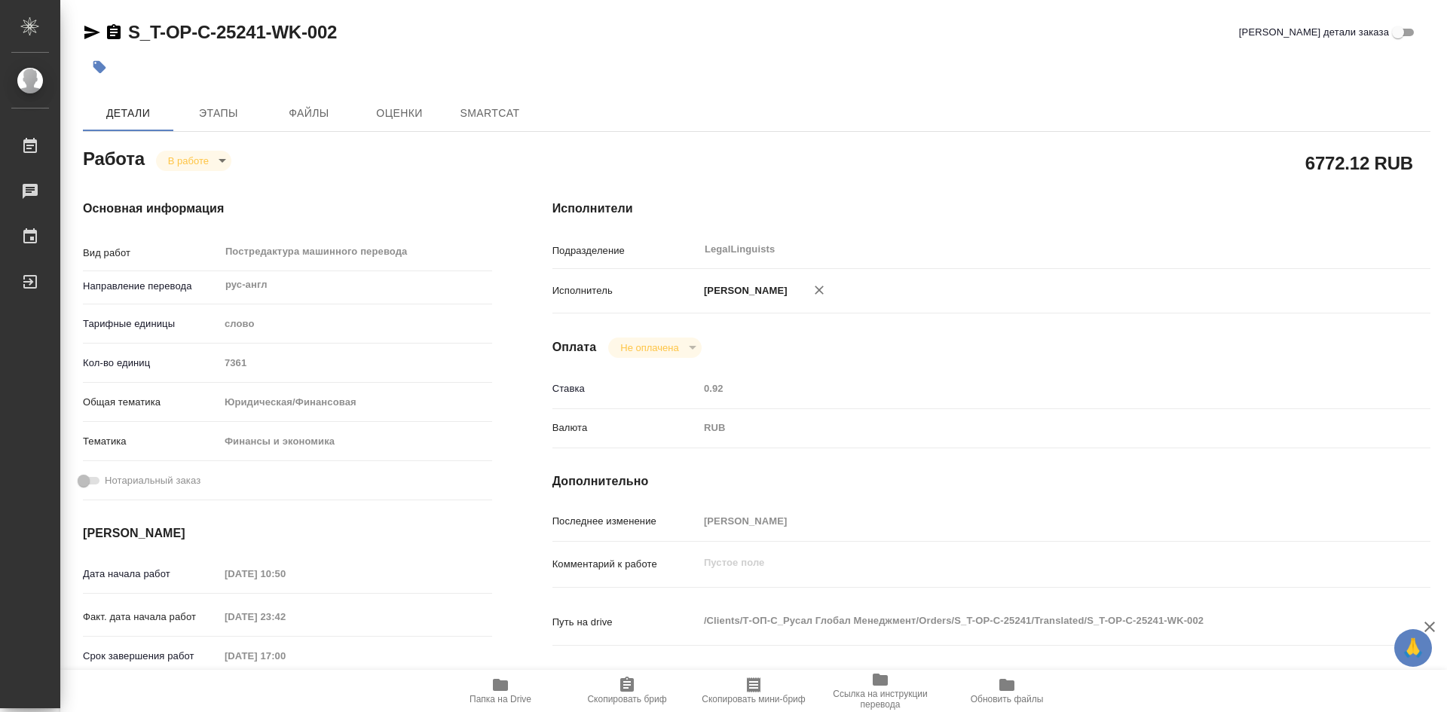
type textarea "x"
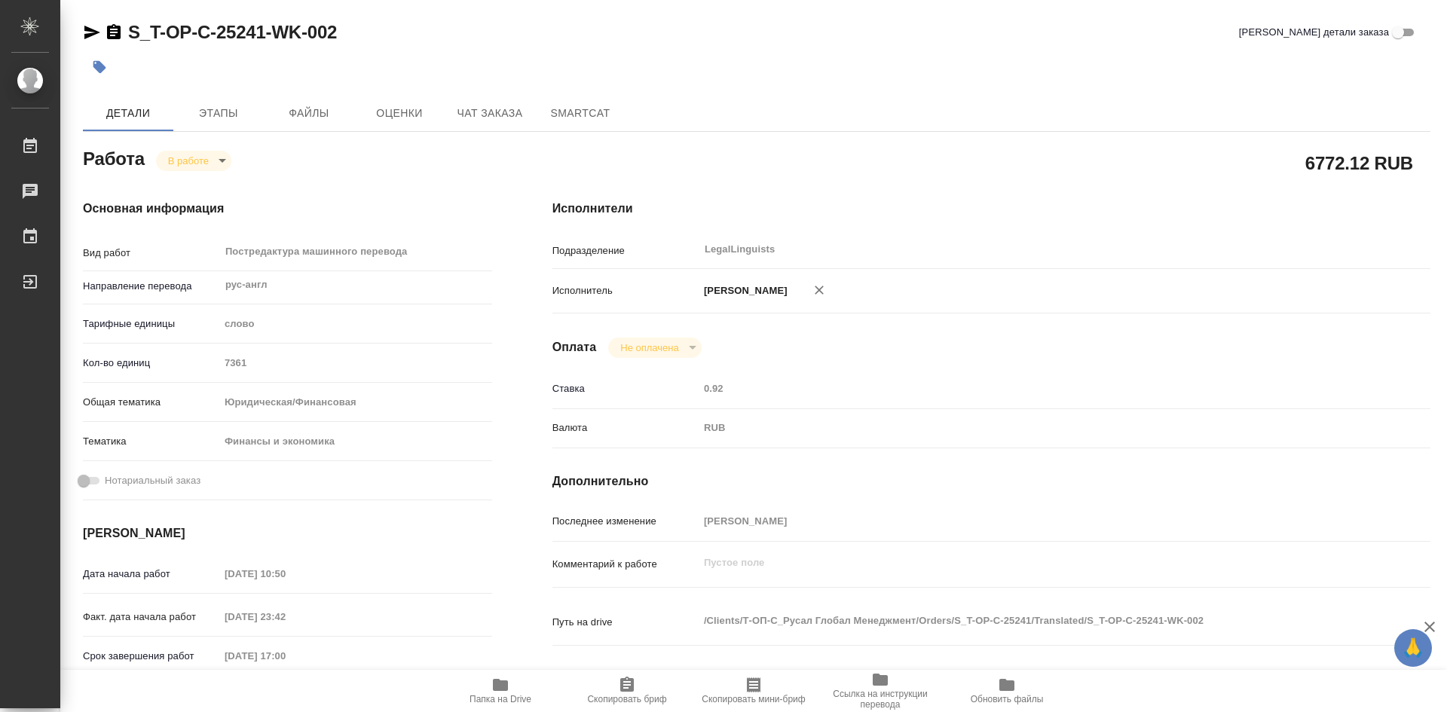
type textarea "x"
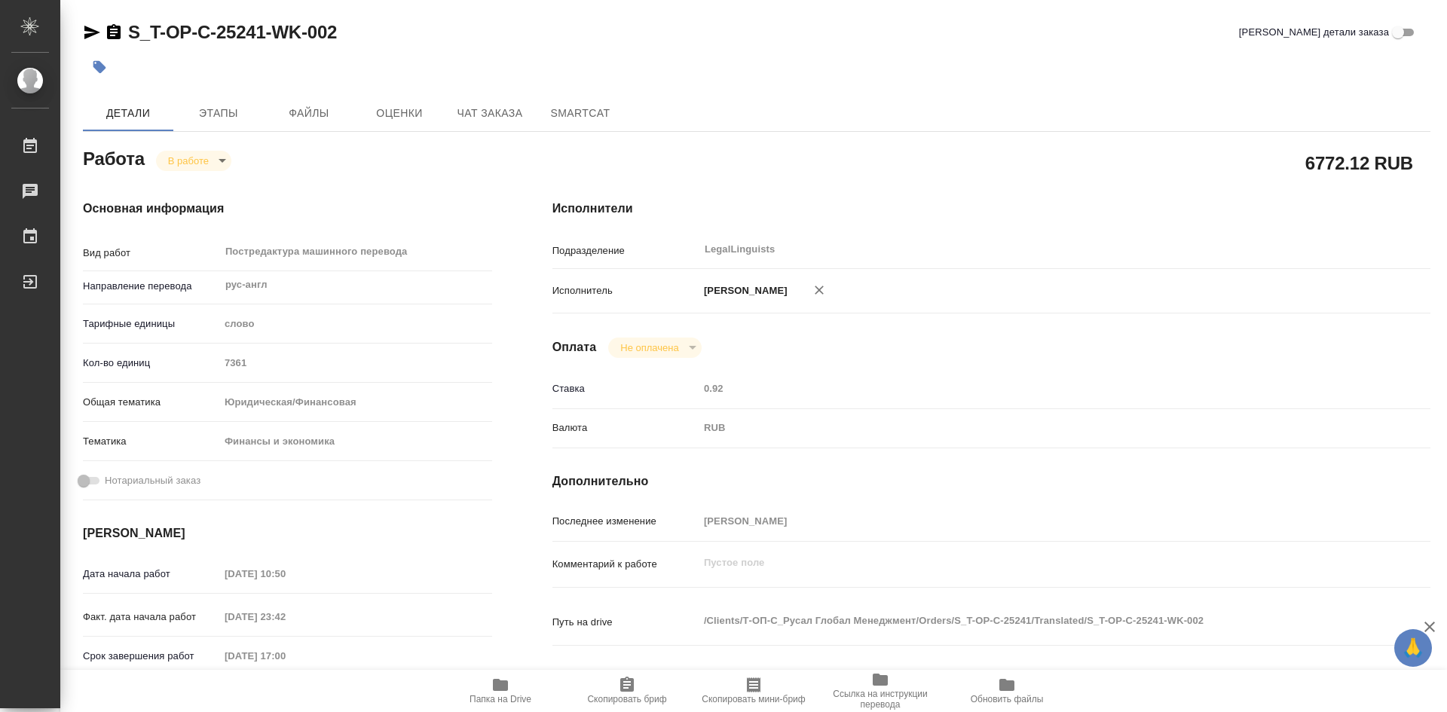
type textarea "x"
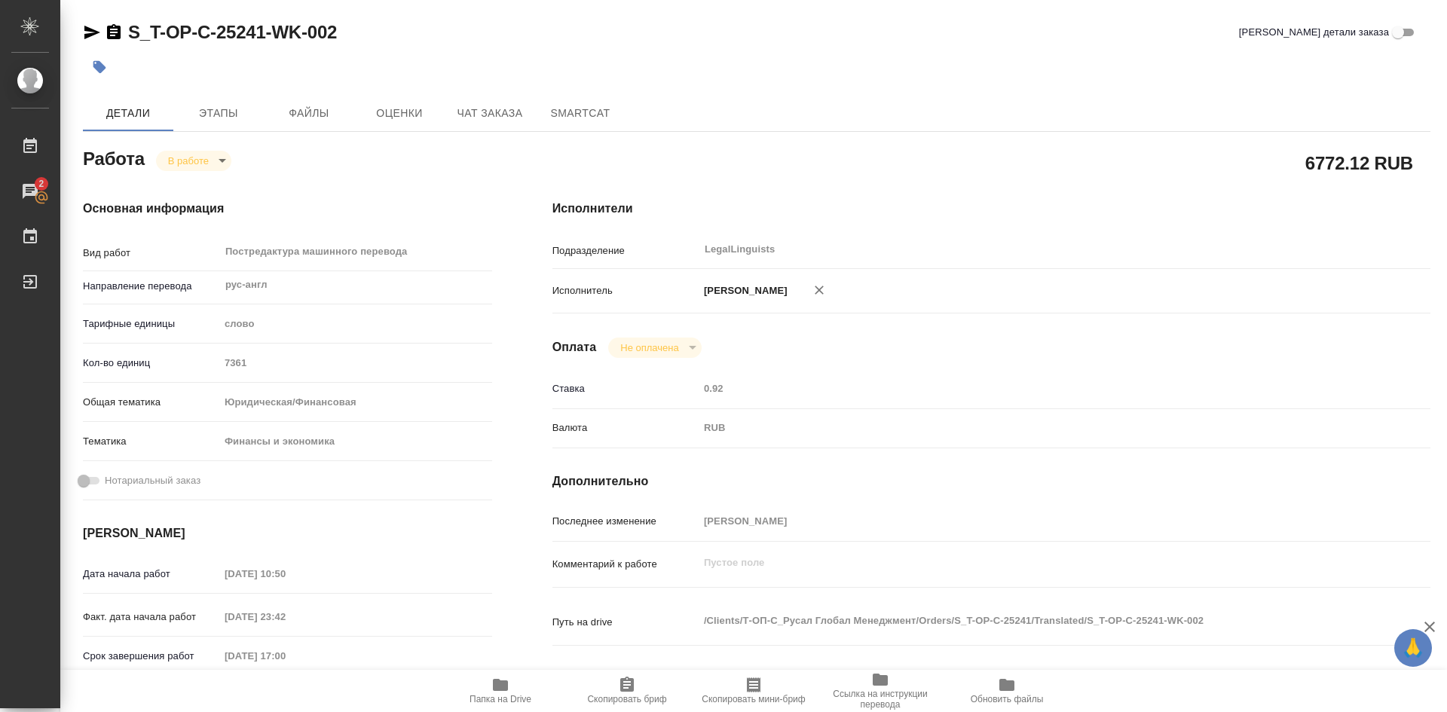
type textarea "x"
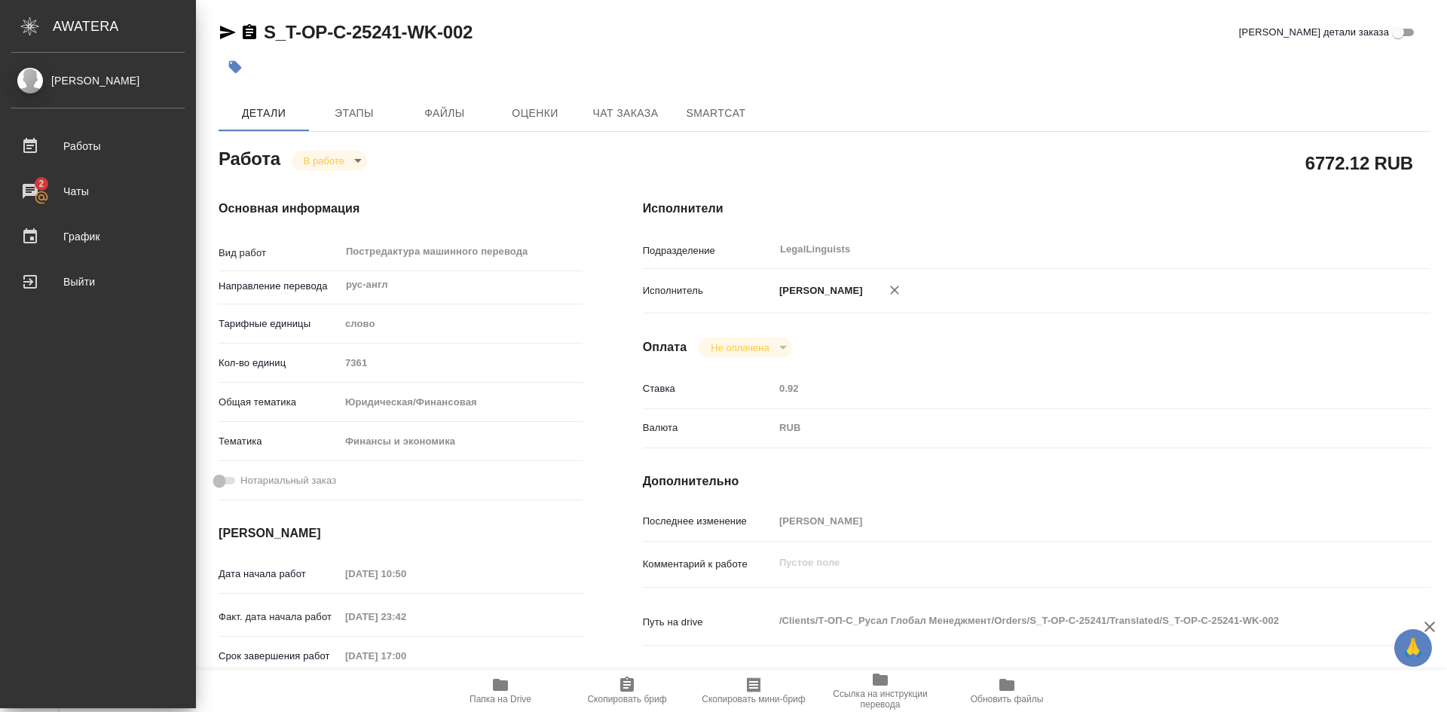
type textarea "x"
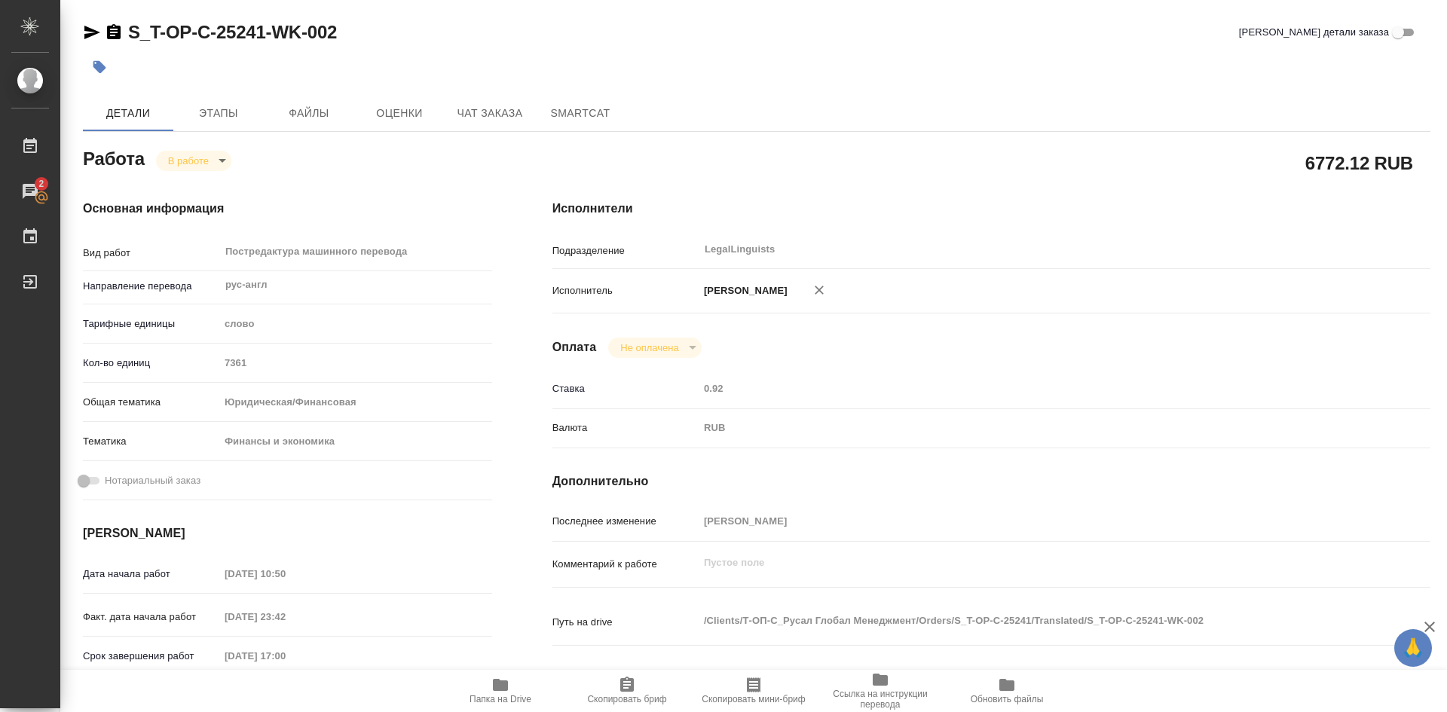
click at [496, 688] on icon "button" at bounding box center [500, 685] width 15 height 12
